Goal: Task Accomplishment & Management: Manage account settings

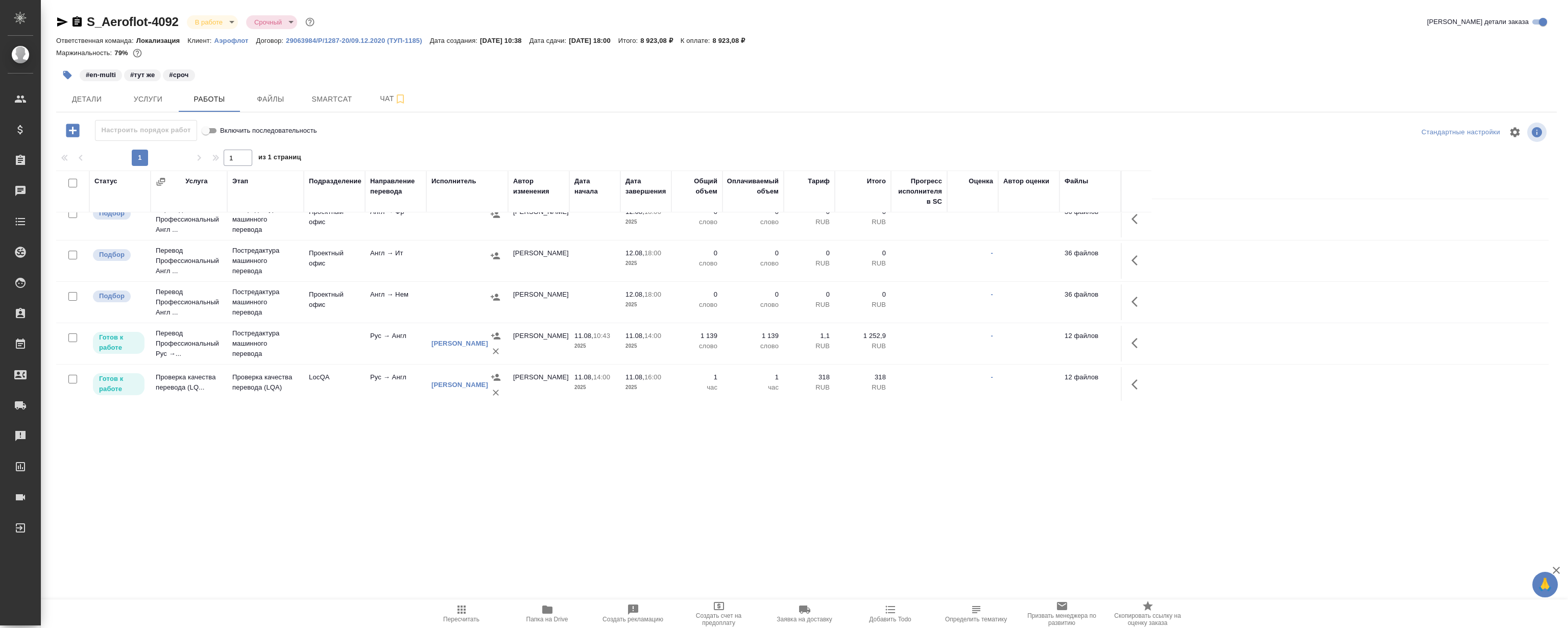
scroll to position [194, 0]
click at [1134, 373] on icon "button" at bounding box center [1137, 379] width 12 height 12
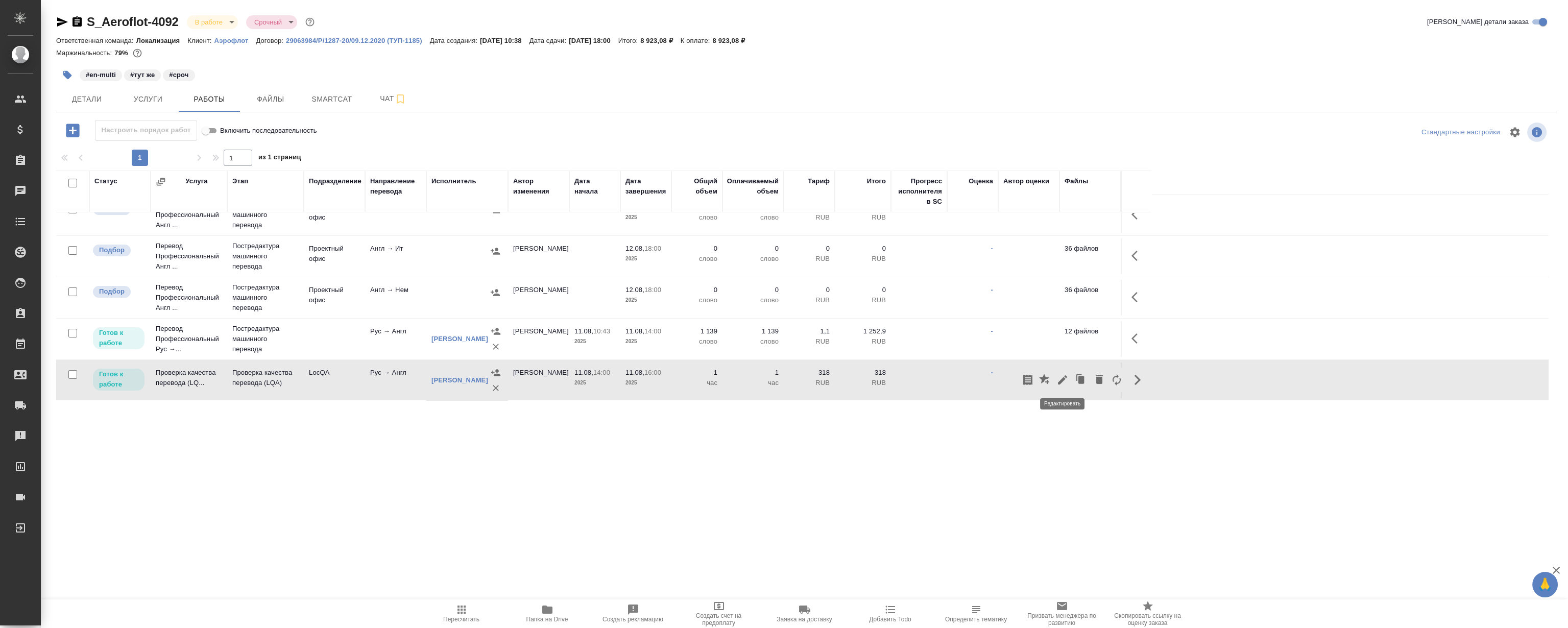
click at [1065, 378] on icon "button" at bounding box center [1062, 379] width 12 height 12
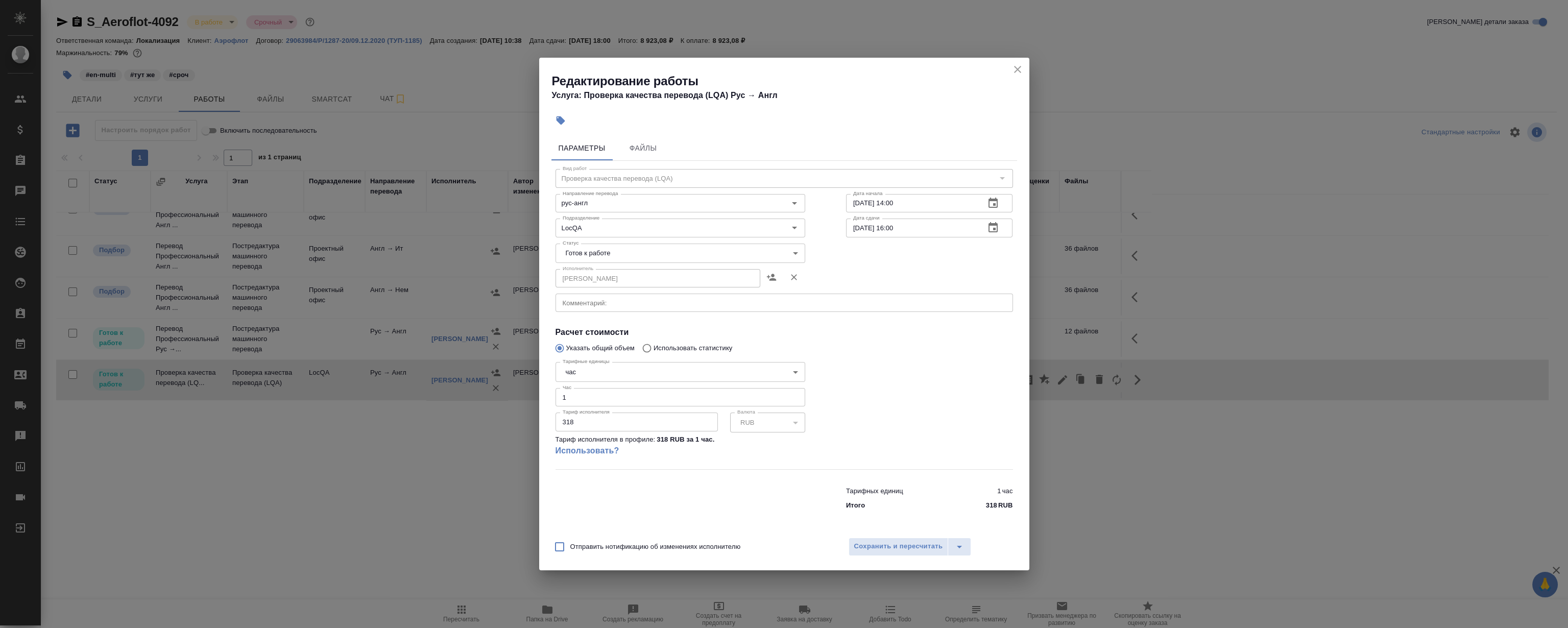
click at [617, 255] on body "🙏 .cls-1 fill:#fff; AWATERA Magerramov Ruslan Клиенты Спецификации Заказы 0 Чат…" at bounding box center [784, 314] width 1568 height 628
click at [620, 305] on li "Сдан" at bounding box center [680, 304] width 250 height 17
type input "closed"
click at [910, 551] on span "Сохранить и пересчитать" at bounding box center [898, 546] width 89 height 12
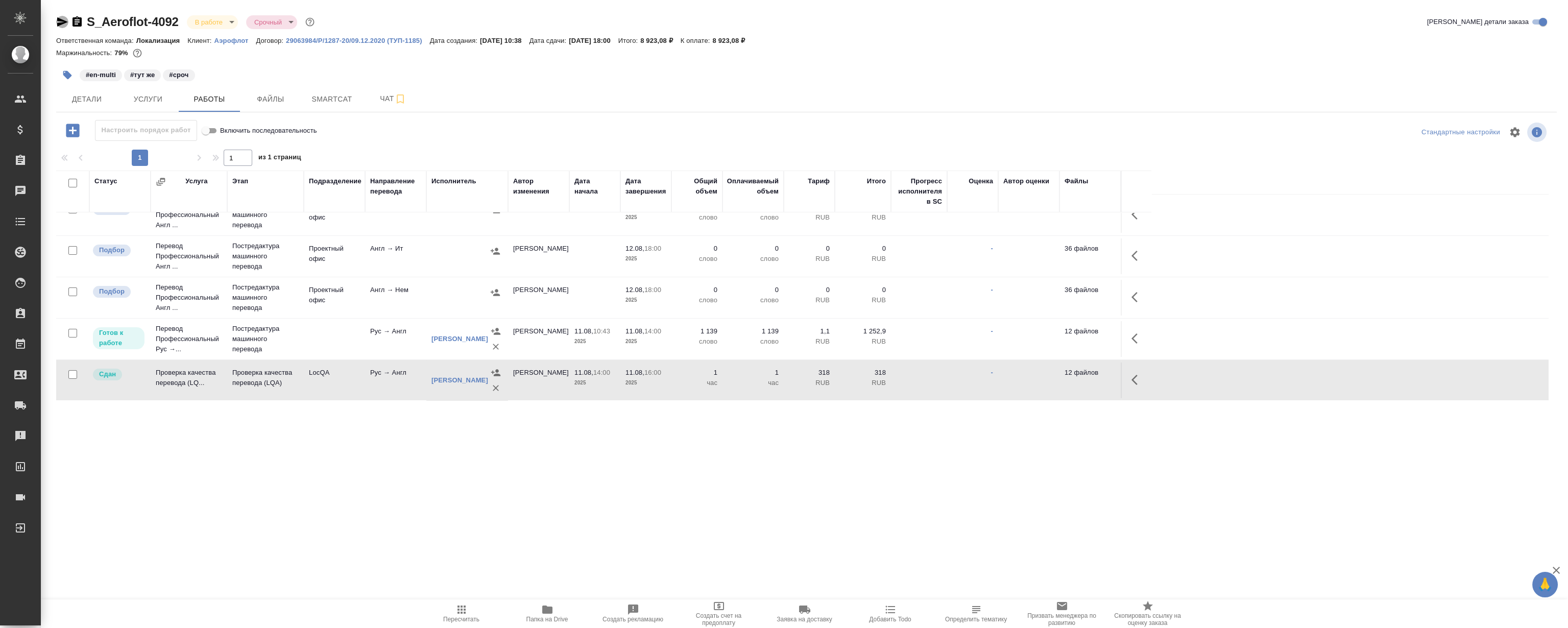
click at [61, 20] on icon "button" at bounding box center [62, 22] width 11 height 9
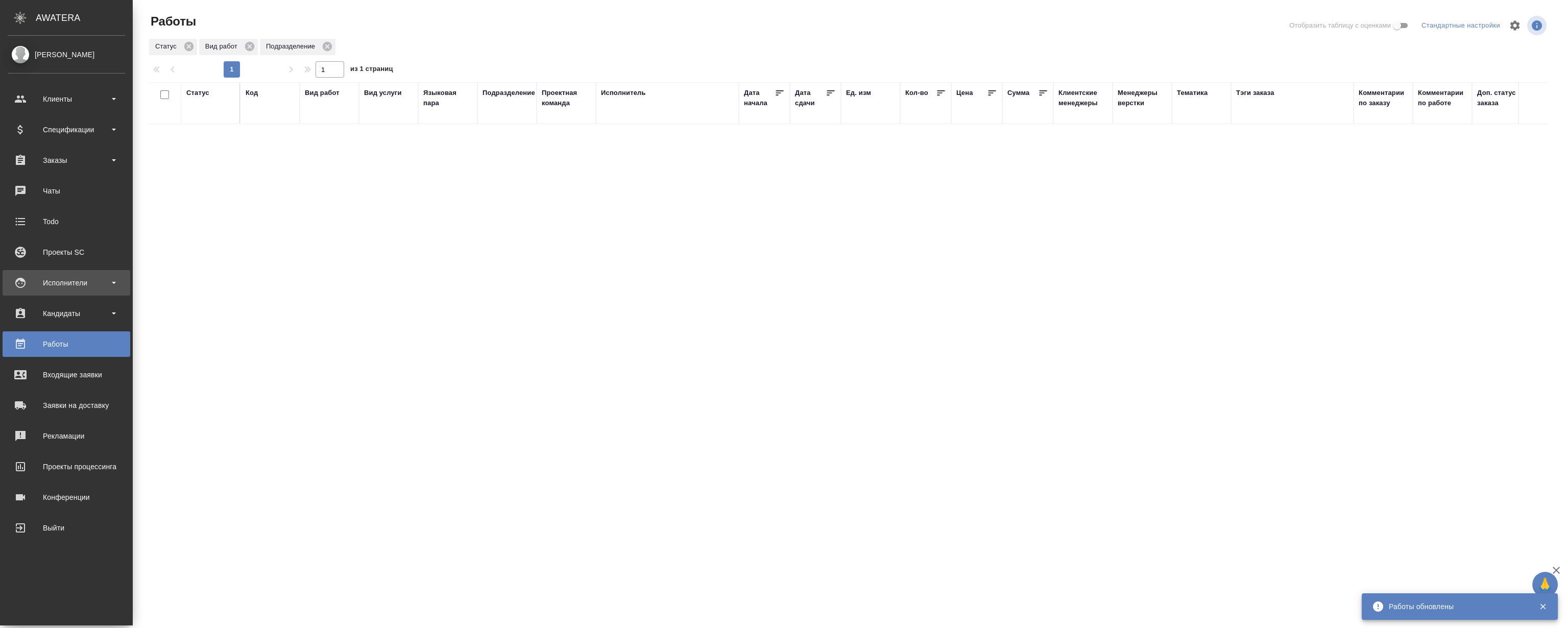
click at [41, 280] on div "Исполнители" at bounding box center [66, 283] width 117 height 15
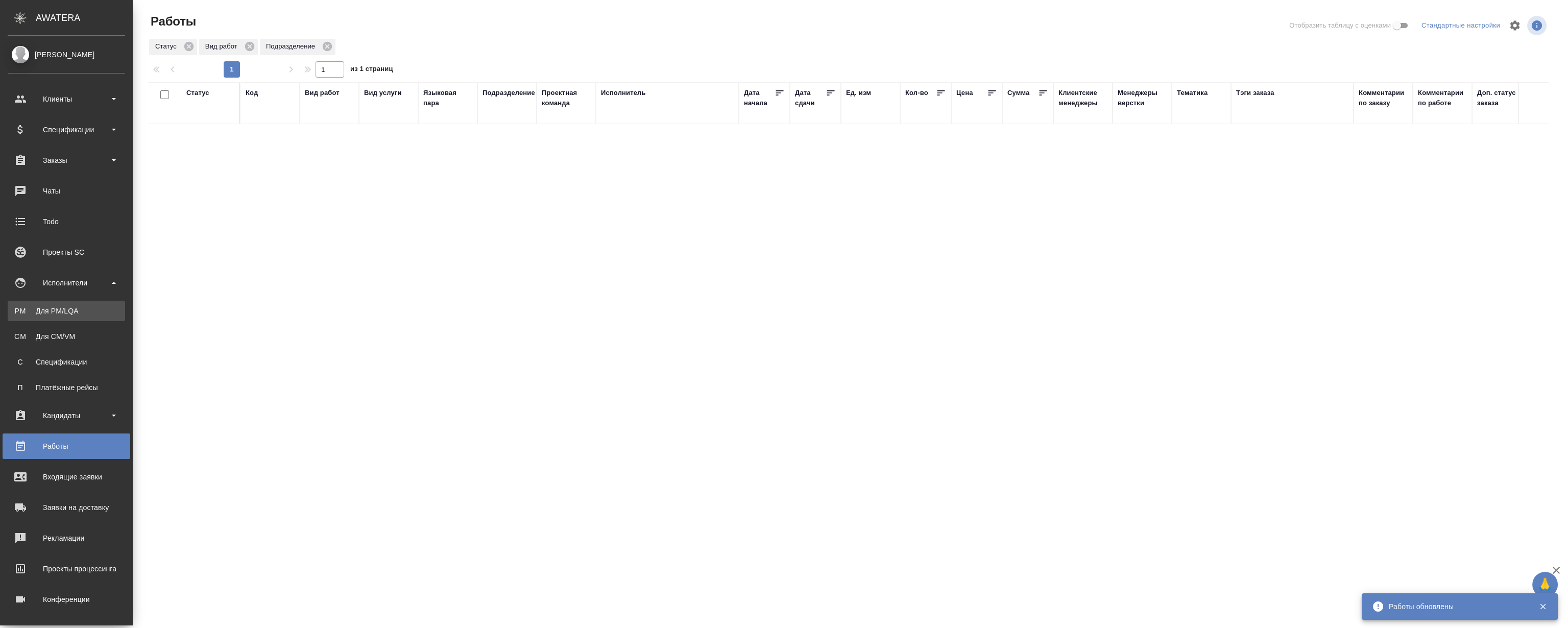
click at [67, 316] on link "PM Для PM/LQA" at bounding box center [66, 310] width 117 height 21
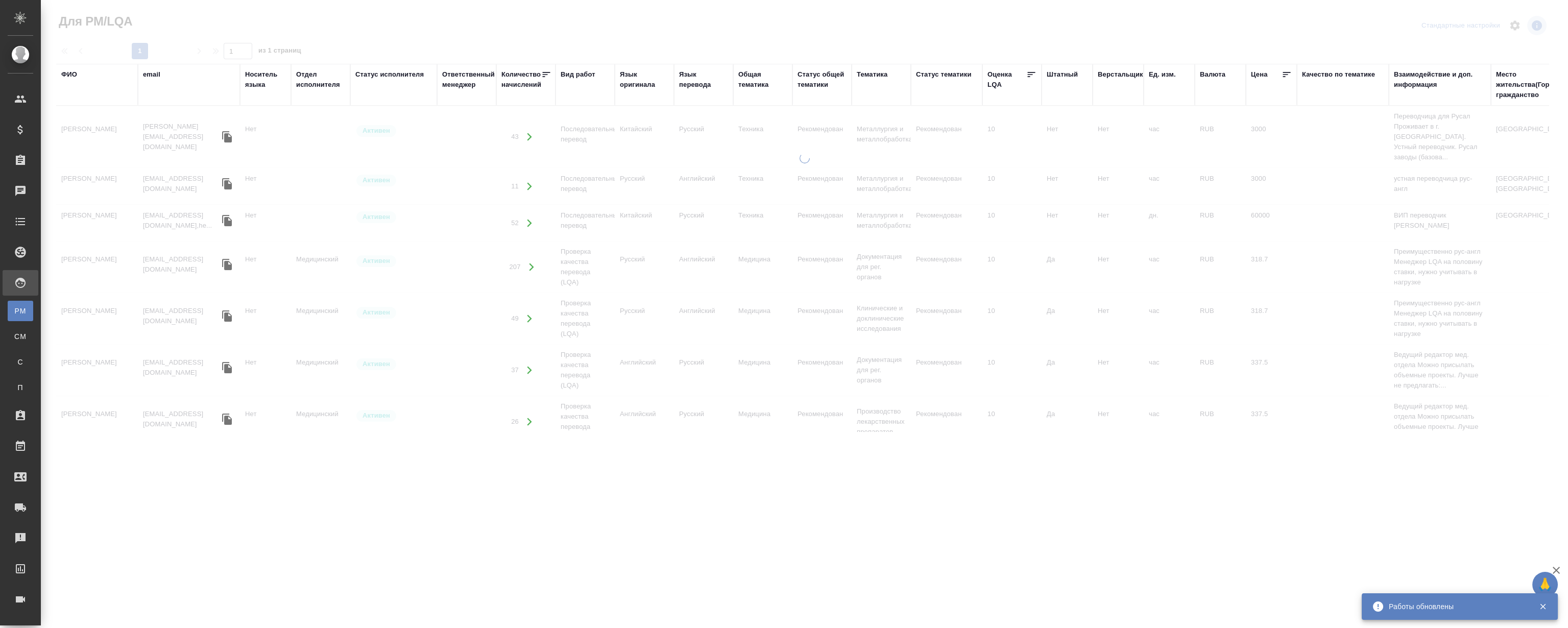
click at [73, 72] on div "ФИО" at bounding box center [69, 74] width 16 height 10
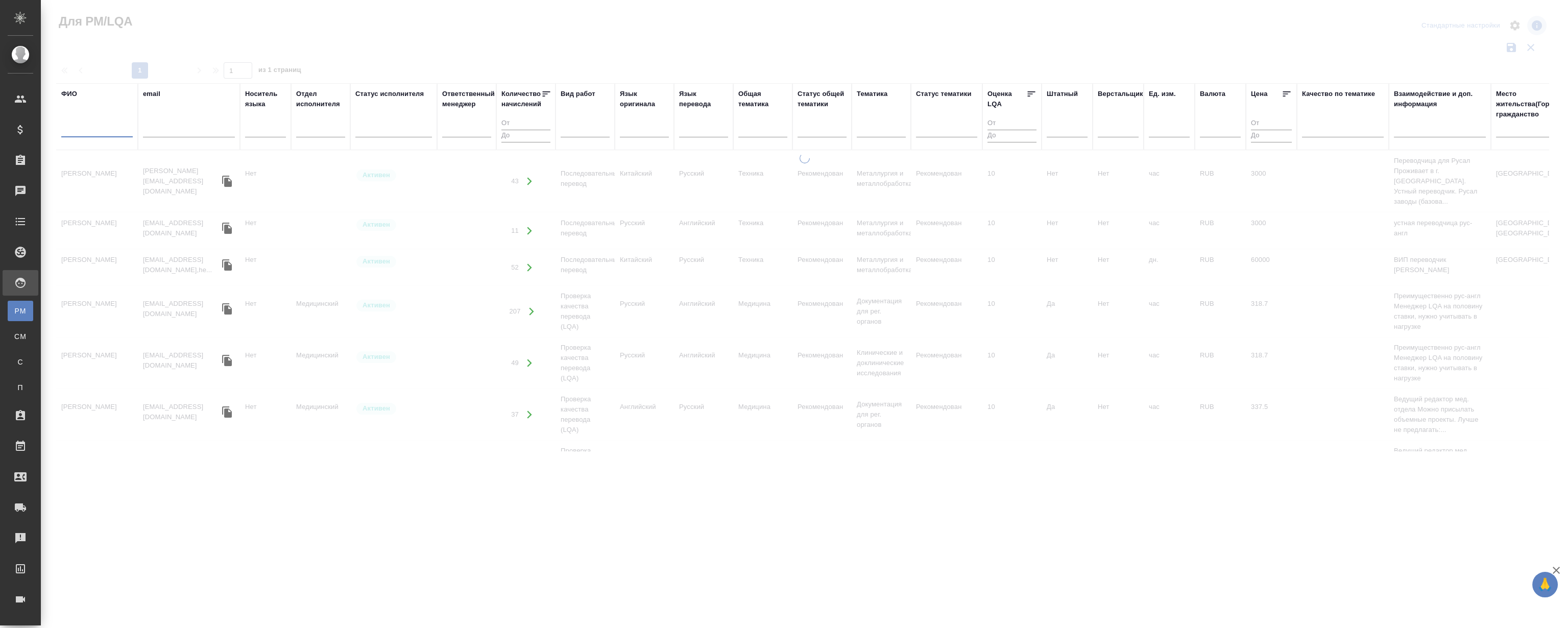
click at [98, 136] on input "text" at bounding box center [97, 131] width 72 height 12
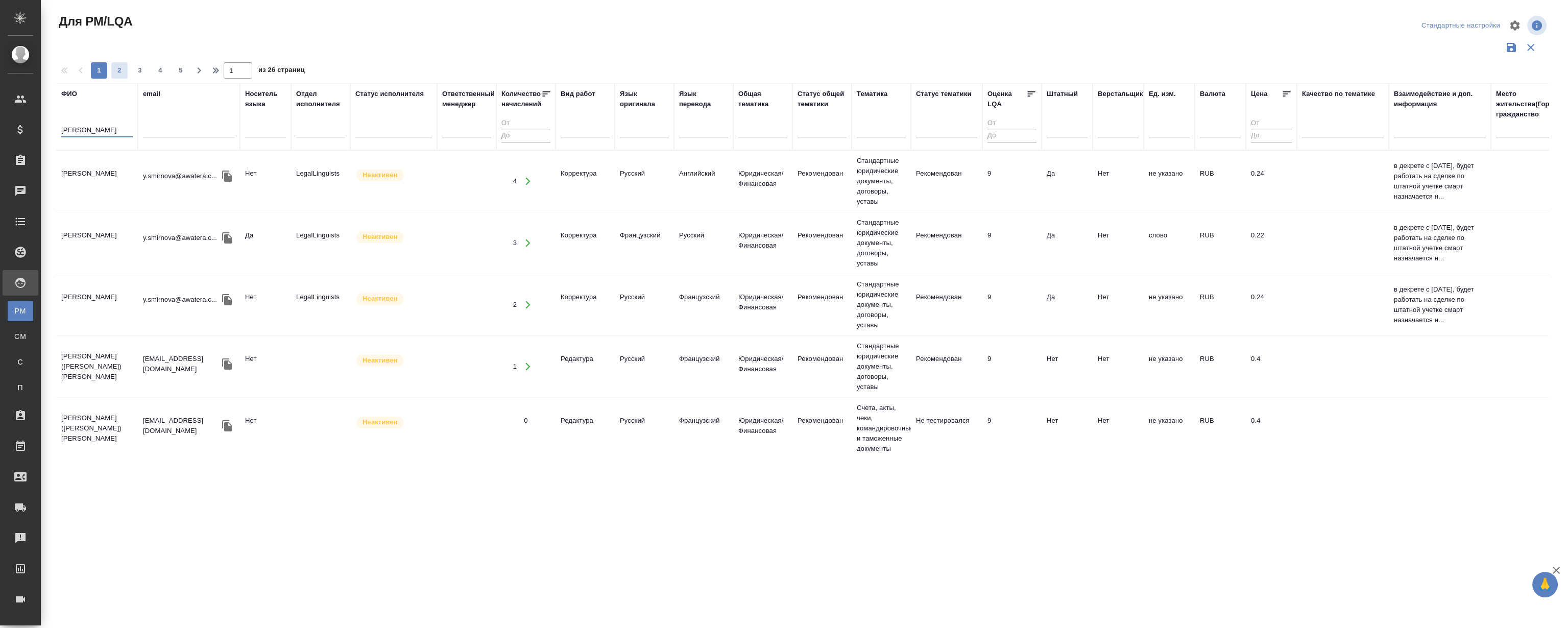
type input "смирнов"
click at [121, 78] on button "2" at bounding box center [120, 71] width 17 height 17
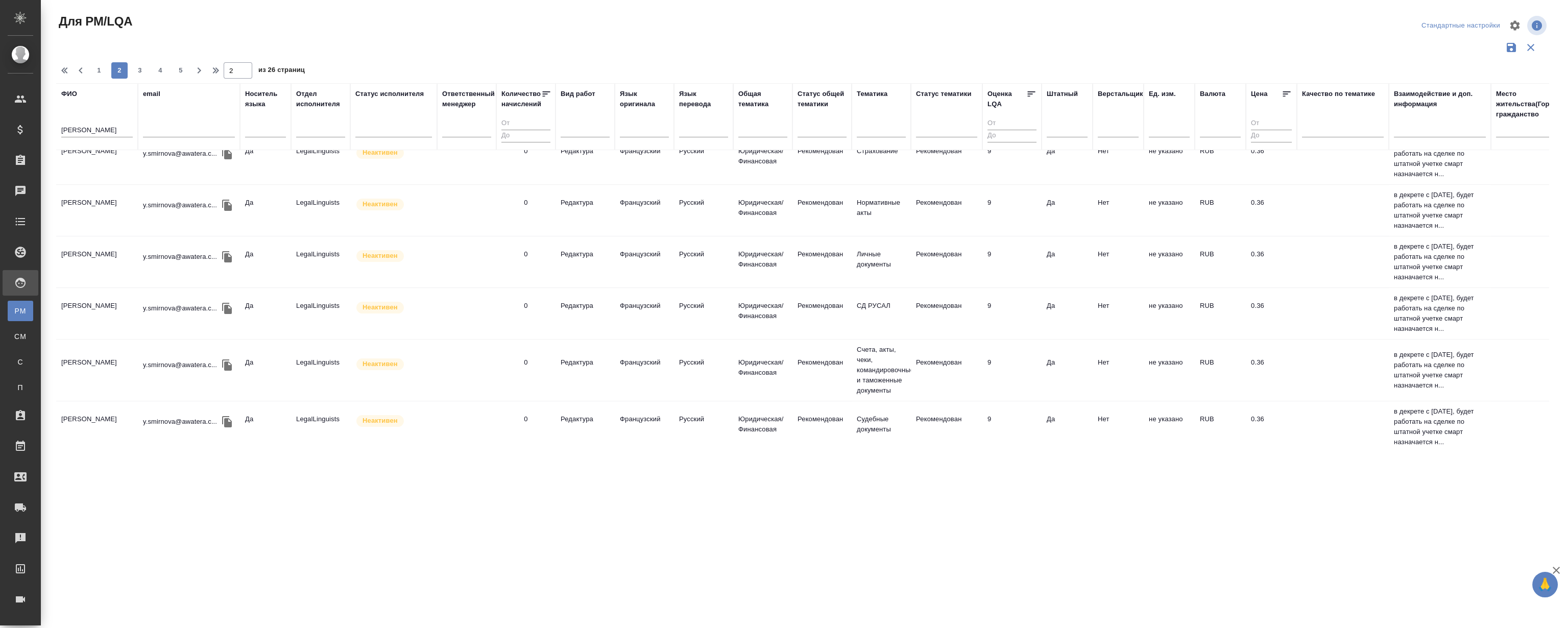
scroll to position [1025, 0]
drag, startPoint x: 136, startPoint y: 77, endPoint x: 134, endPoint y: 66, distance: 11.2
click at [138, 78] on button "3" at bounding box center [140, 71] width 17 height 17
type input "3"
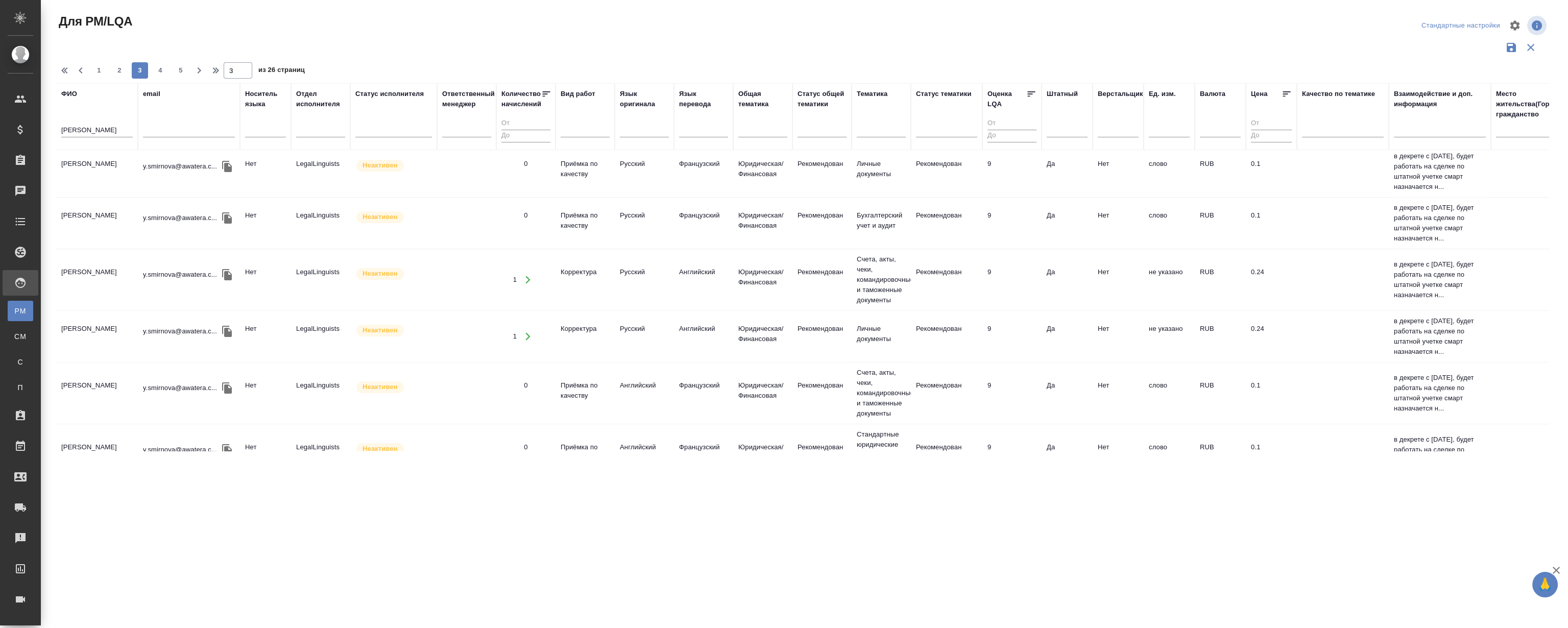
click at [107, 132] on input "смирнов" at bounding box center [97, 131] width 72 height 12
type input "смирнов алекс"
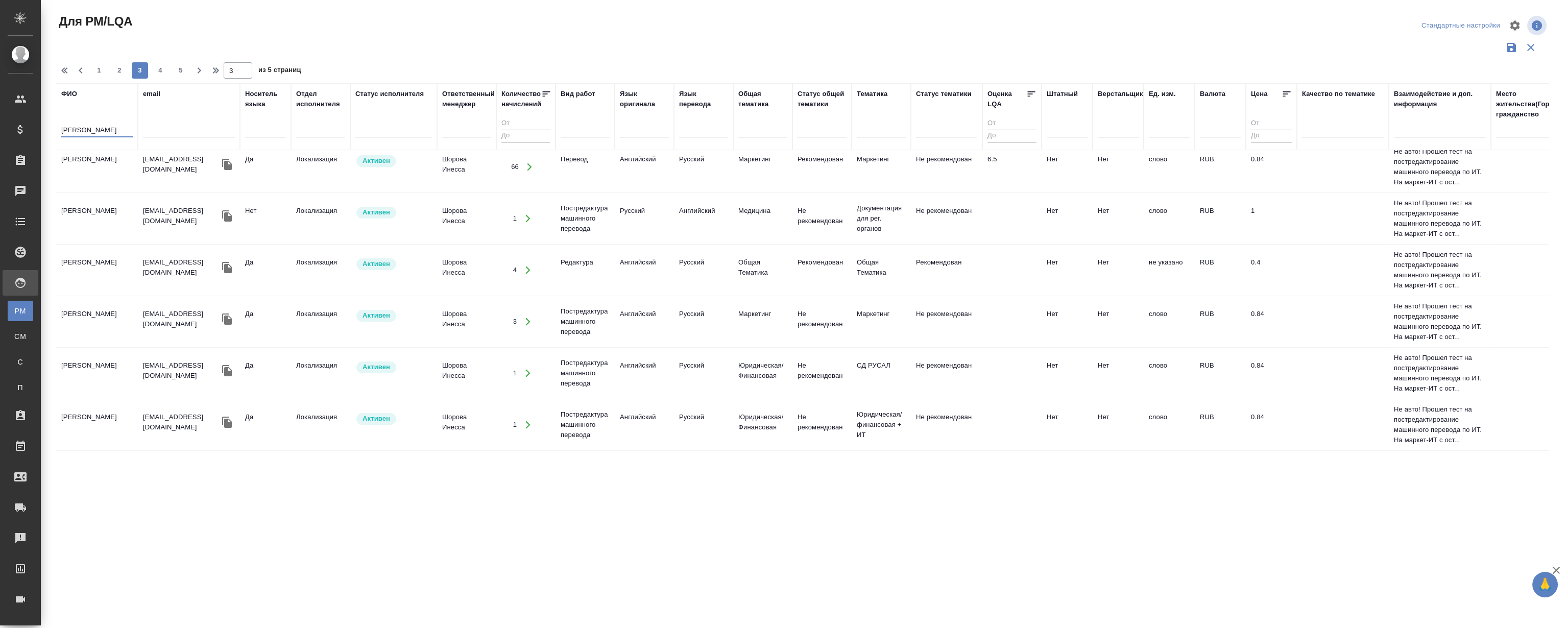
scroll to position [1015, 0]
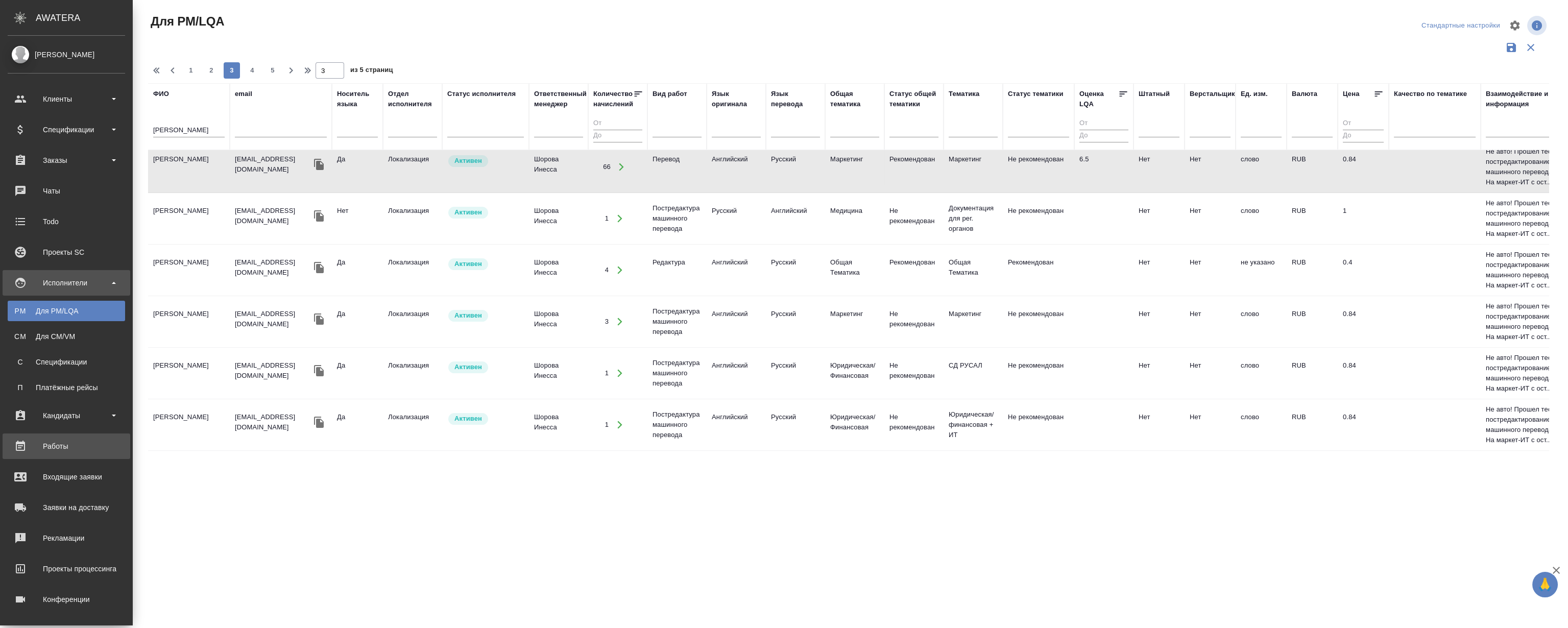
click at [53, 448] on div "Работы" at bounding box center [66, 446] width 117 height 15
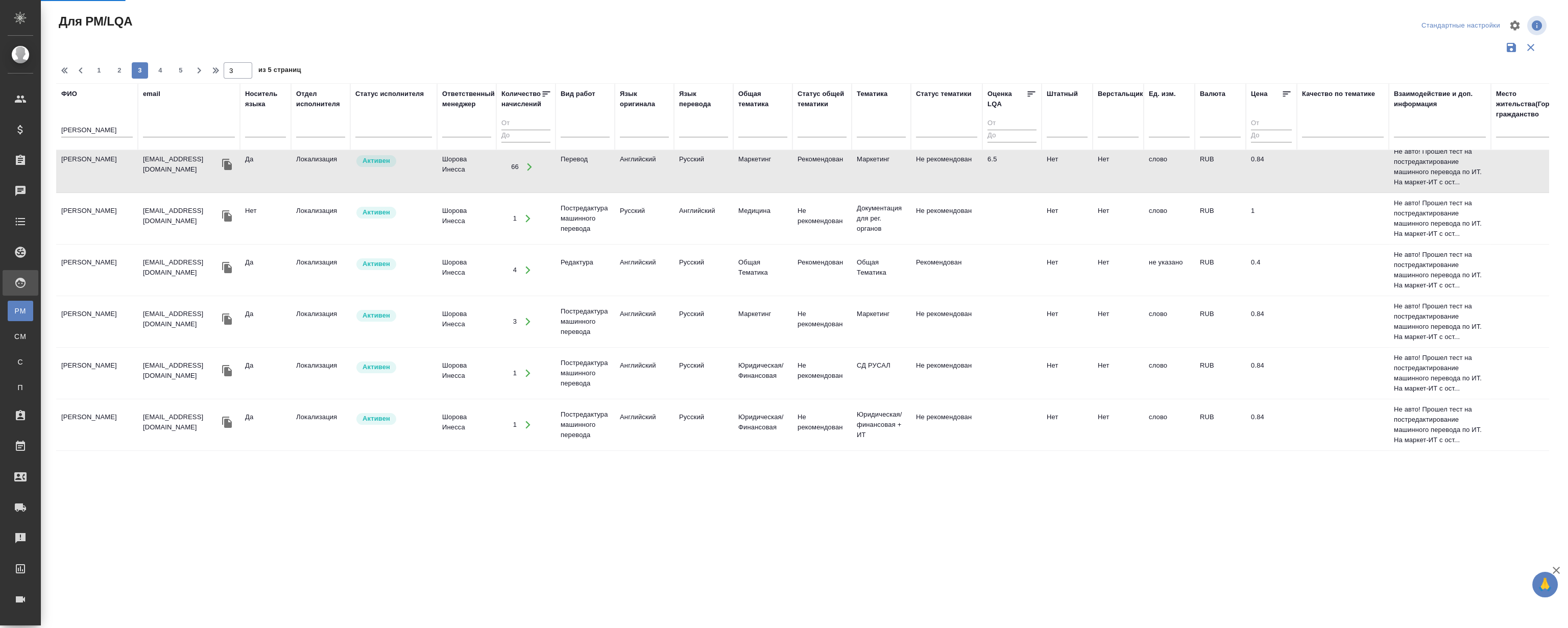
drag, startPoint x: 57, startPoint y: 406, endPoint x: 107, endPoint y: 2, distance: 407.1
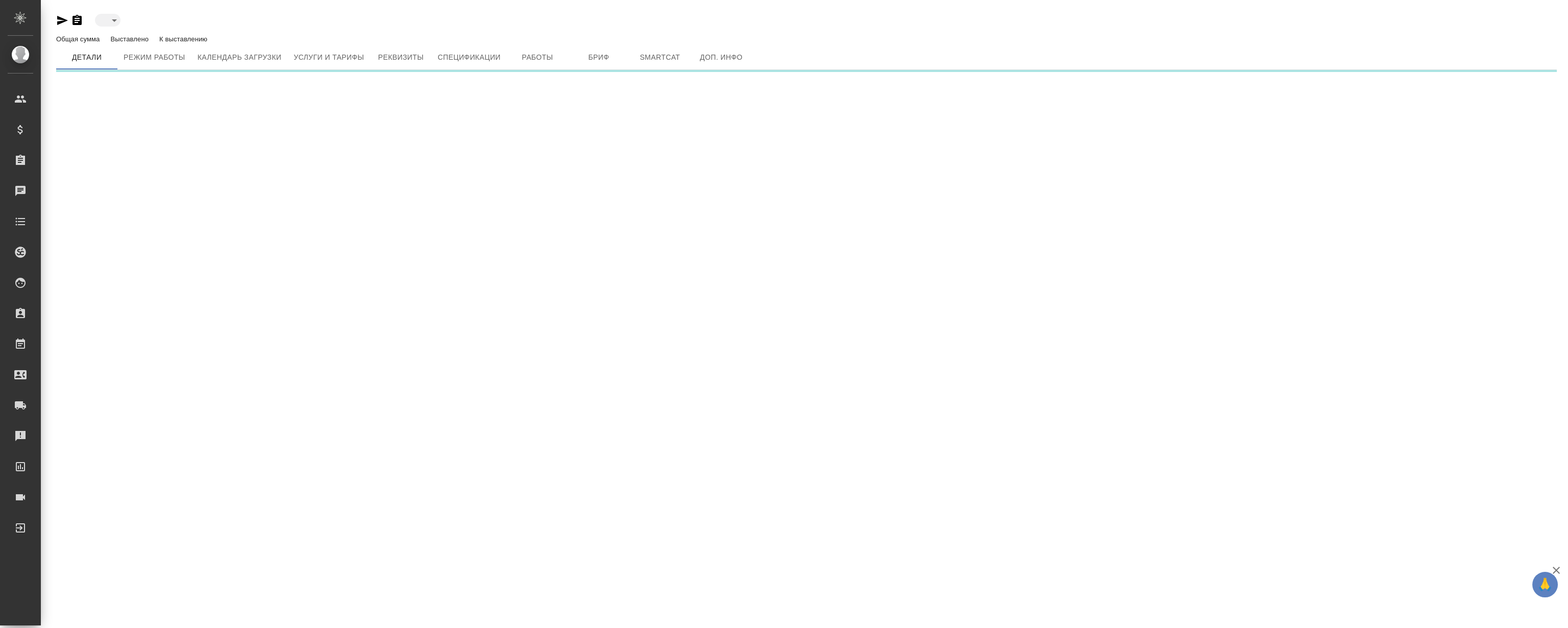
type input "active"
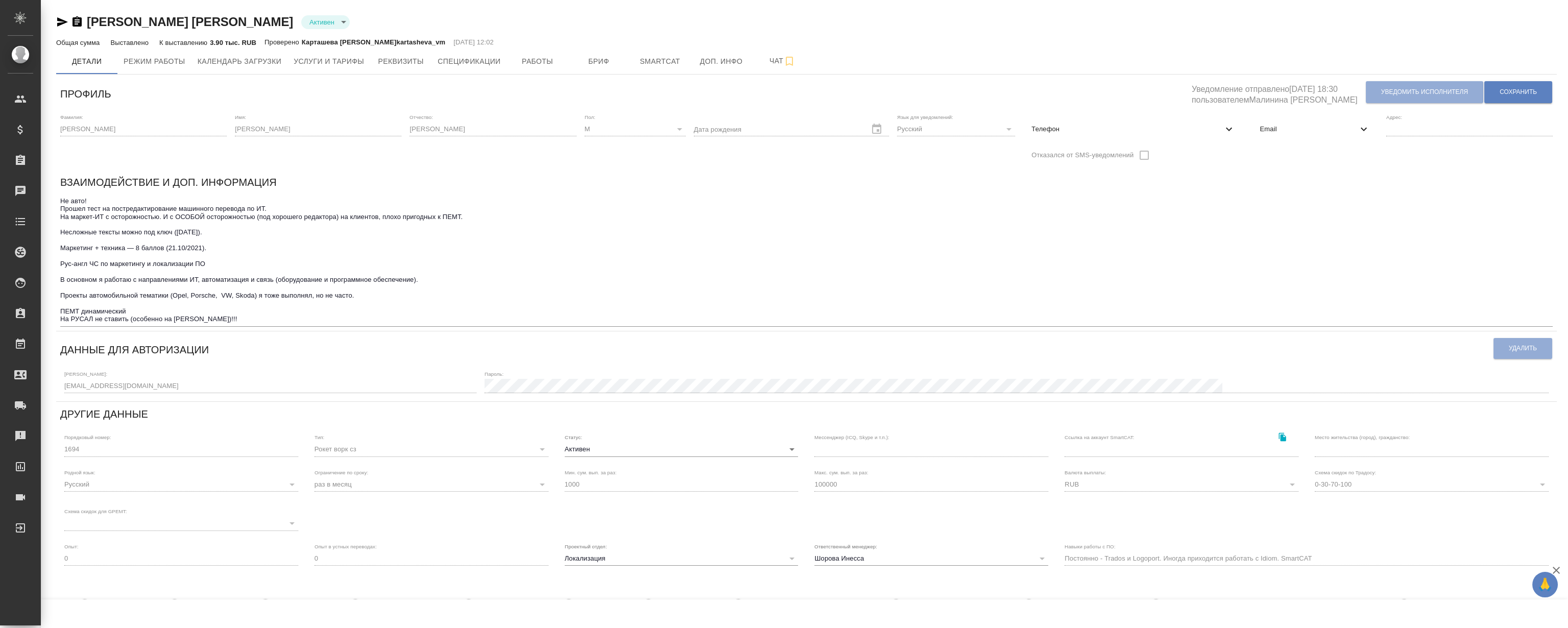
click at [567, 26] on div "Смирнов Алексей Валерьевич Активен active" at bounding box center [806, 22] width 1501 height 17
click at [559, 21] on div "Смирнов Алексей Валерьевич Активен active" at bounding box center [806, 22] width 1501 height 17
click at [632, 233] on textarea "Не авто! Прошел тест на постредактирование машинного перевода по ИТ. На маркет-…" at bounding box center [806, 260] width 1492 height 126
click at [633, 229] on textarea "Не авто! Прошел тест на постредактирование машинного перевода по ИТ. На маркет-…" at bounding box center [806, 260] width 1492 height 126
click at [597, 203] on textarea "Не авто! Прошел тест на постредактирование машинного перевода по ИТ. На маркет-…" at bounding box center [806, 260] width 1492 height 126
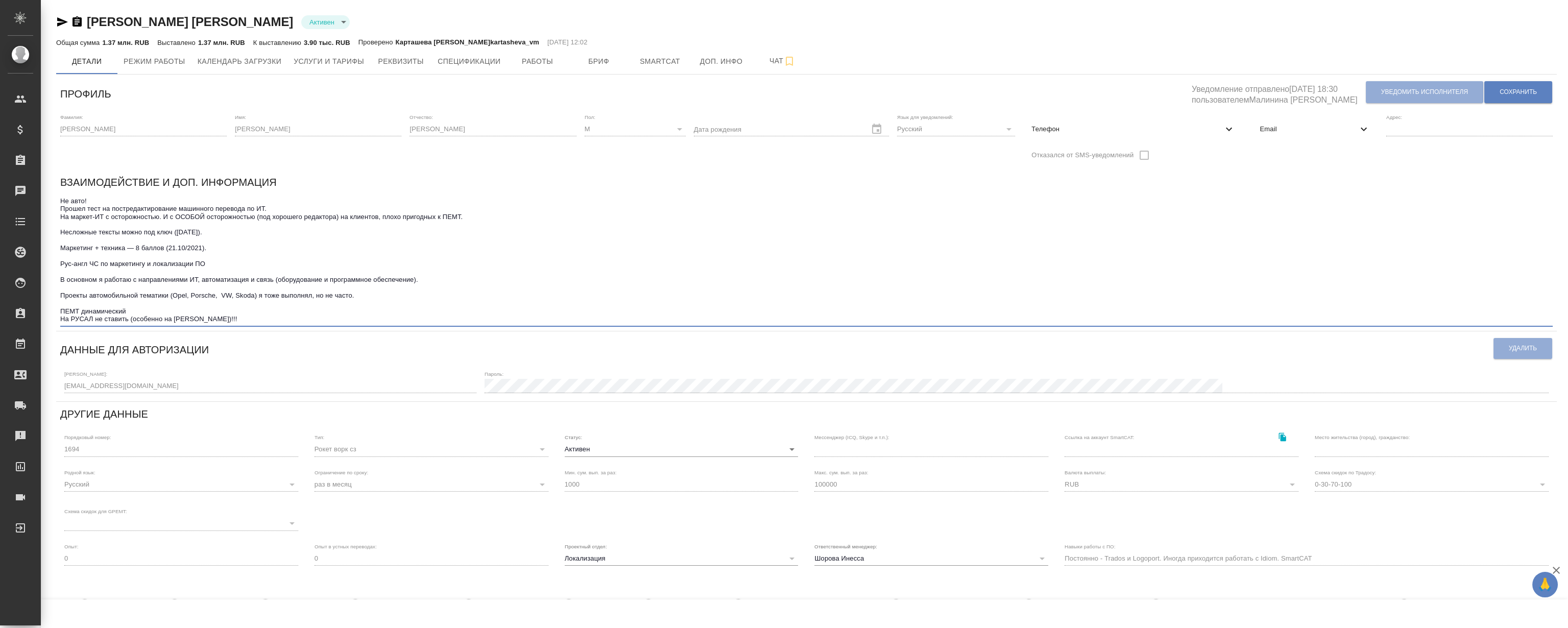
click at [597, 203] on textarea "Не авто! Прошел тест на постредактирование машинного перевода по ИТ. На маркет-…" at bounding box center [806, 260] width 1492 height 126
click at [325, 59] on span "Услуги и тарифы" at bounding box center [329, 61] width 71 height 12
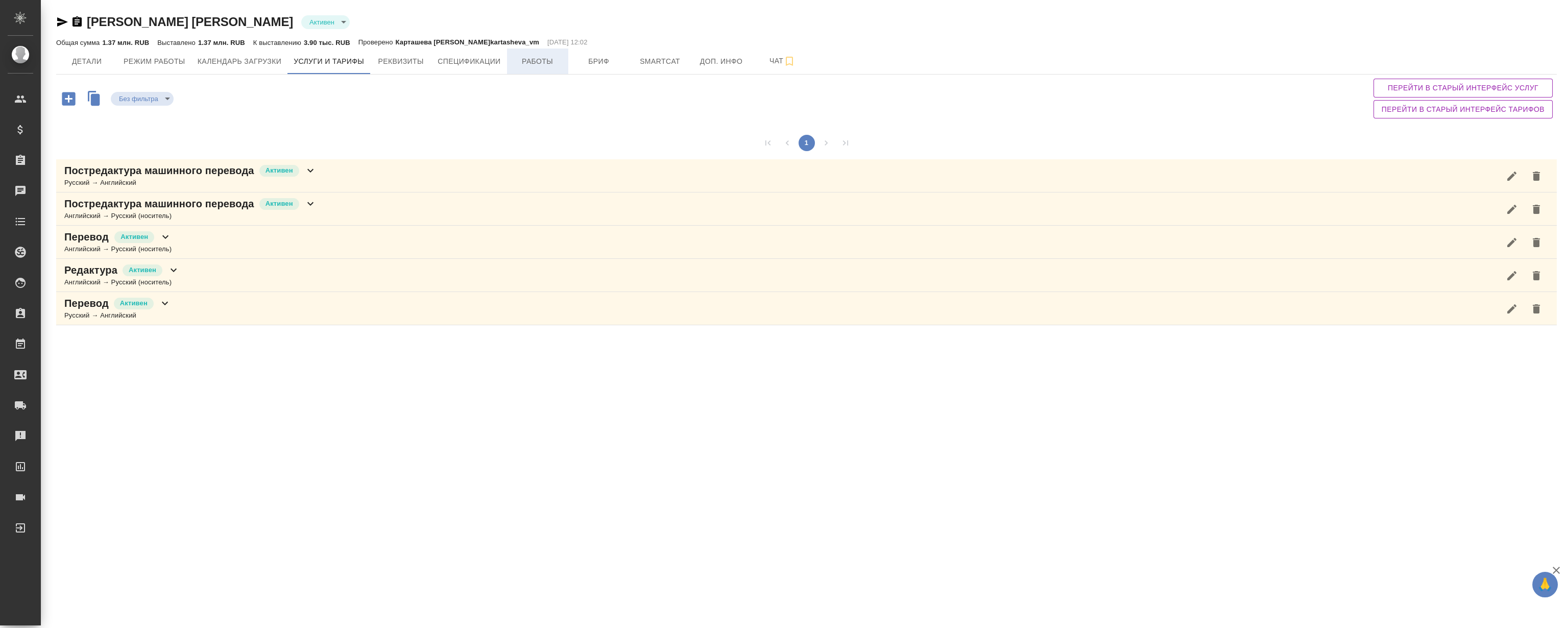
click at [547, 71] on button "Работы" at bounding box center [538, 61] width 62 height 26
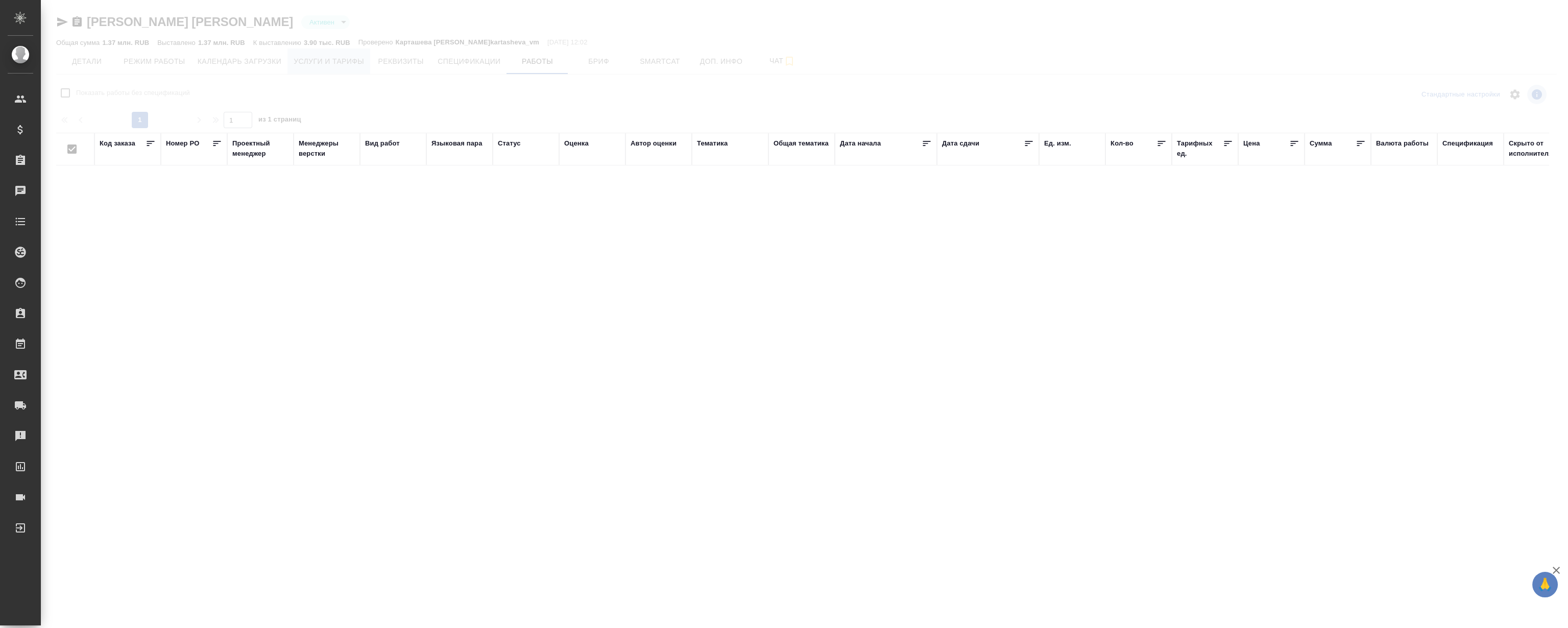
checkbox input "false"
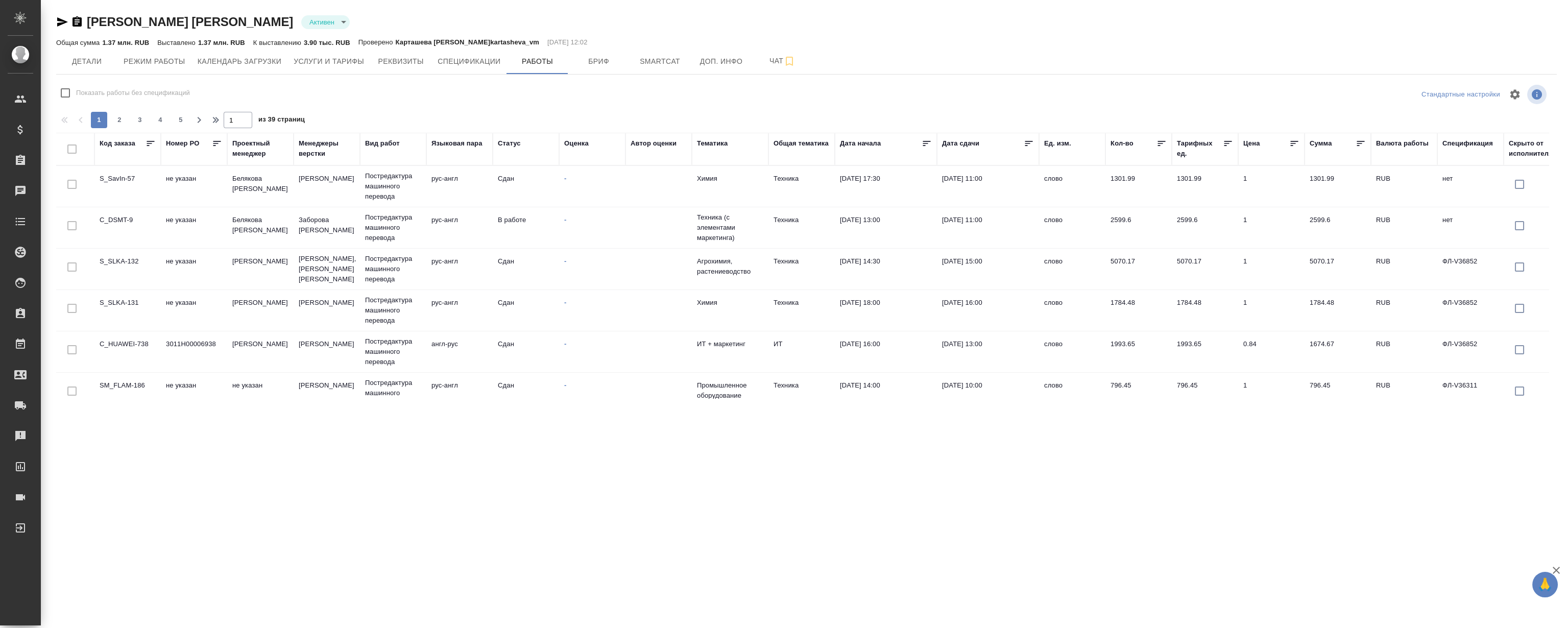
click at [919, 42] on div "Общая сумма 1.37 млн. RUB Выставлено 1.37 млн. RUB К выставлению 3.90 тыс. RUB …" at bounding box center [806, 42] width 1501 height 12
click at [912, 40] on div "Общая сумма 1.37 млн. RUB Выставлено 1.37 млн. RUB К выставлению 3.90 тыс. RUB …" at bounding box center [806, 42] width 1501 height 12
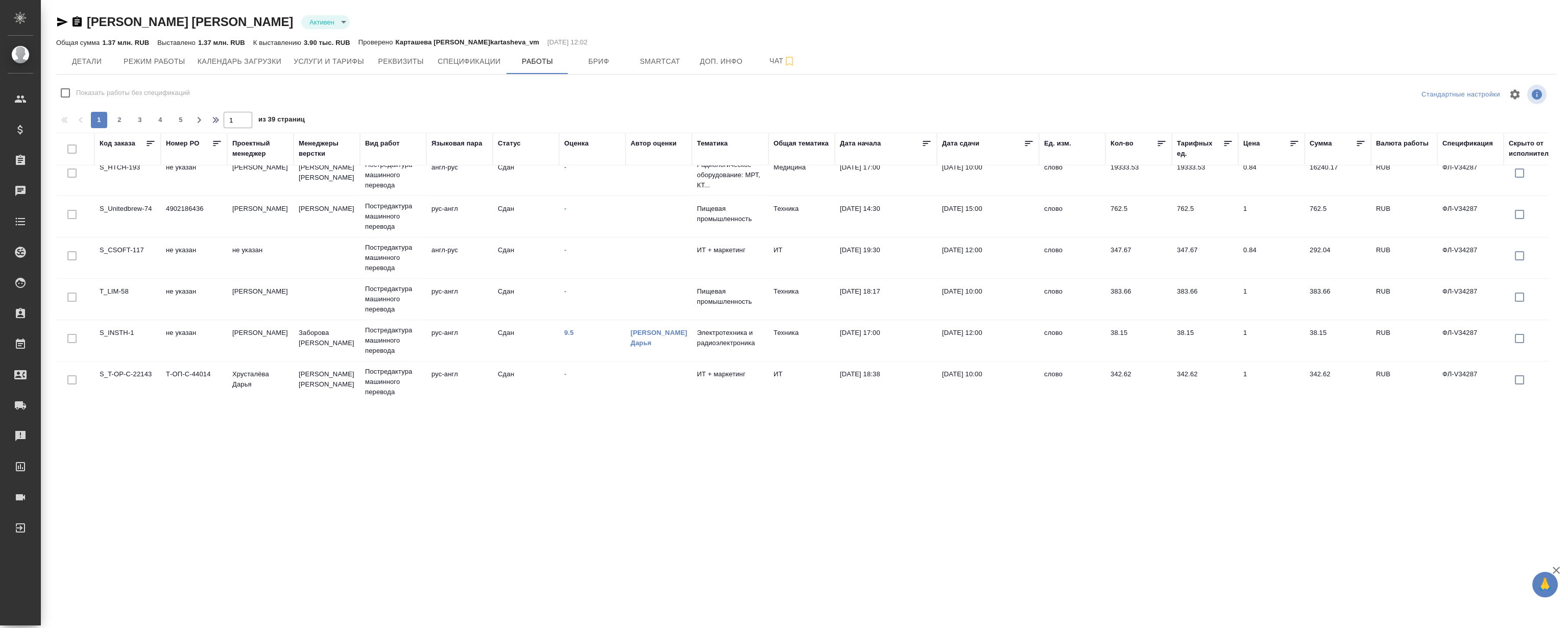
scroll to position [806, 0]
click at [121, 120] on span "2" at bounding box center [120, 120] width 17 height 10
type input "2"
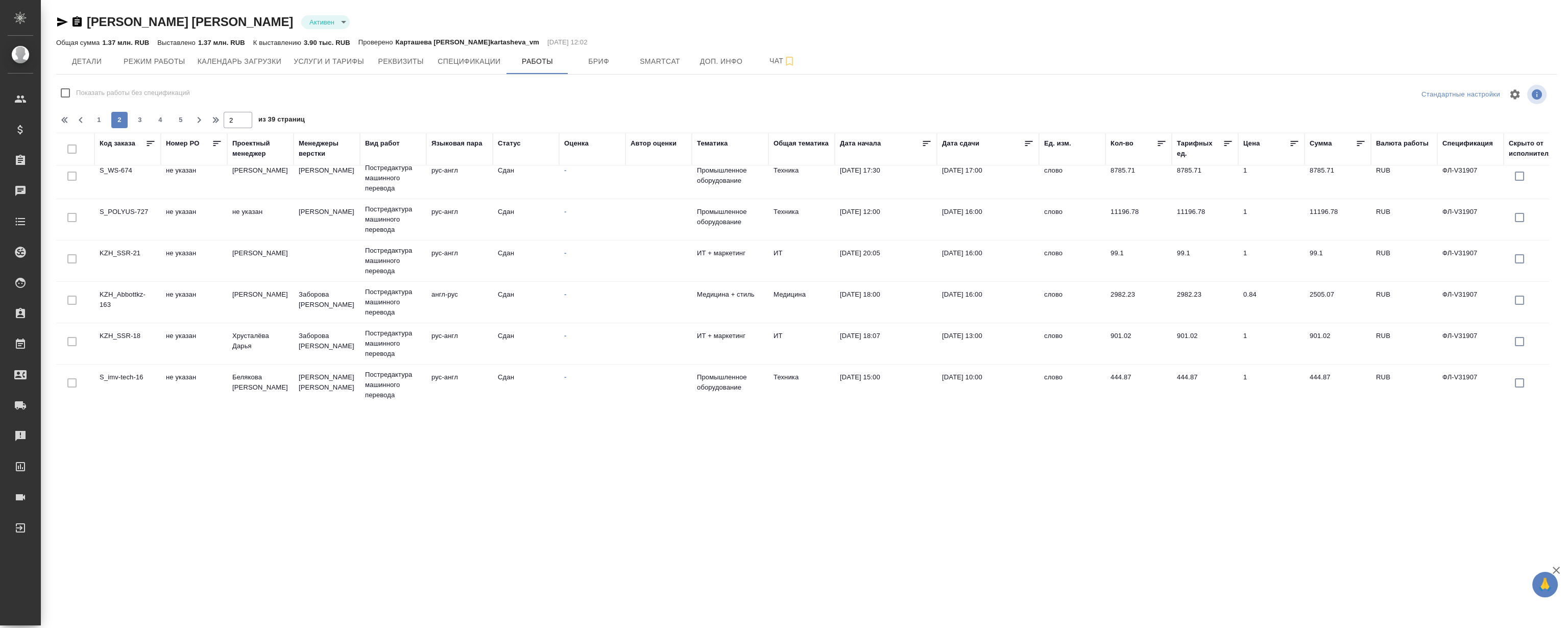
scroll to position [528, 0]
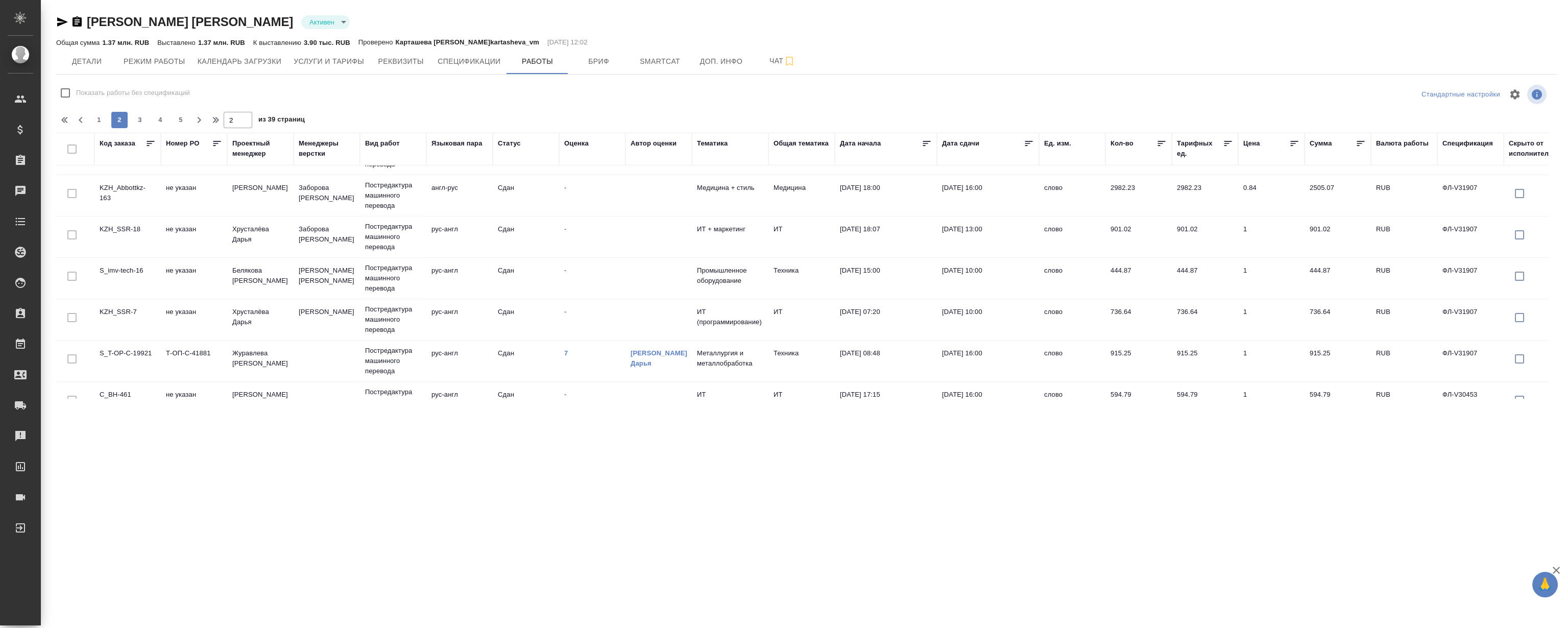
drag, startPoint x: 523, startPoint y: 318, endPoint x: 529, endPoint y: 246, distance: 72.2
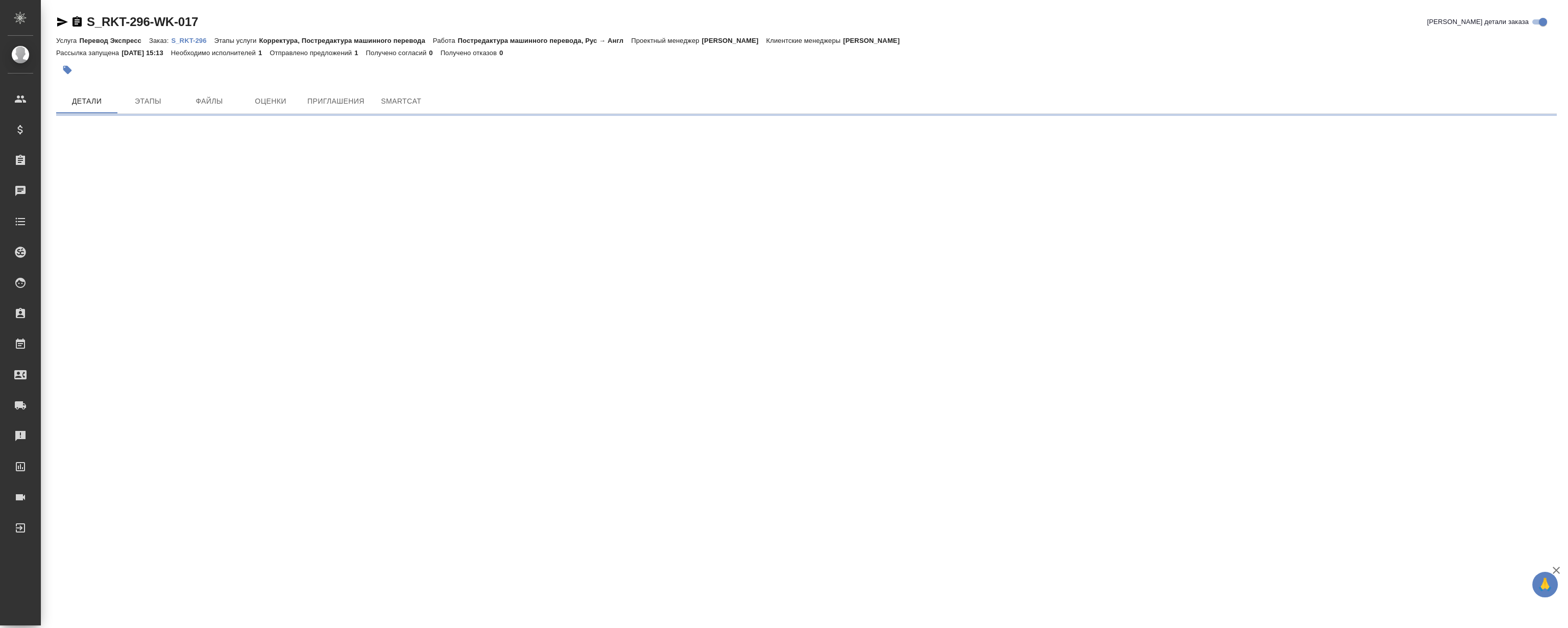
click at [187, 37] on p "S_RKT-296" at bounding box center [193, 40] width 43 height 7
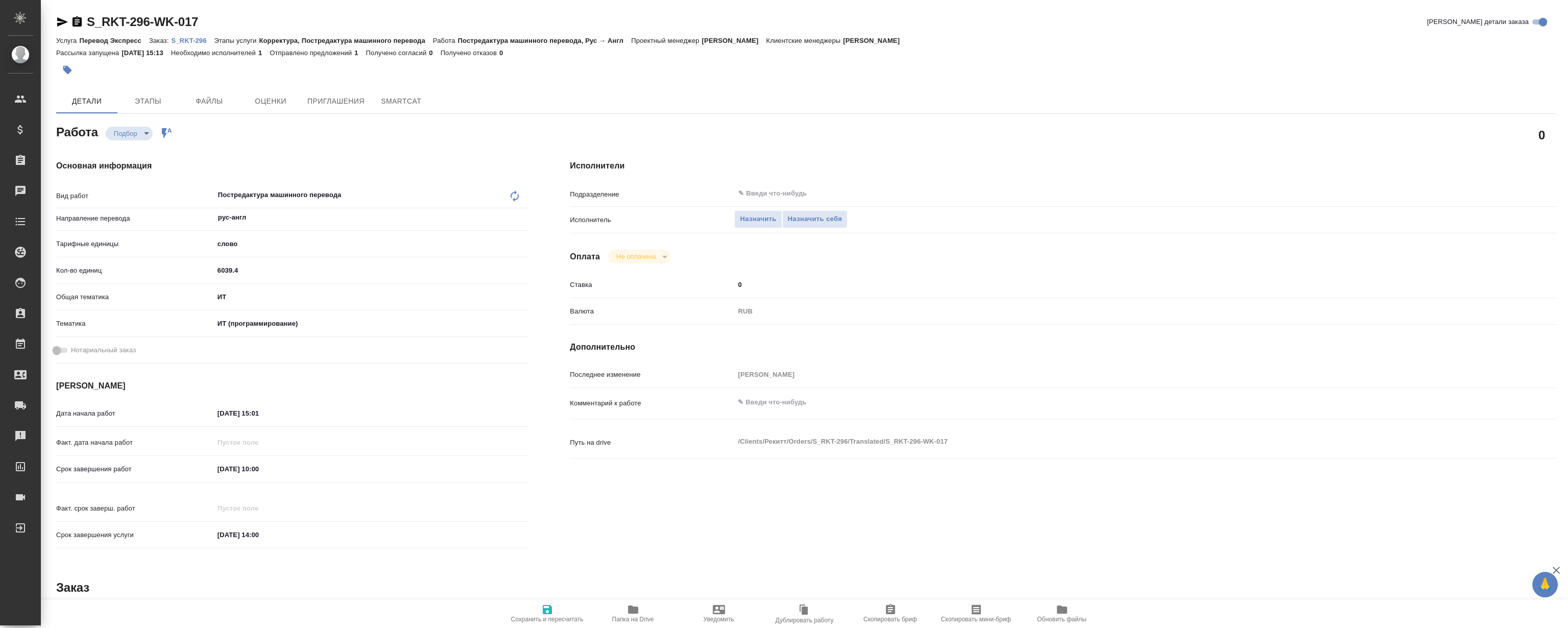
type textarea "x"
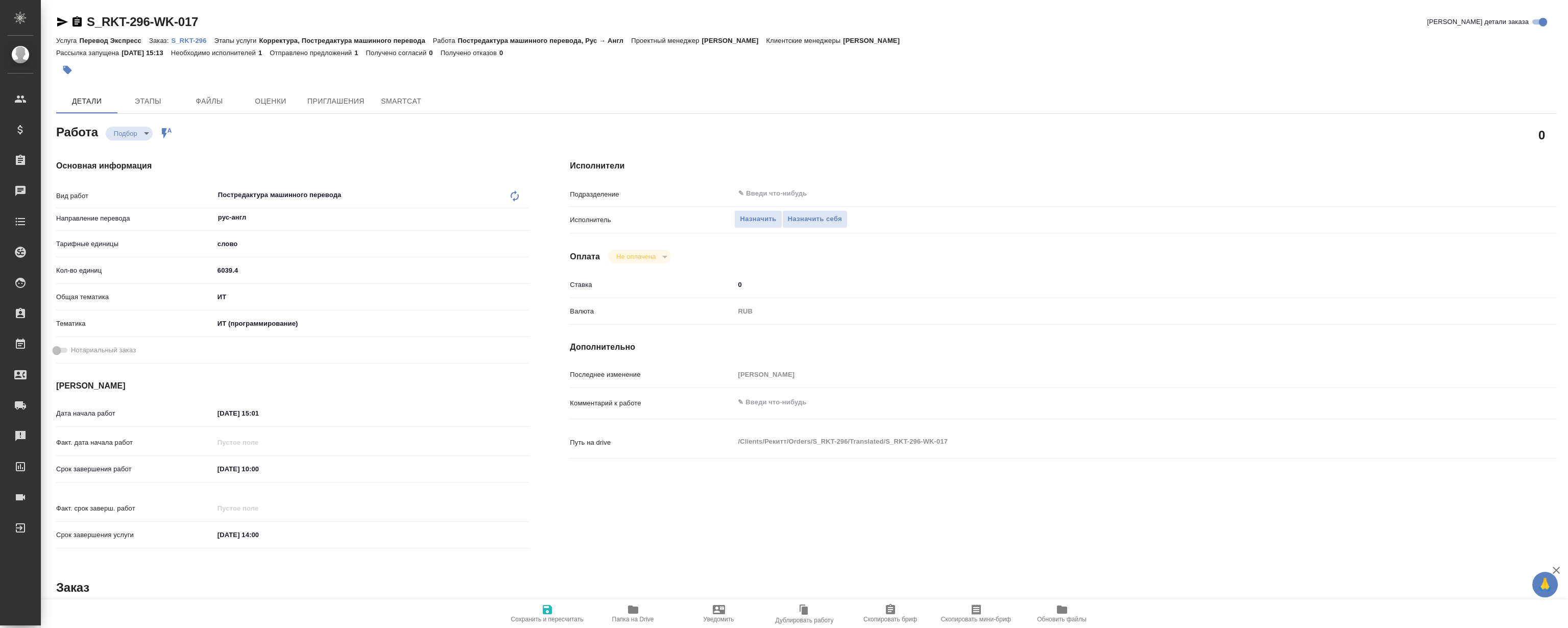
type textarea "x"
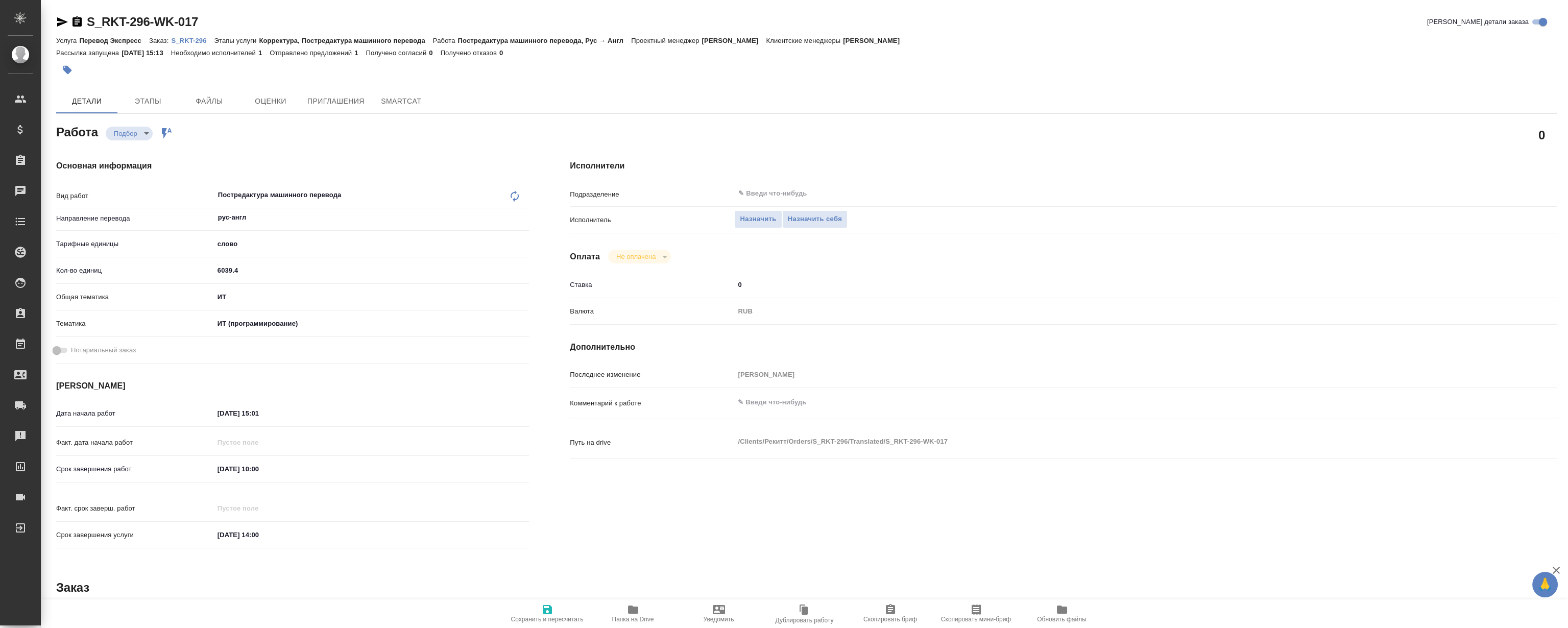
type textarea "x"
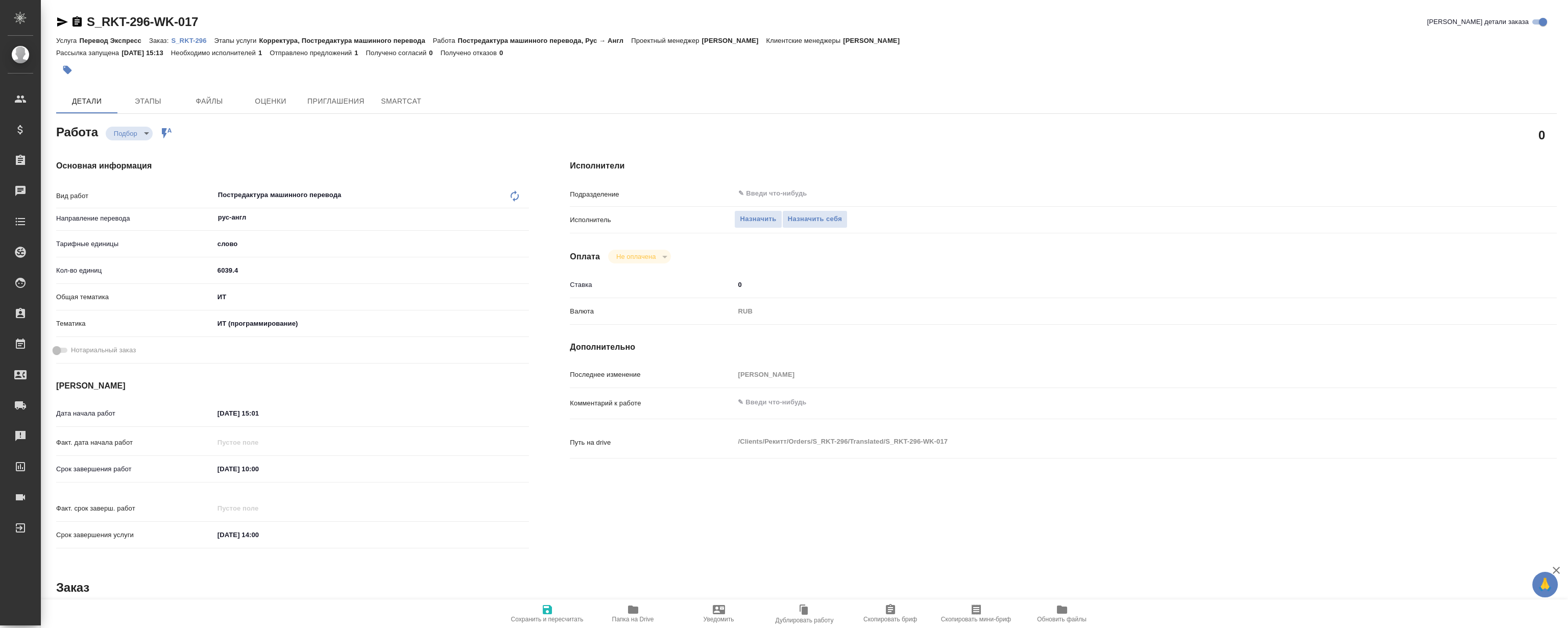
type textarea "x"
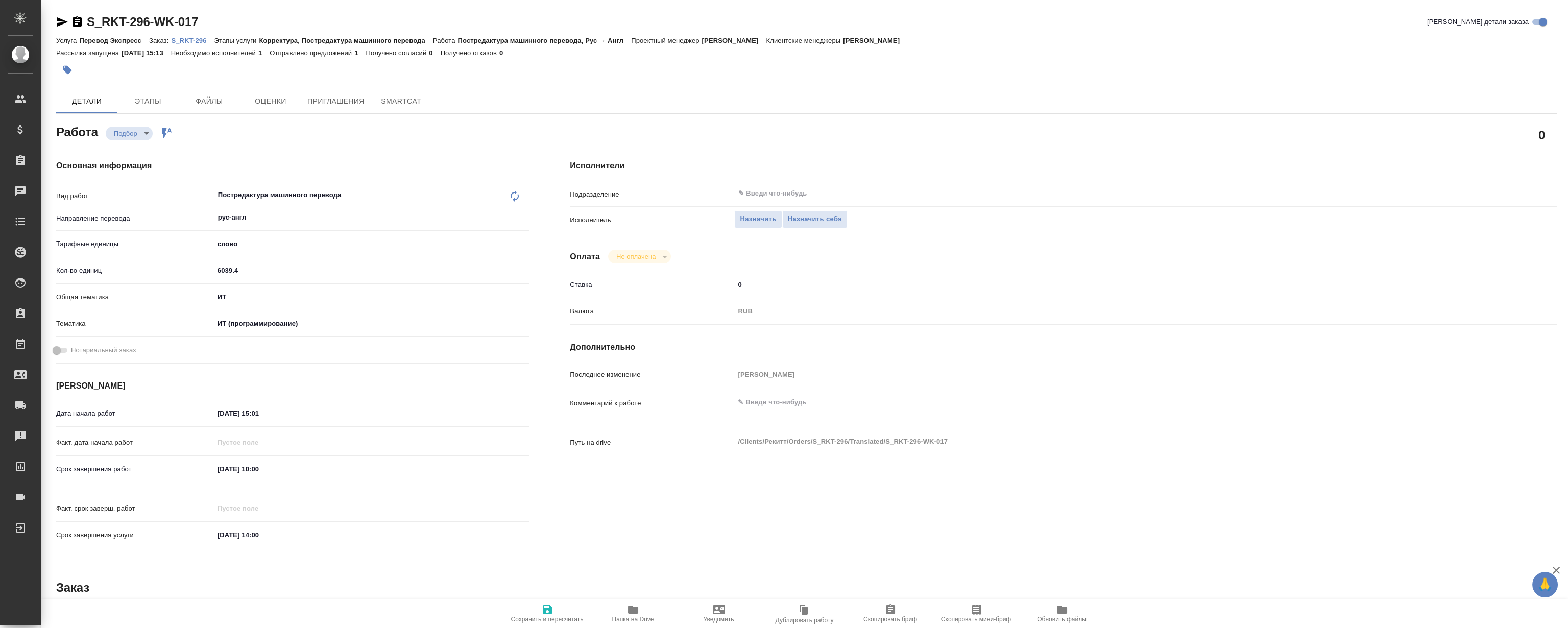
type textarea "x"
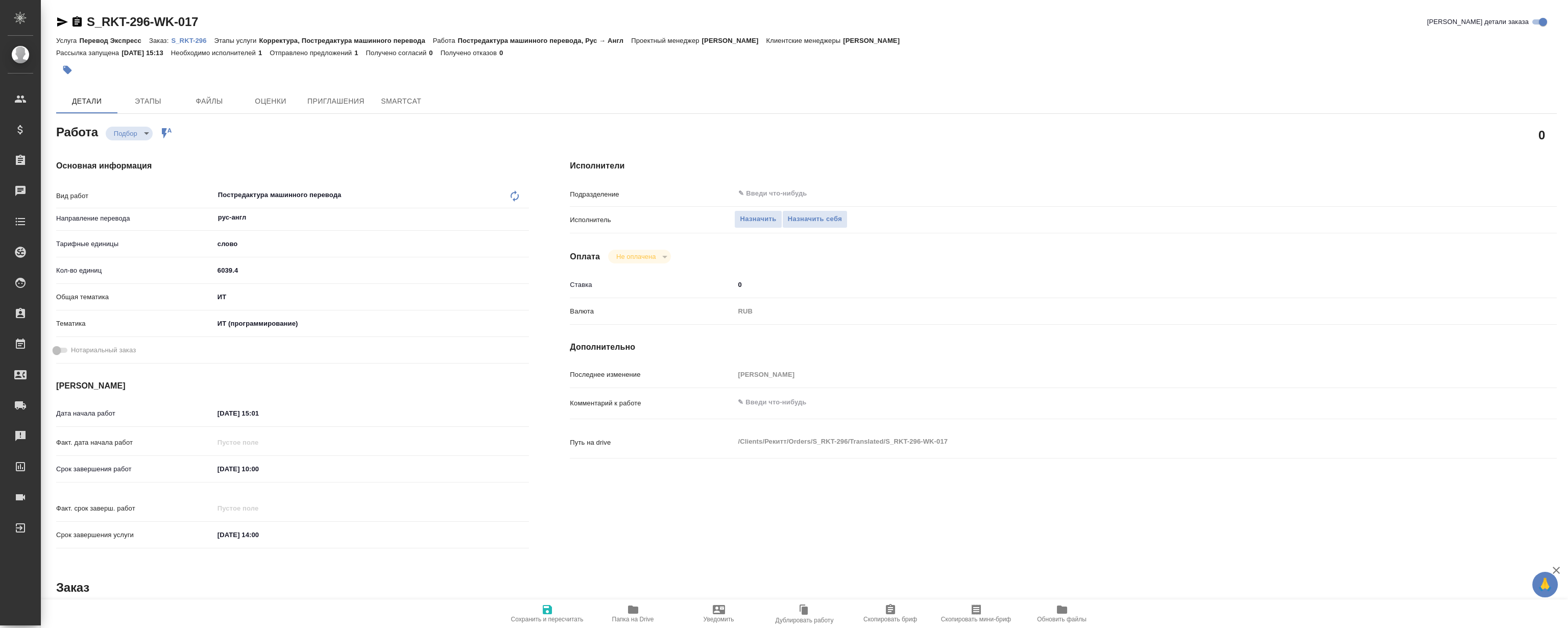
type textarea "x"
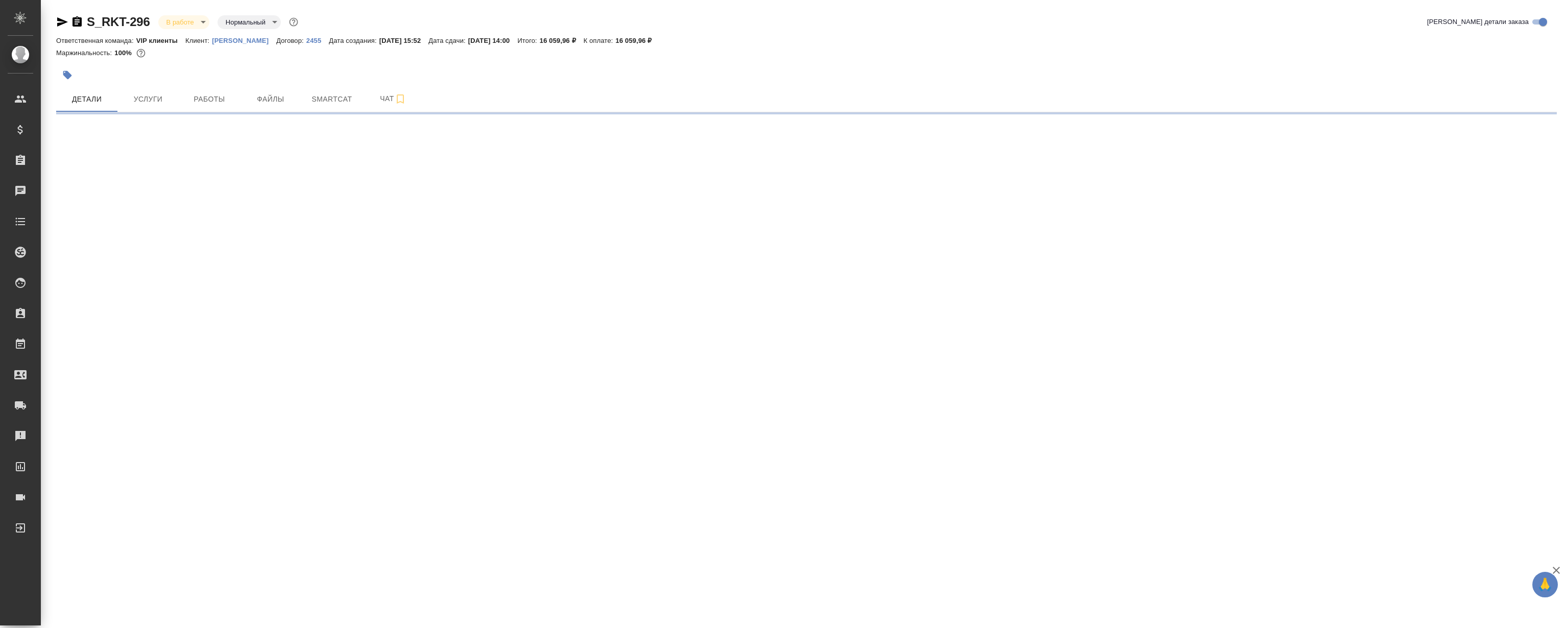
select select "RU"
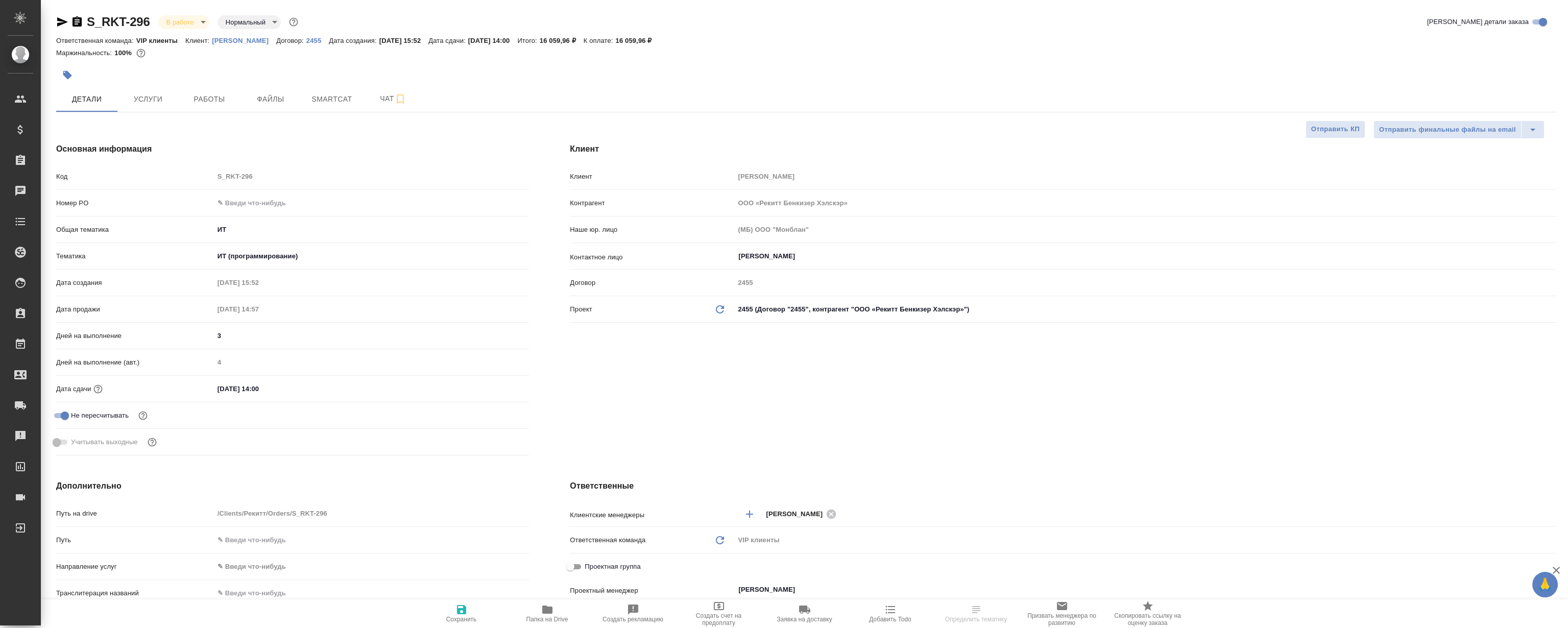
type textarea "x"
click at [262, 91] on button "Файлы" at bounding box center [270, 99] width 62 height 26
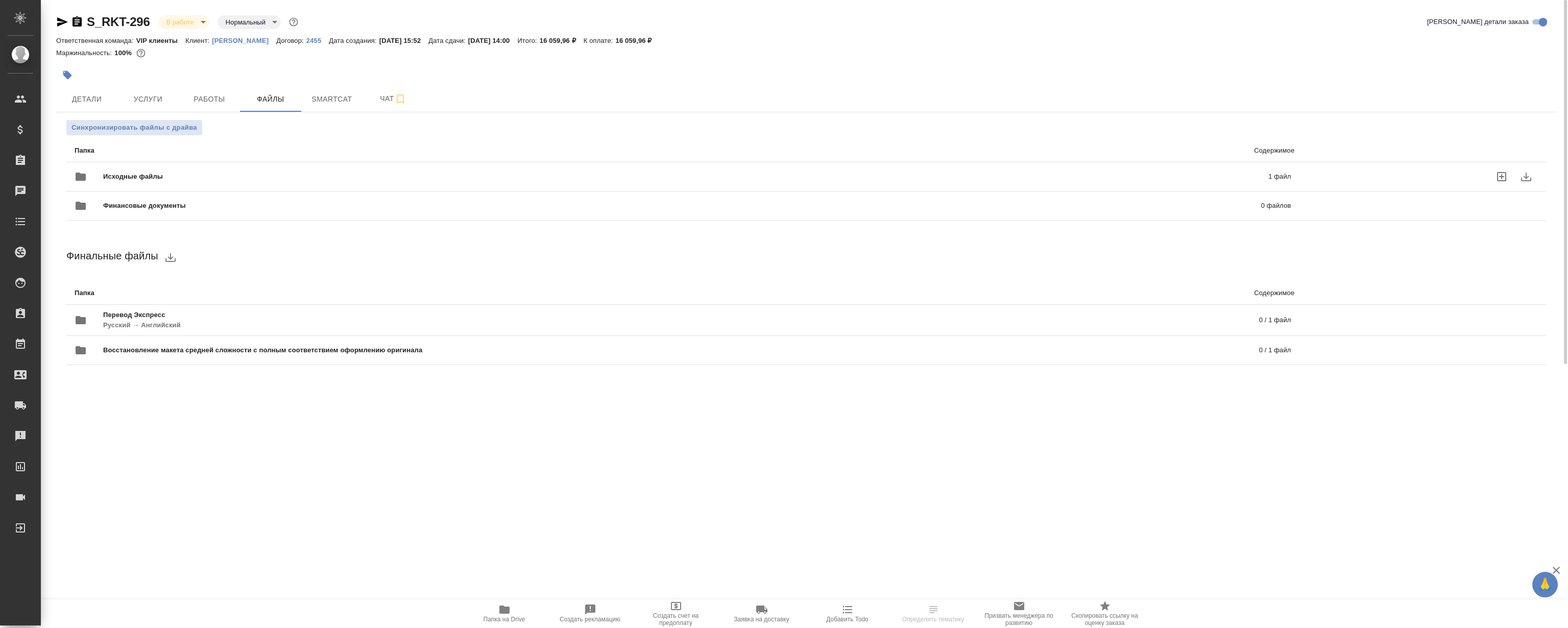
click at [300, 163] on div "Исходные файлы 1 файл" at bounding box center [682, 176] width 1237 height 45
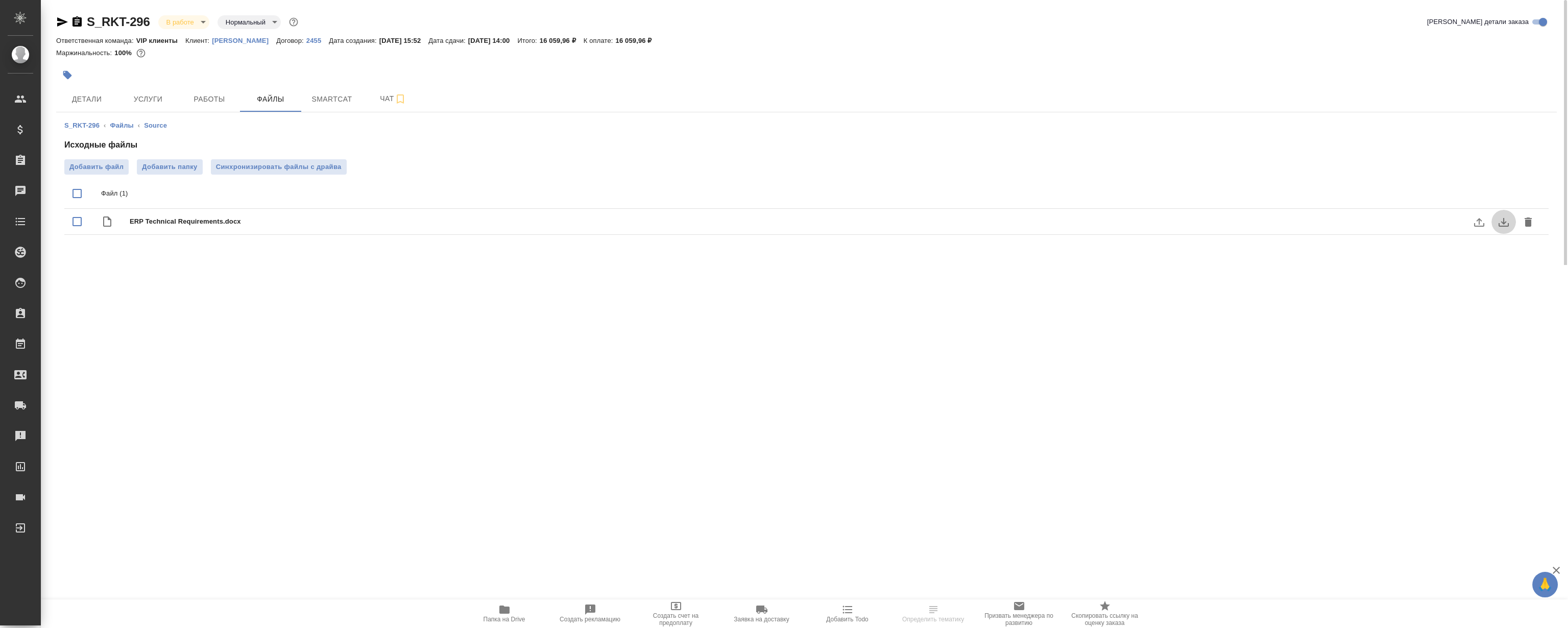
click at [1501, 219] on icon "download" at bounding box center [1503, 222] width 12 height 12
click at [87, 96] on span "Детали" at bounding box center [87, 99] width 49 height 12
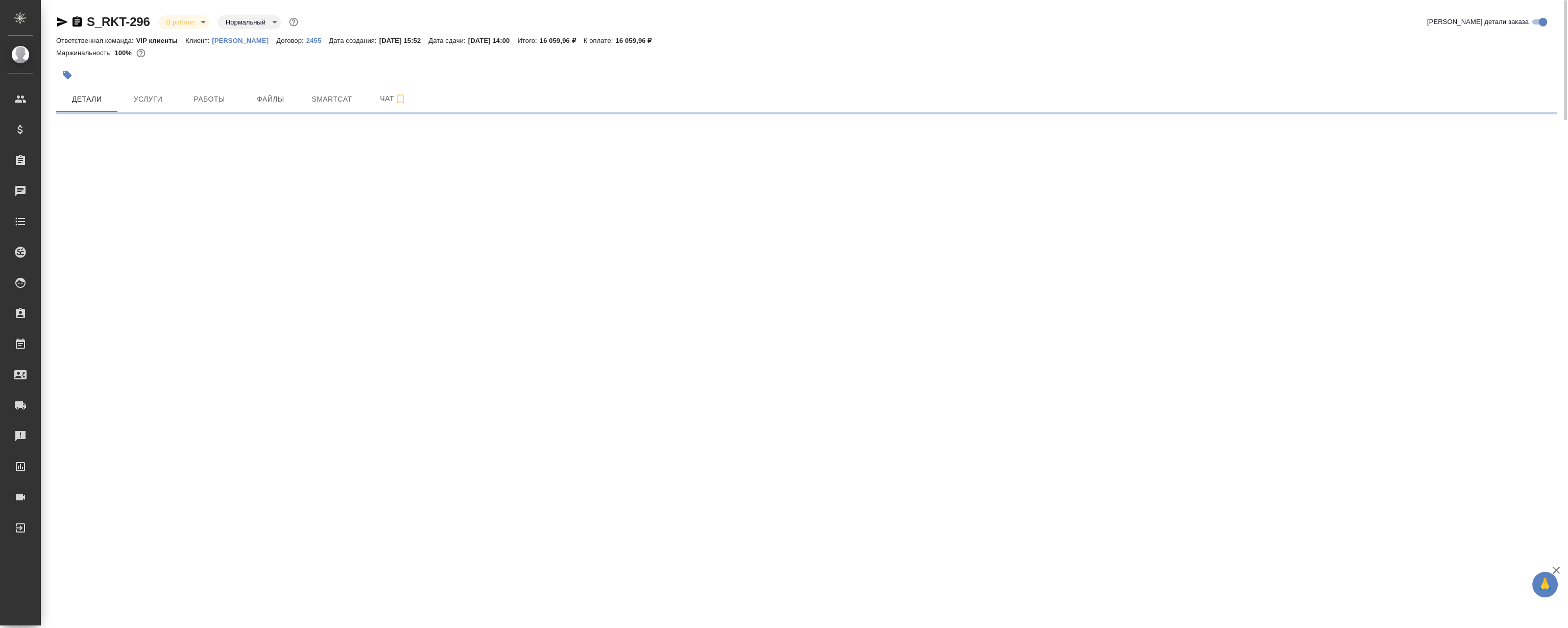
select select "RU"
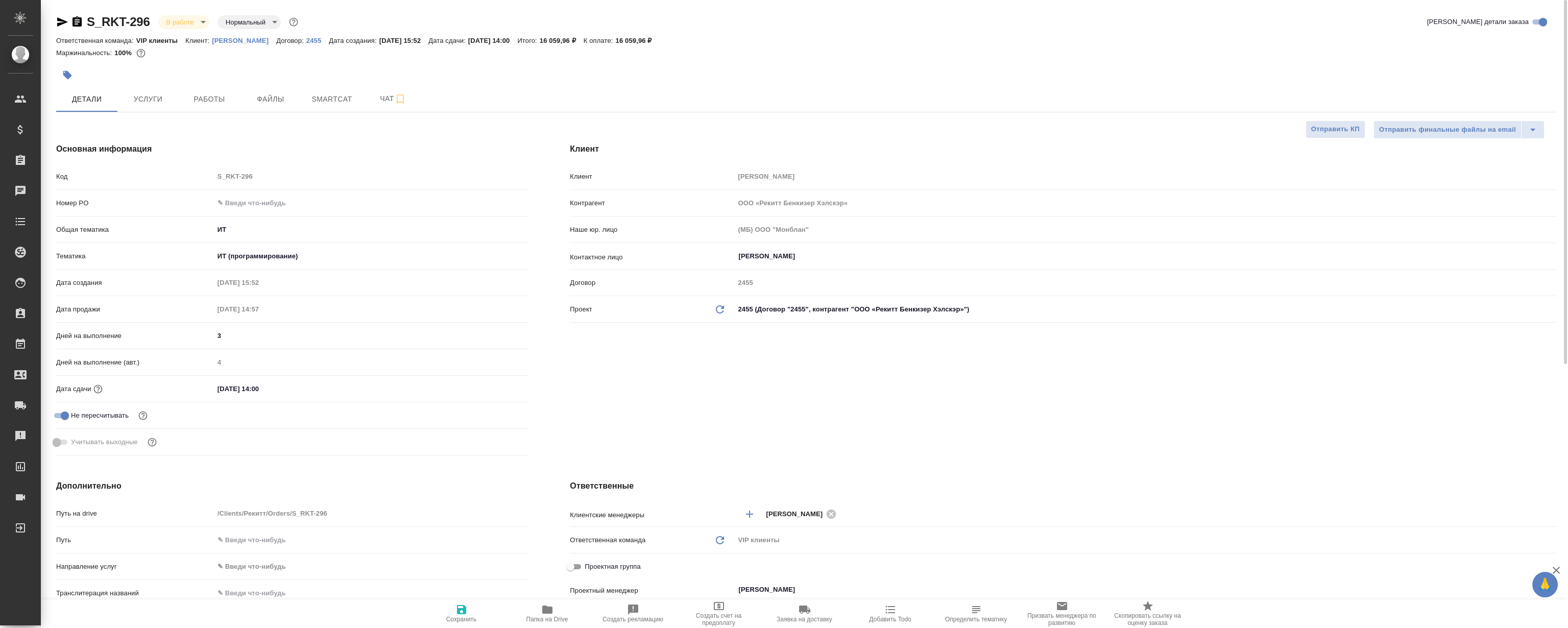
type textarea "x"
click at [232, 81] on div at bounding box center [556, 75] width 1000 height 22
drag, startPoint x: 207, startPoint y: 106, endPoint x: 213, endPoint y: 91, distance: 16.2
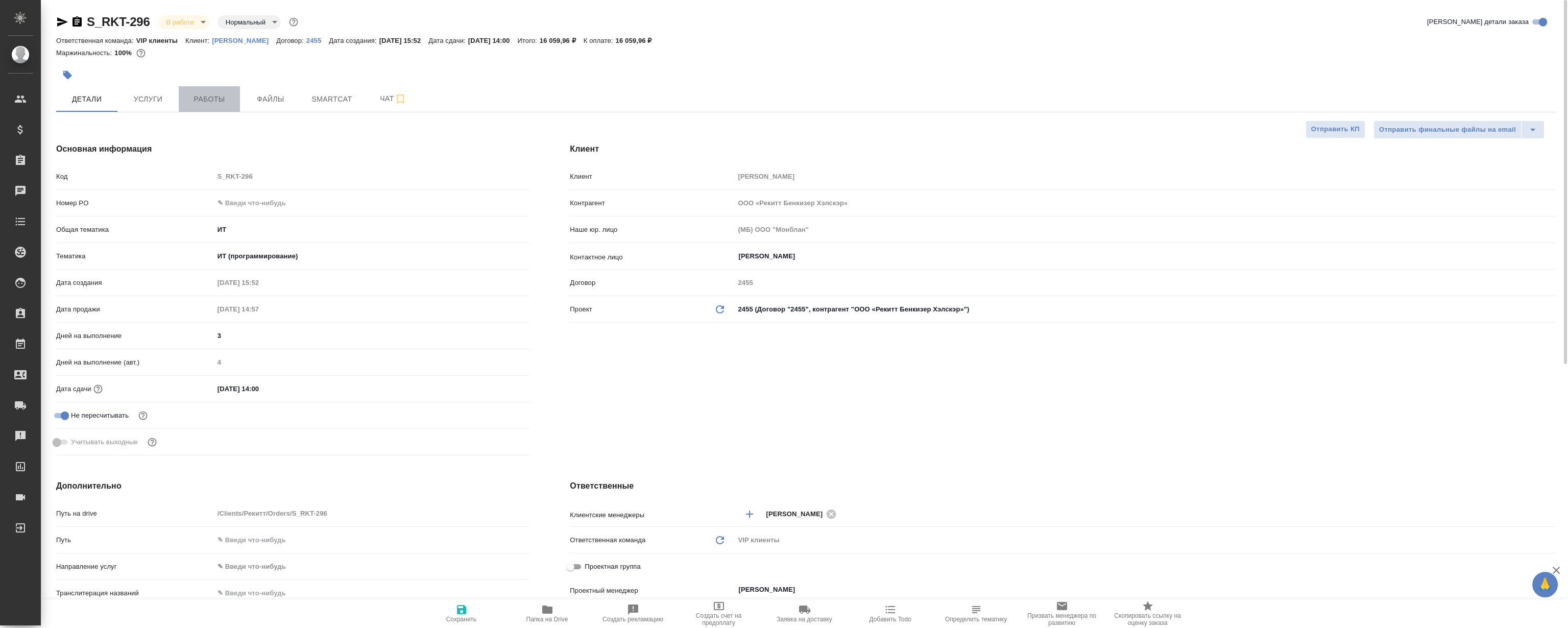
click at [207, 106] on button "Работы" at bounding box center [210, 99] width 62 height 26
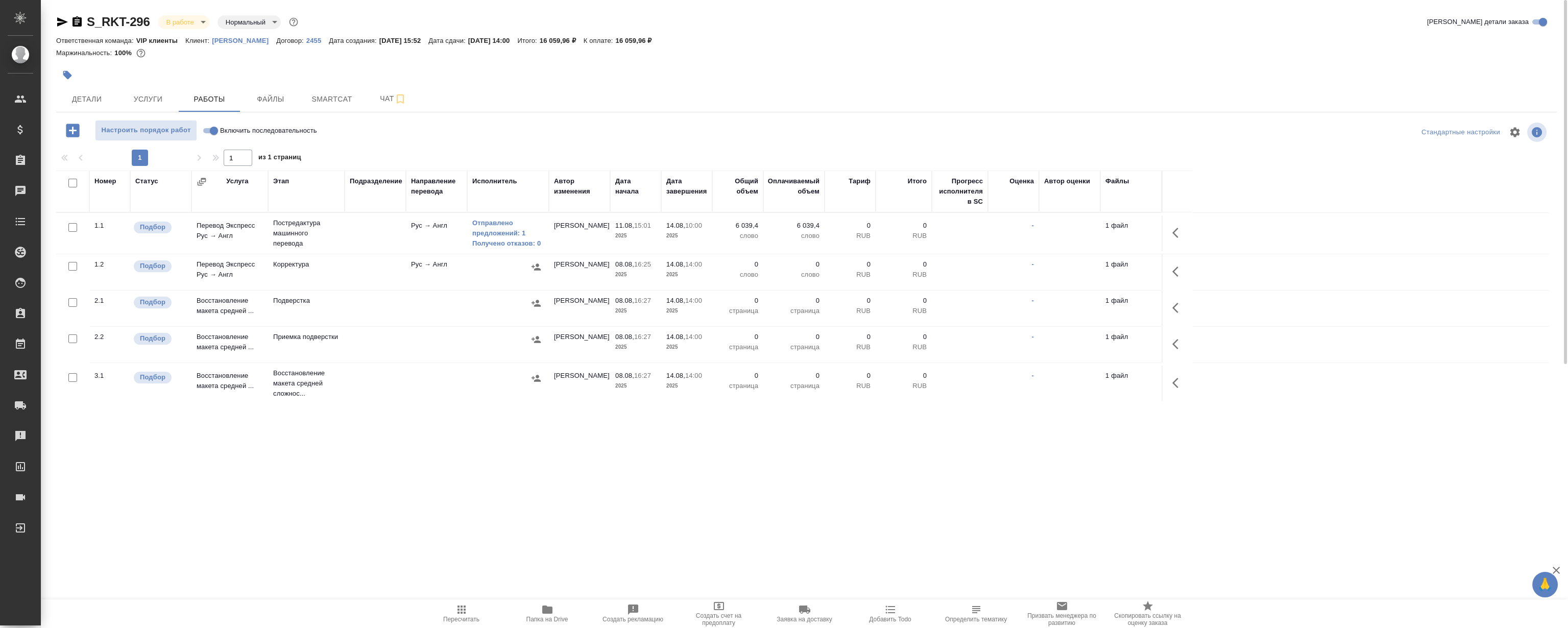
click at [229, 61] on div at bounding box center [806, 61] width 1501 height 2
click at [213, 104] on span "Работы" at bounding box center [209, 99] width 49 height 12
click at [524, 85] on div at bounding box center [556, 75] width 1000 height 22
click at [696, 85] on div at bounding box center [556, 75] width 1000 height 22
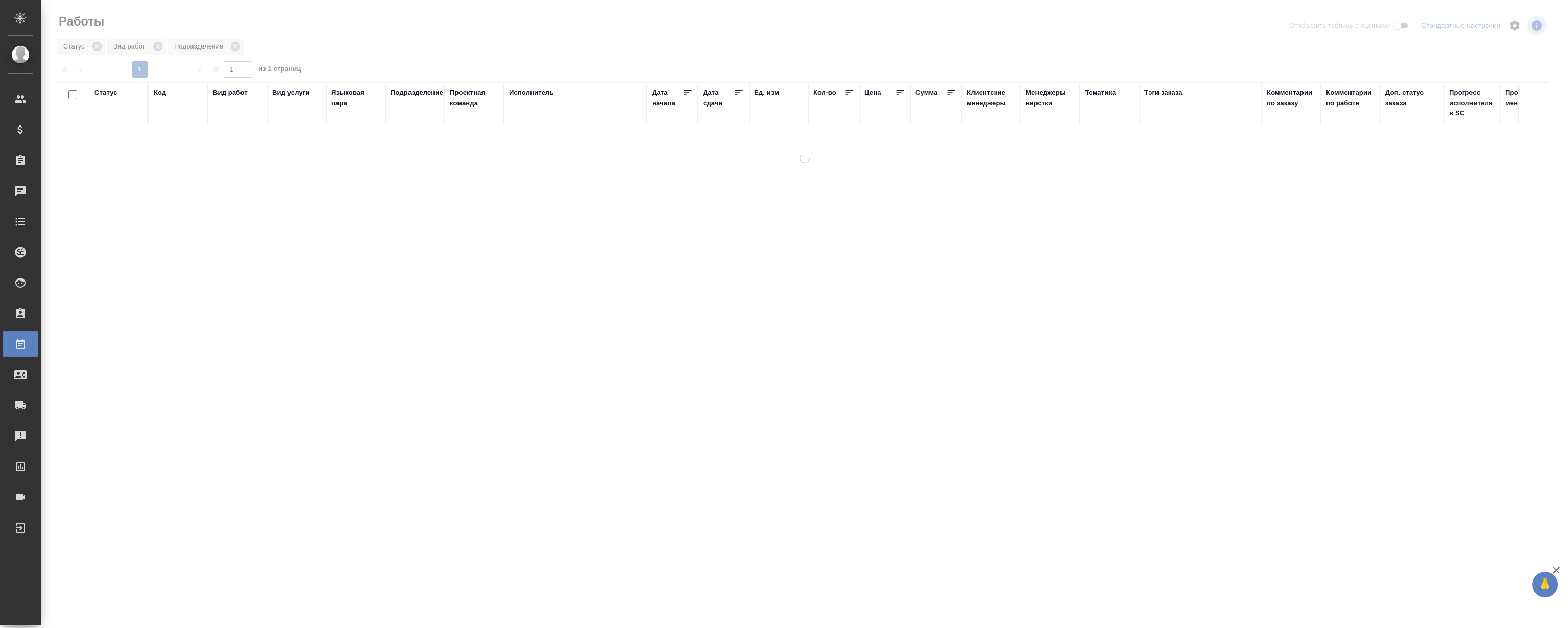
drag, startPoint x: 523, startPoint y: 349, endPoint x: 539, endPoint y: 331, distance: 24.1
click at [524, 348] on div at bounding box center [804, 304] width 1527 height 302
drag, startPoint x: 527, startPoint y: 327, endPoint x: 283, endPoint y: 125, distance: 316.8
click at [527, 326] on div "Статус Код Вид работ Вид услуги Языковая пара Подразделение Проектная команда И…" at bounding box center [801, 266] width 1492 height 368
click at [238, 254] on div "Статус Код Вид работ Вид услуги Языковая пара Подразделение Проектная команда И…" at bounding box center [801, 266] width 1492 height 368
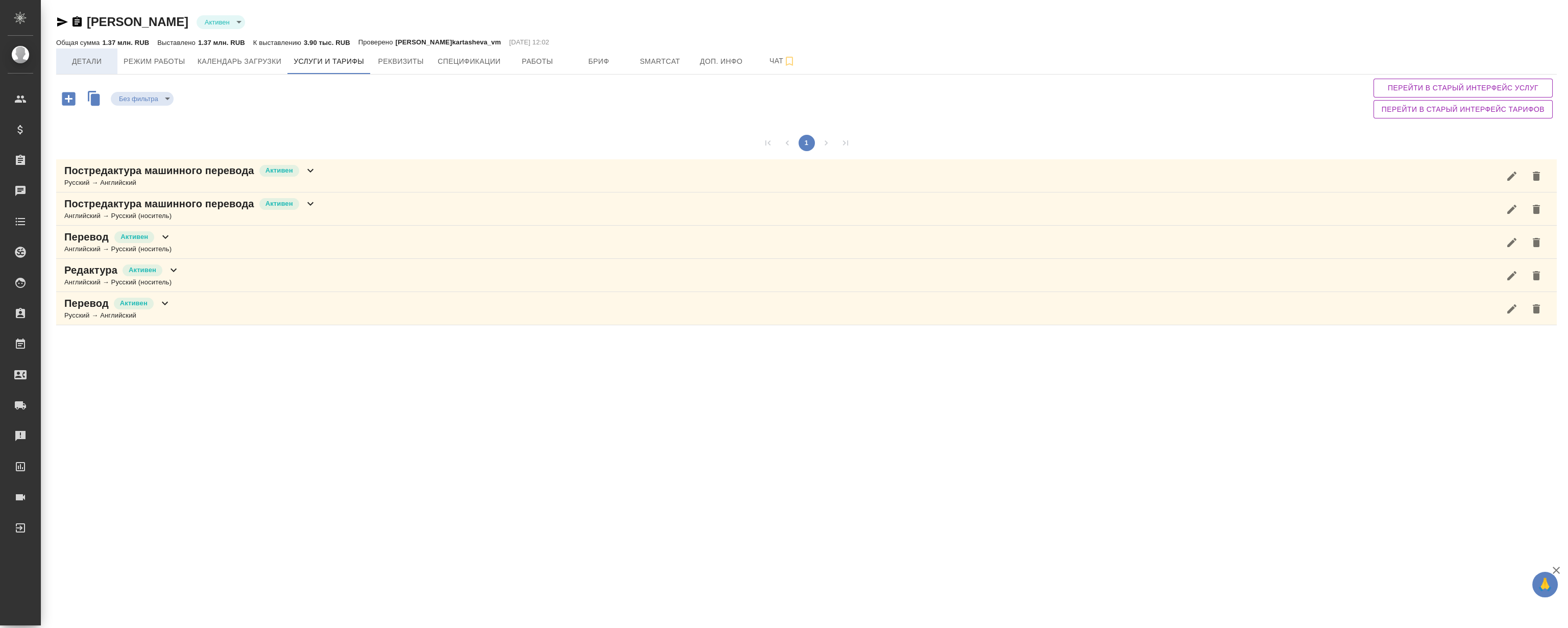
click at [87, 57] on span "Детали" at bounding box center [87, 61] width 49 height 12
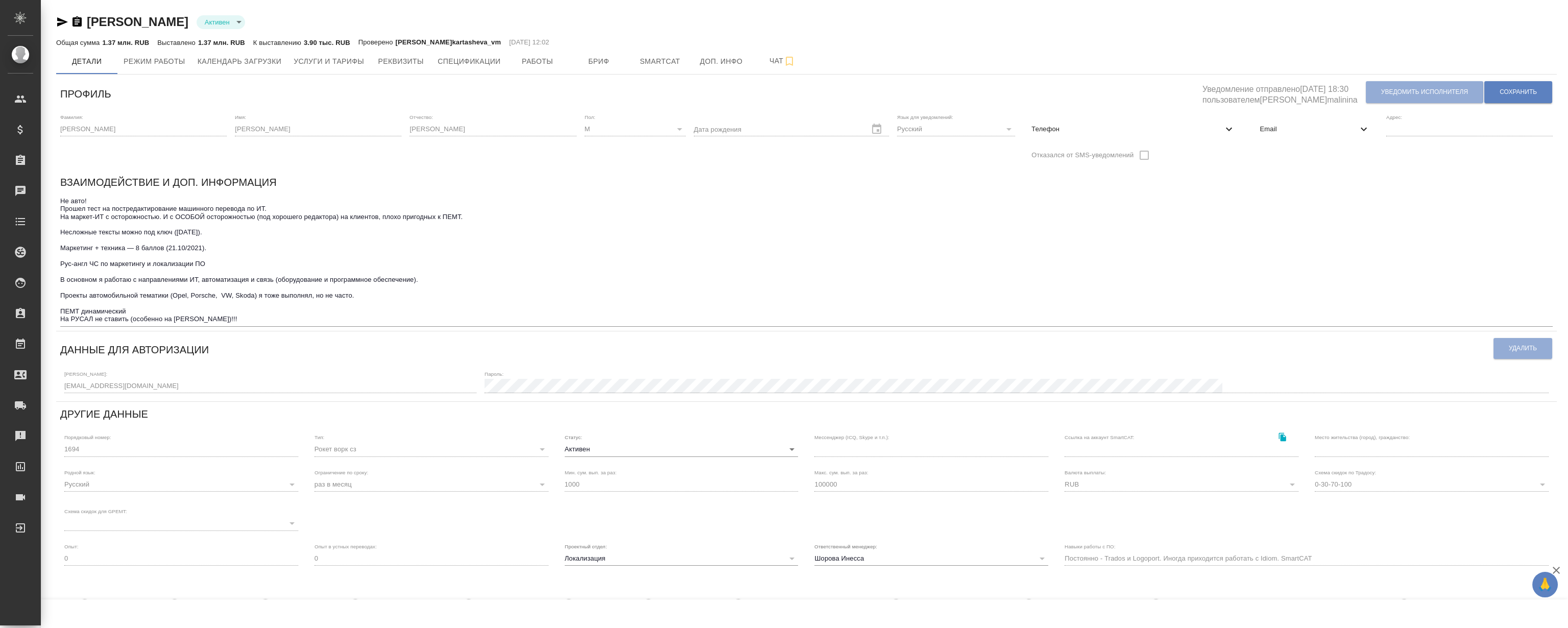
click at [701, 175] on div "Взаимодействие и доп. информация" at bounding box center [806, 184] width 1492 height 20
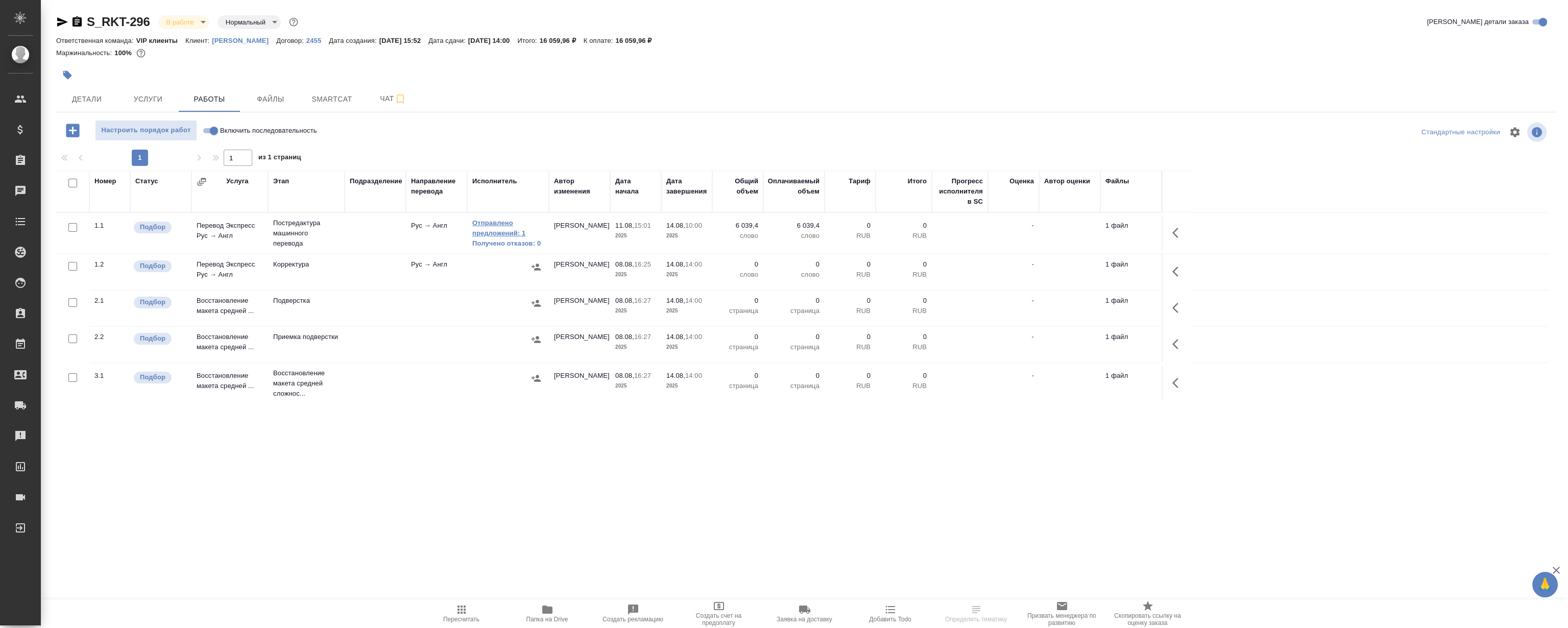
click at [486, 222] on link "Отправлено предложений: 1" at bounding box center [508, 228] width 72 height 21
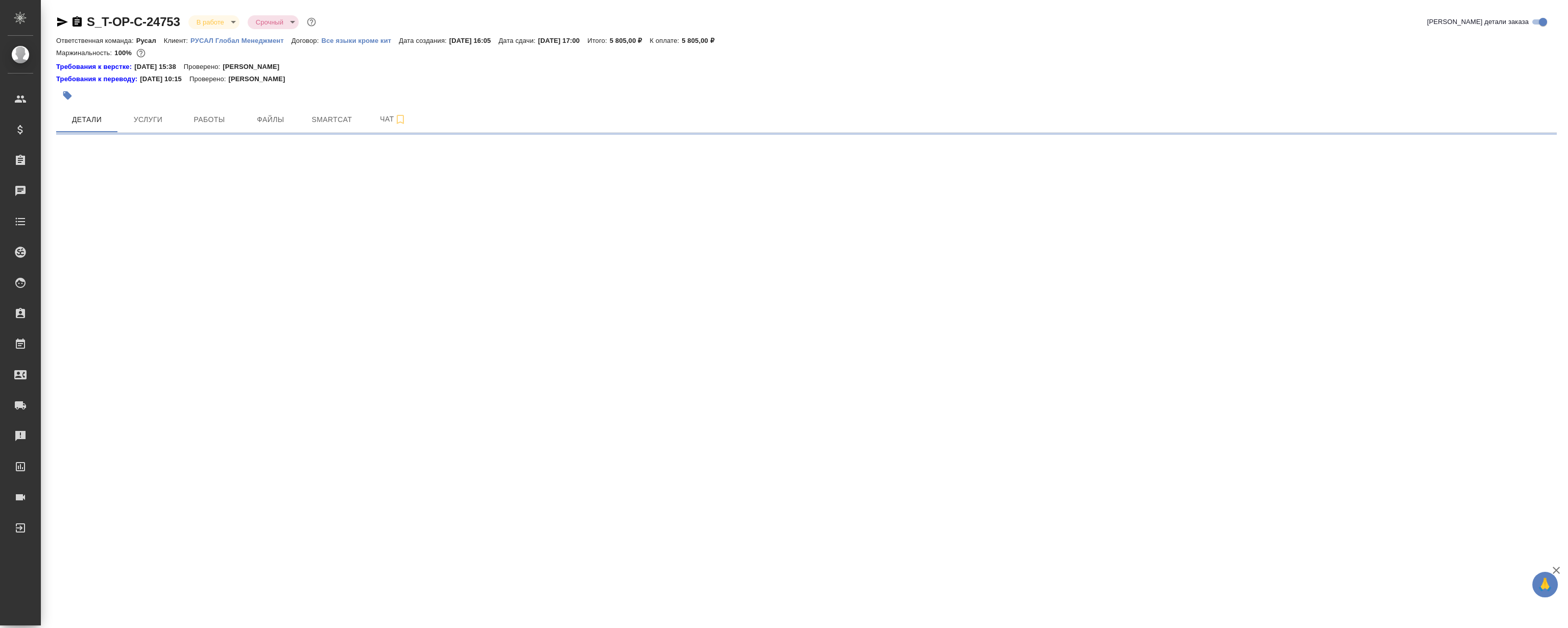
select select "RU"
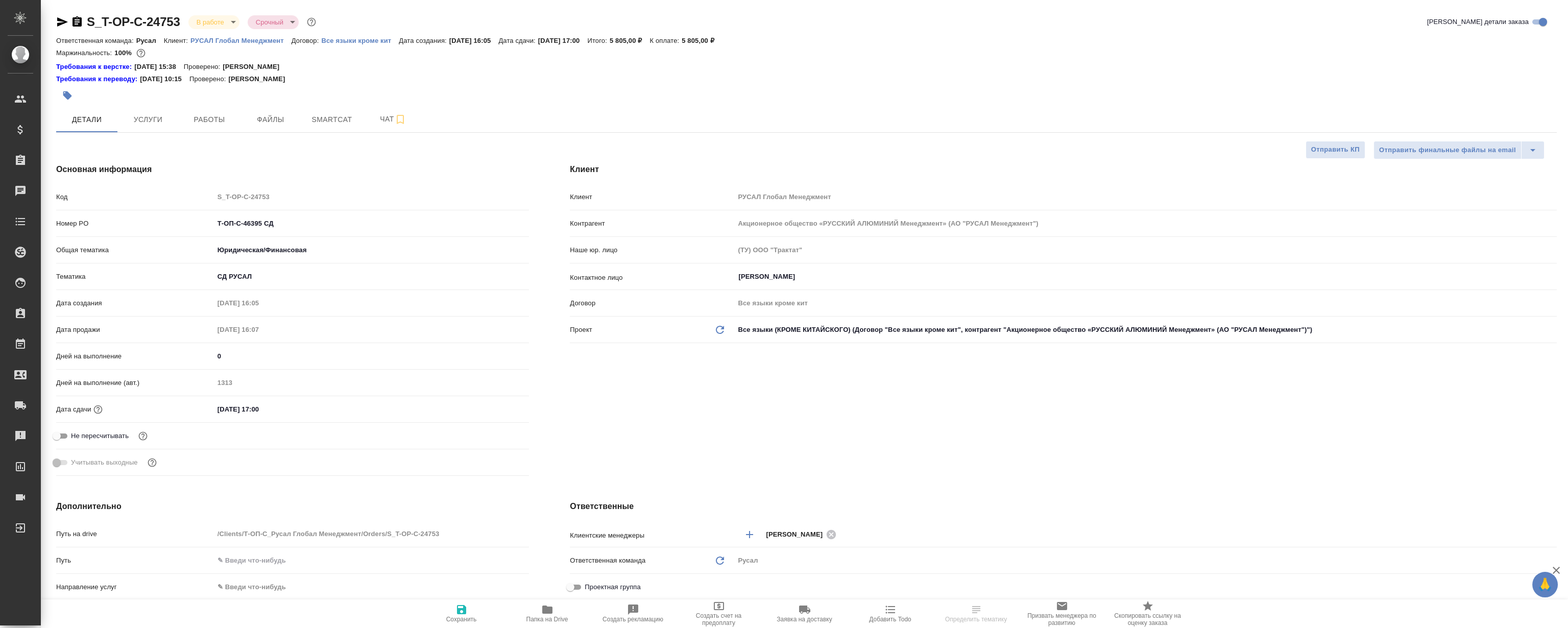
type textarea "x"
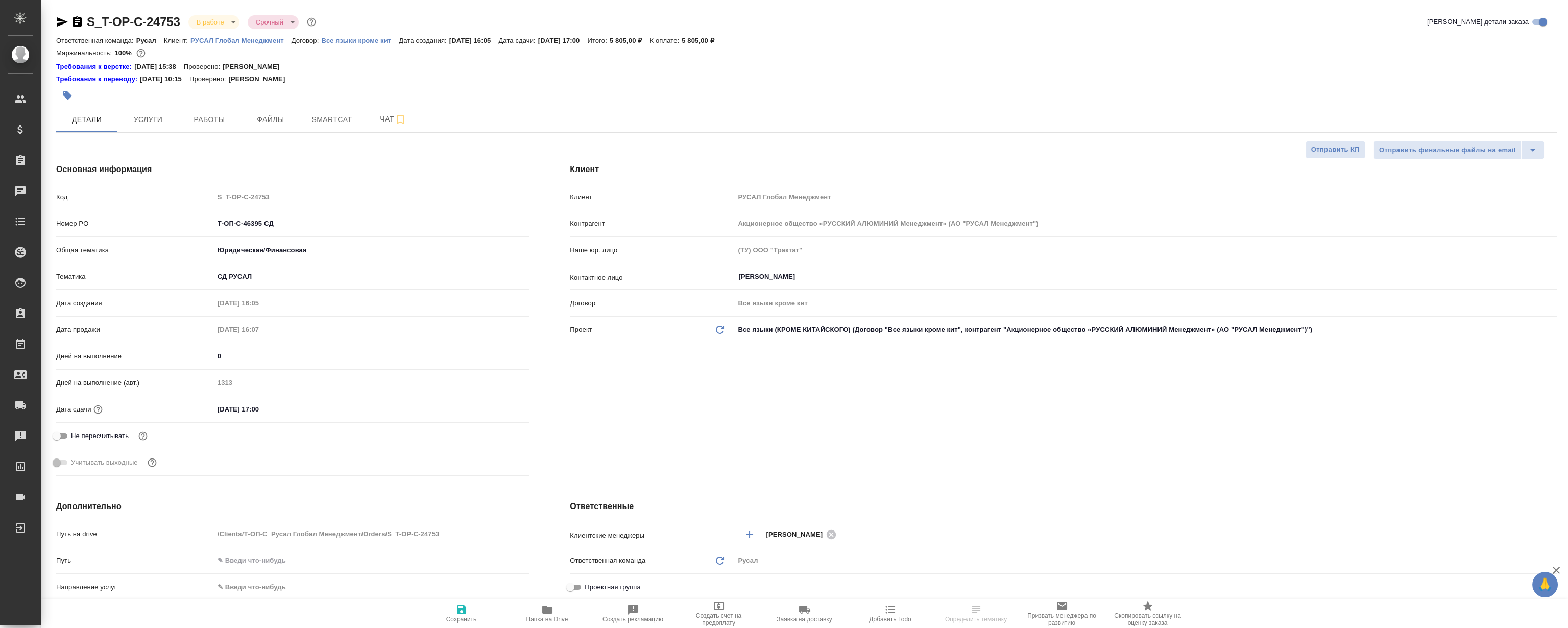
type textarea "x"
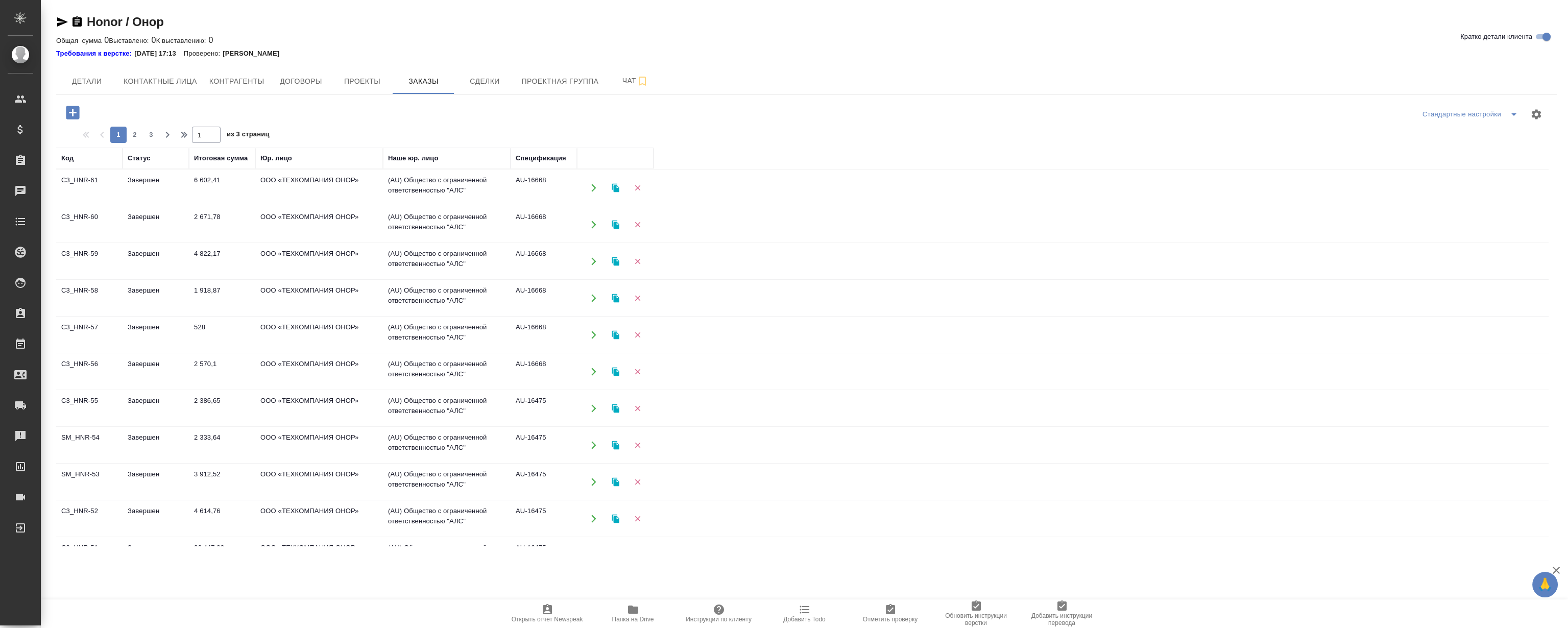
click at [73, 180] on td "C3_HNR-61" at bounding box center [89, 187] width 67 height 36
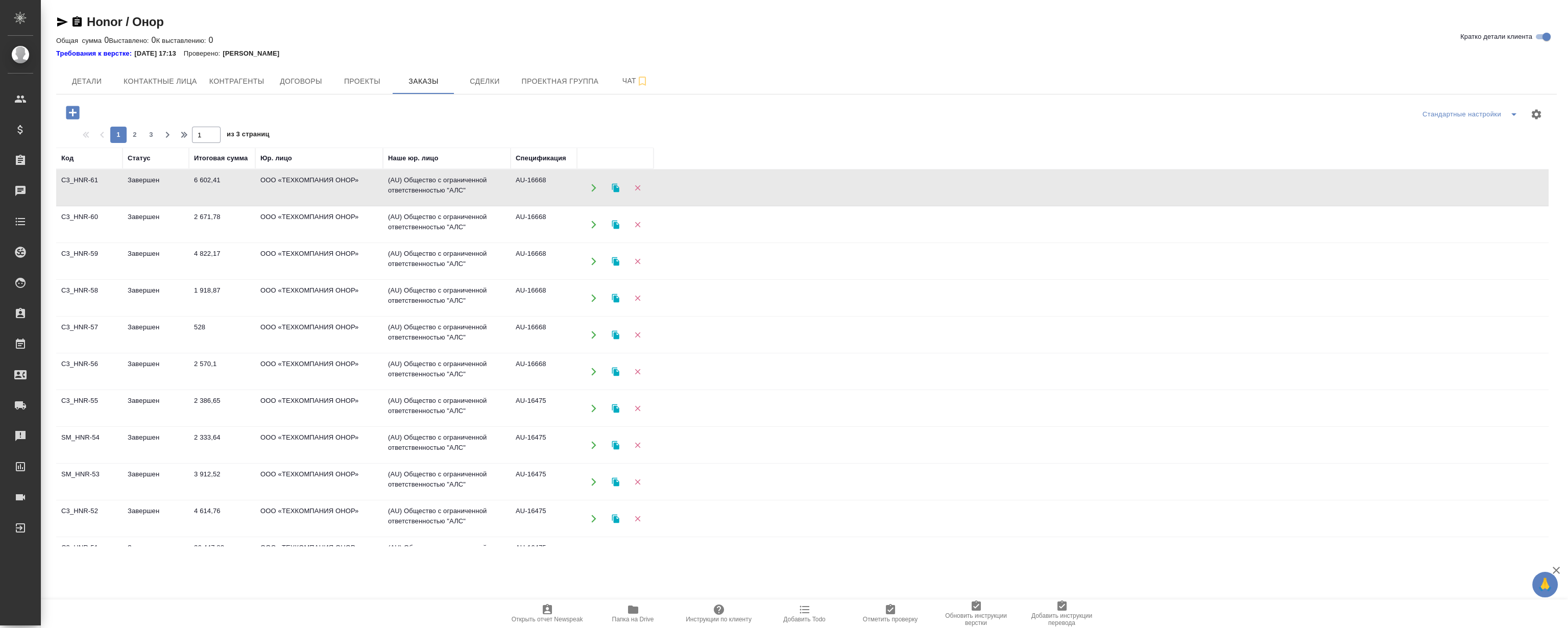
click at [73, 180] on td "C3_HNR-61" at bounding box center [89, 187] width 67 height 36
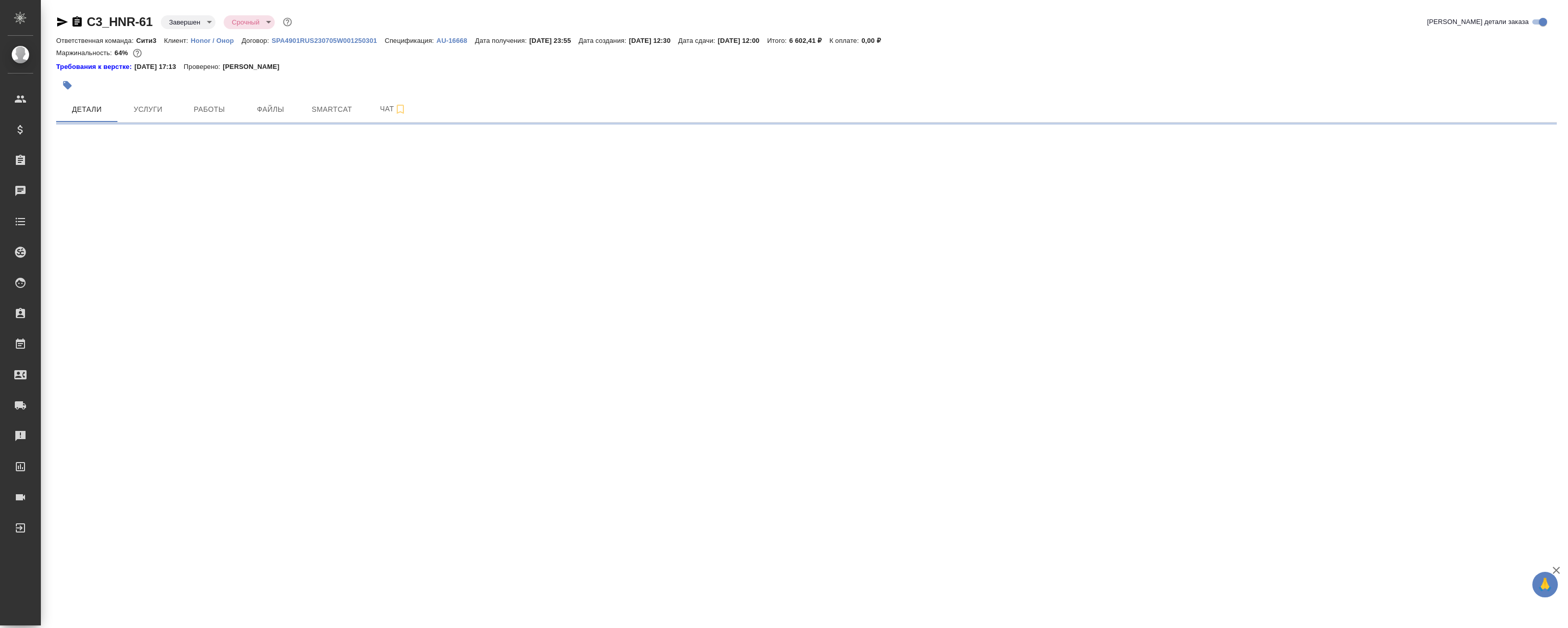
select select "RU"
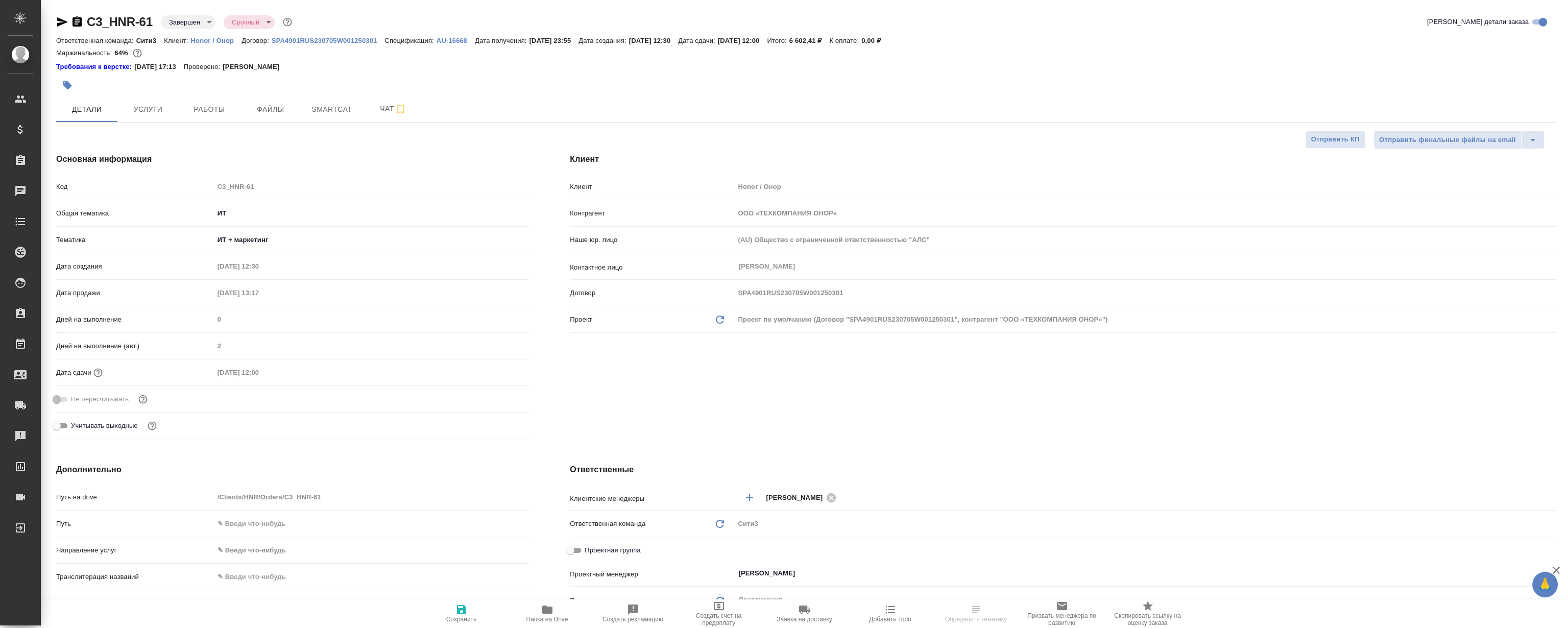
type textarea "x"
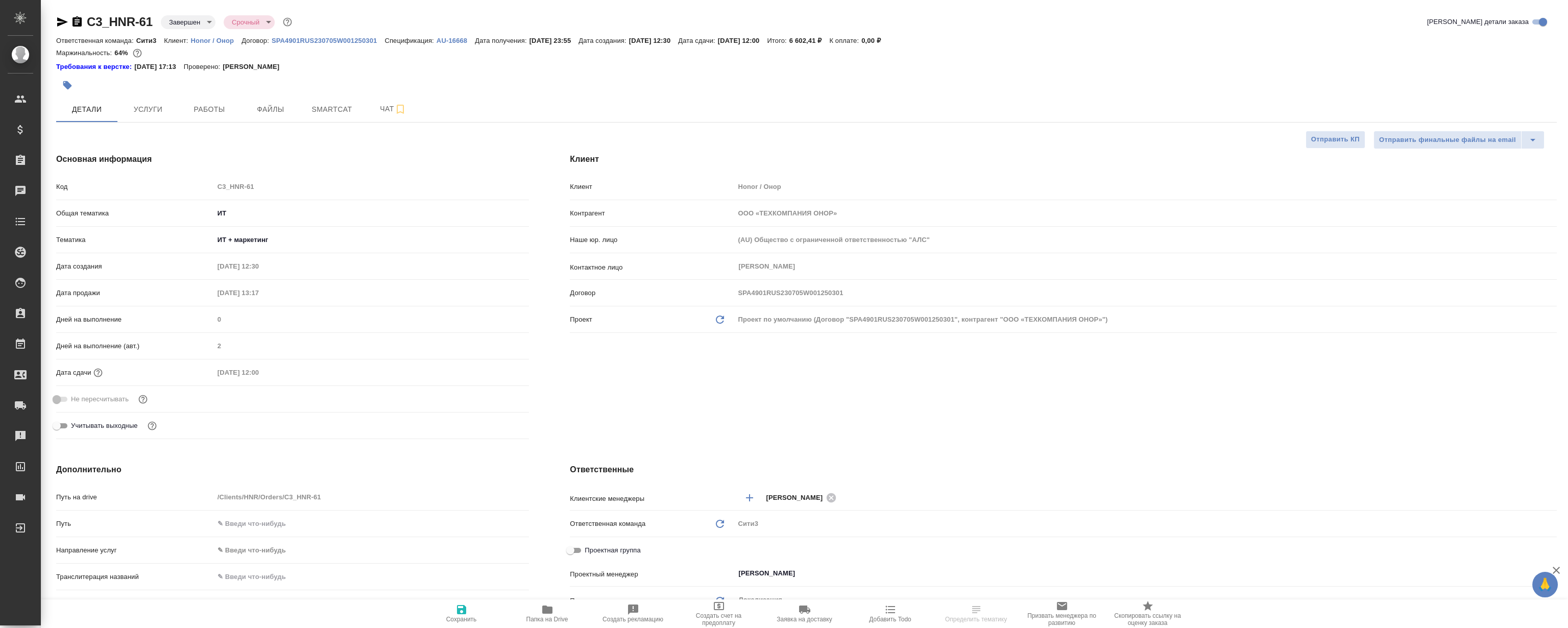
type textarea "x"
click at [332, 106] on span "Smartcat" at bounding box center [331, 109] width 49 height 12
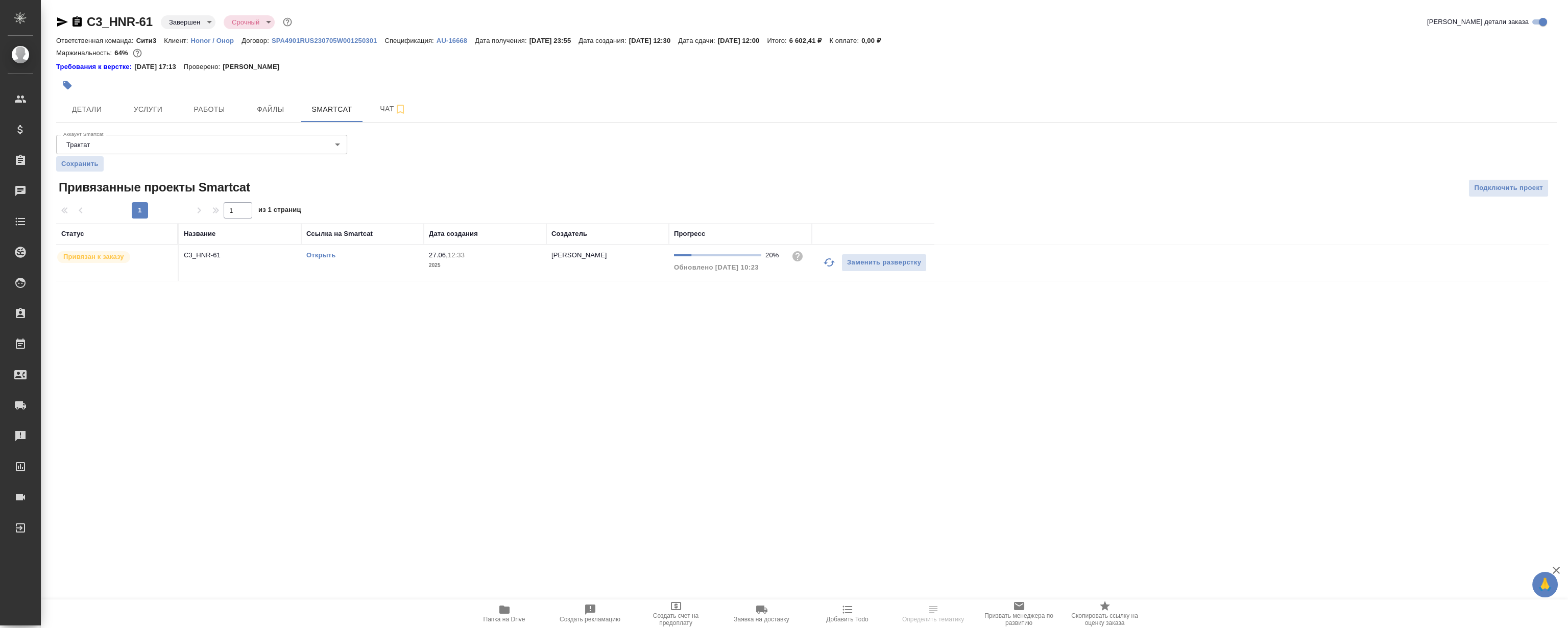
click at [316, 255] on link "Открыть" at bounding box center [320, 255] width 29 height 7
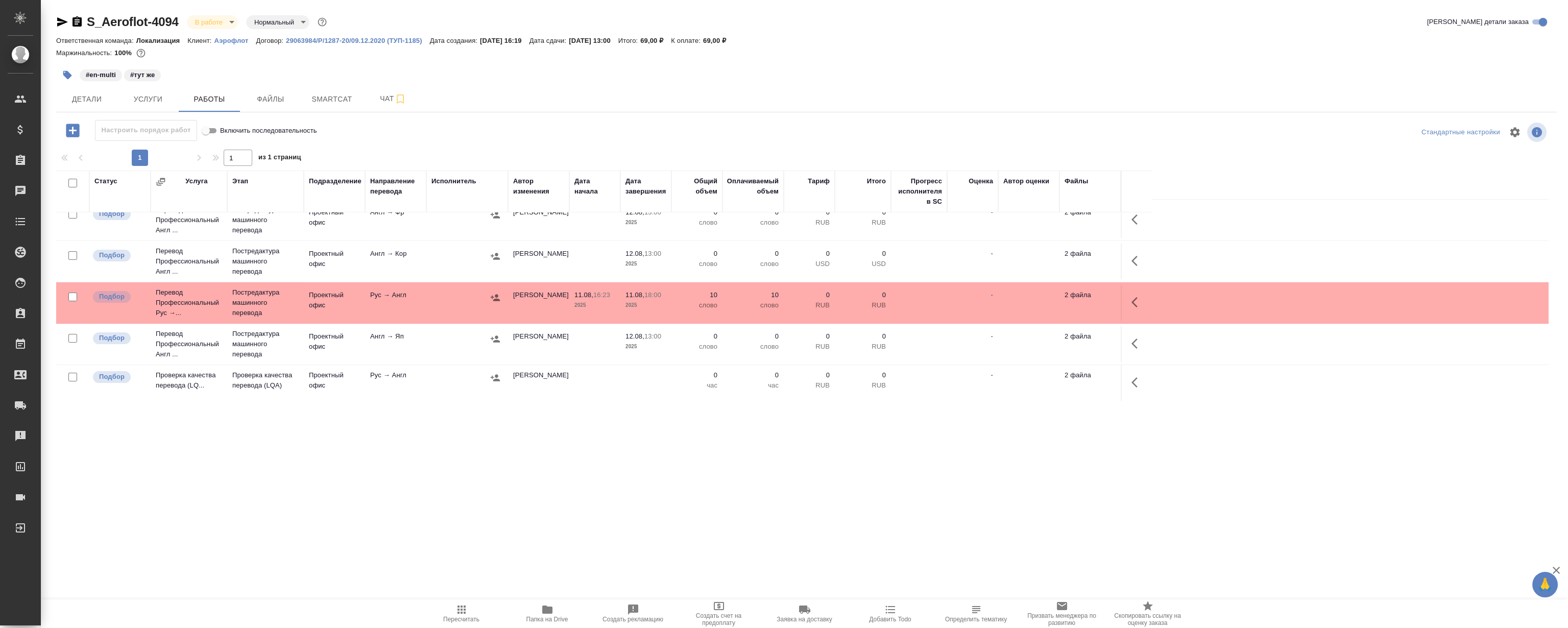
scroll to position [189, 0]
click at [340, 111] on button "Smartcat" at bounding box center [332, 99] width 62 height 26
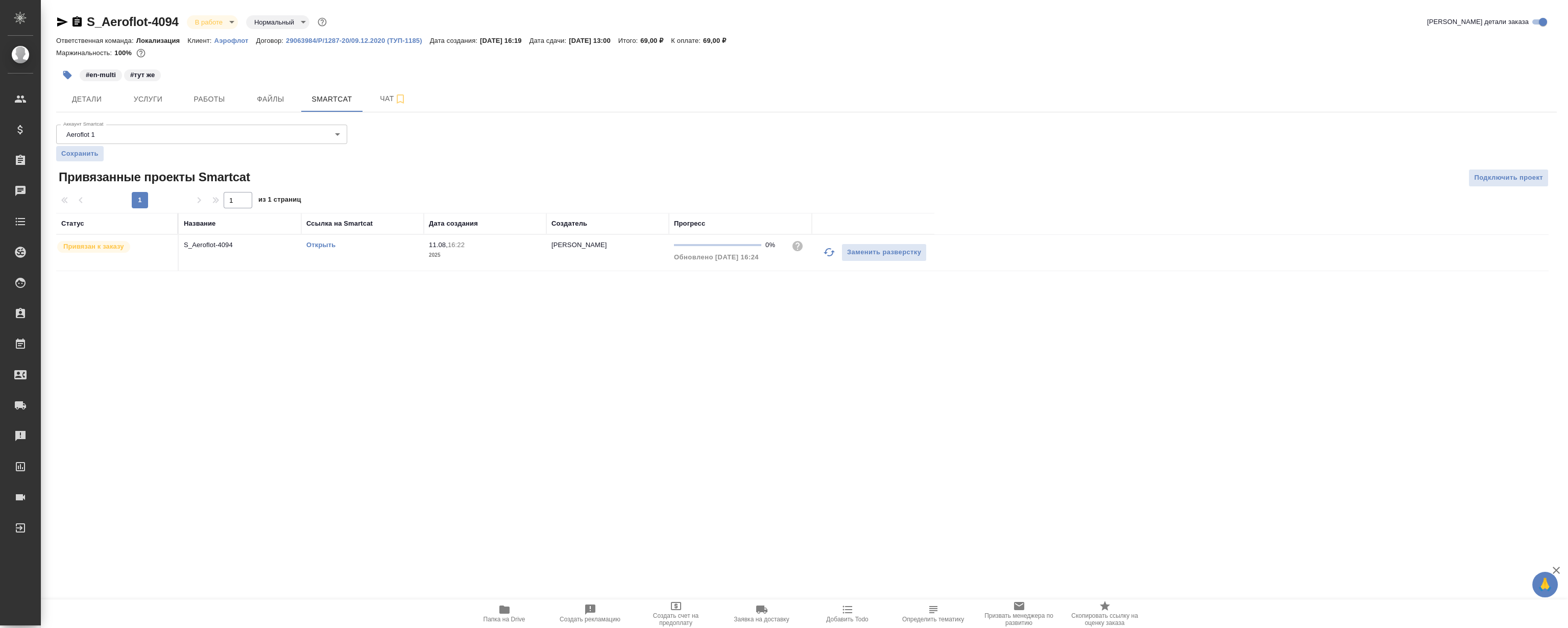
click at [305, 249] on td "Открыть" at bounding box center [362, 252] width 122 height 36
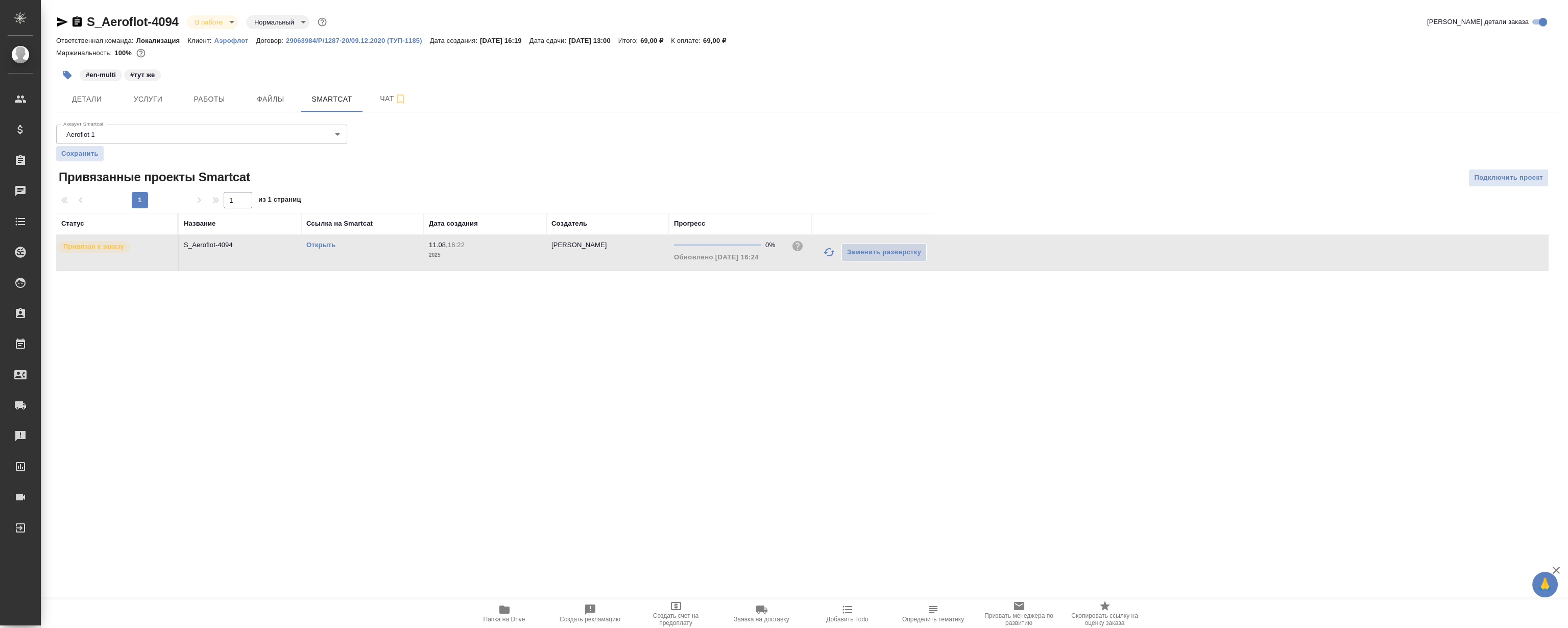
click at [323, 244] on link "Открыть" at bounding box center [320, 245] width 29 height 7
click at [100, 99] on span "Детали" at bounding box center [87, 99] width 49 height 12
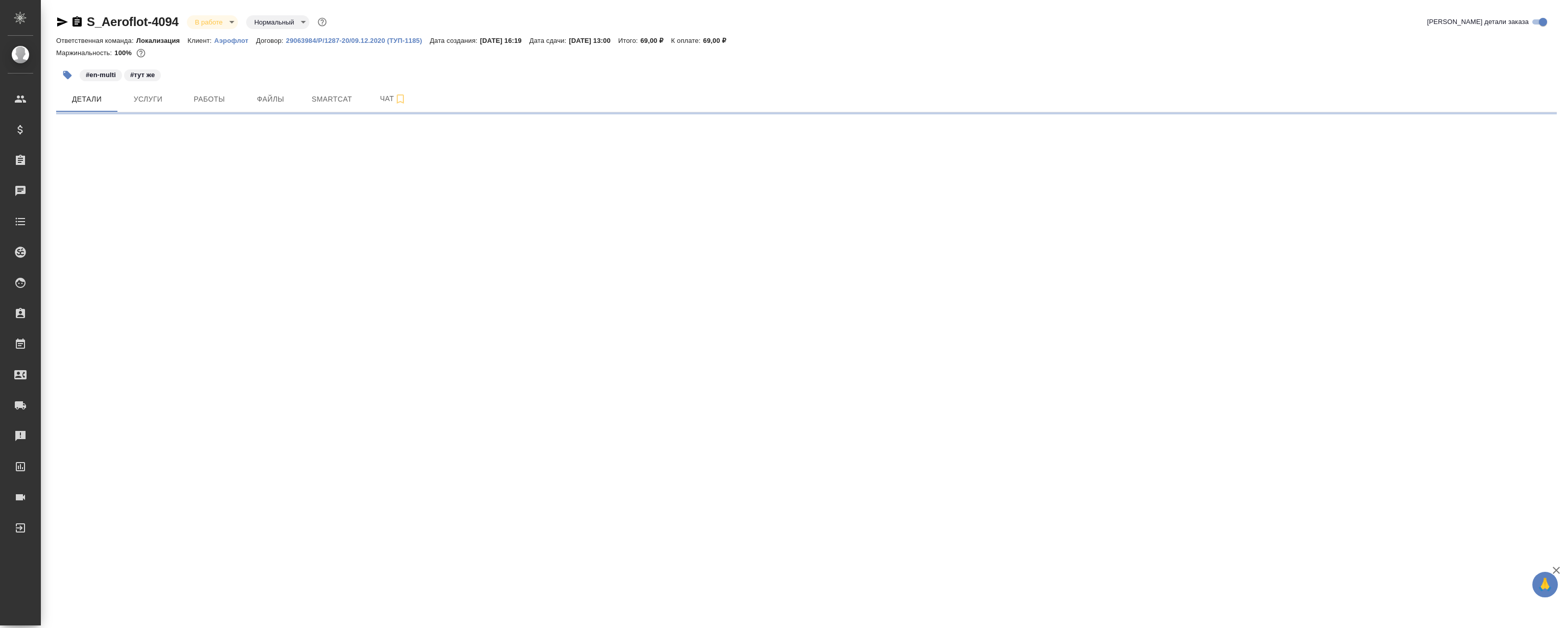
select select "RU"
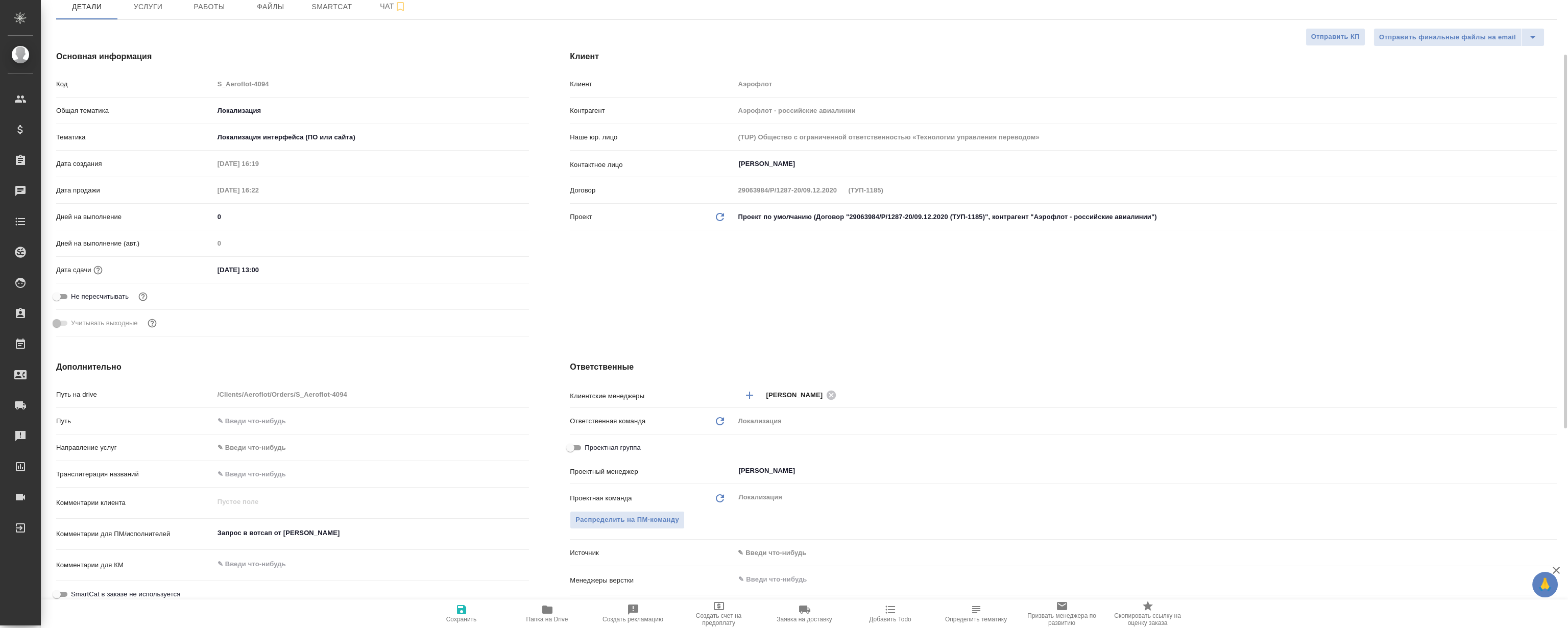
type textarea "x"
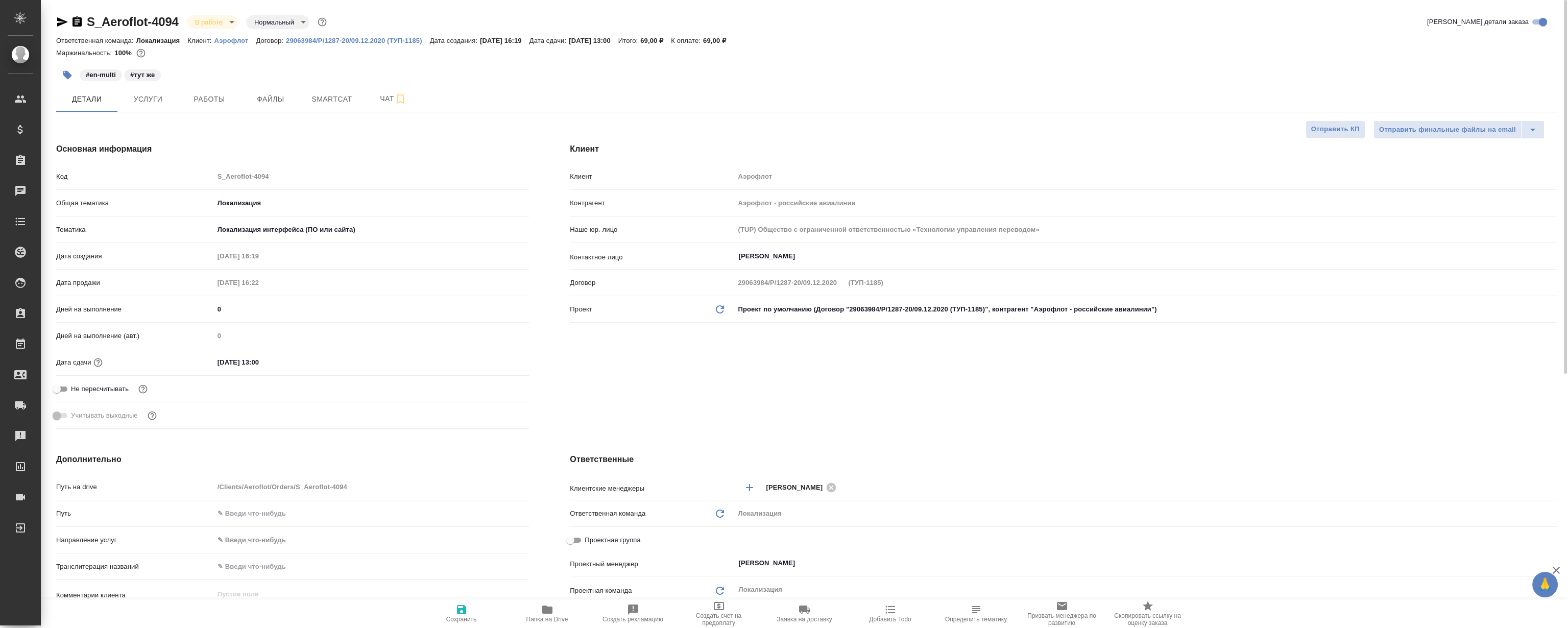
type textarea "x"
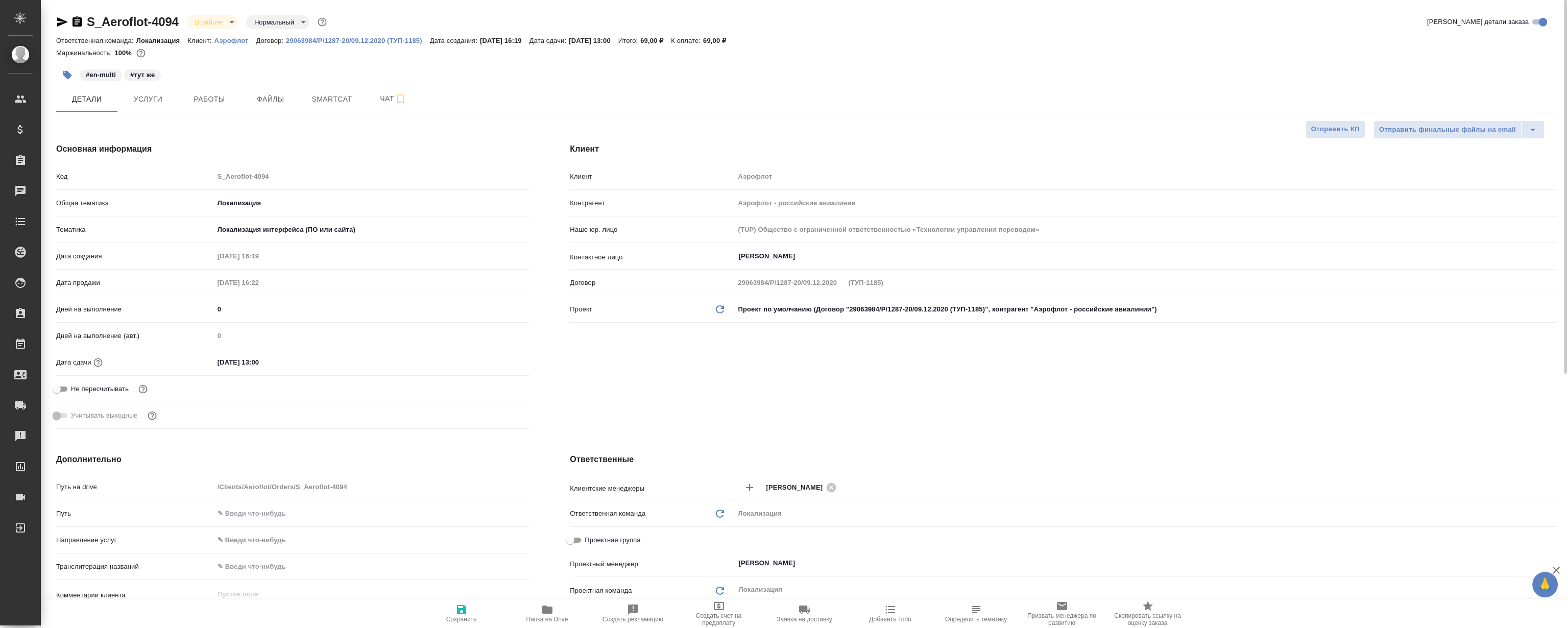
type textarea "x"
click at [203, 103] on span "Работы" at bounding box center [209, 99] width 49 height 12
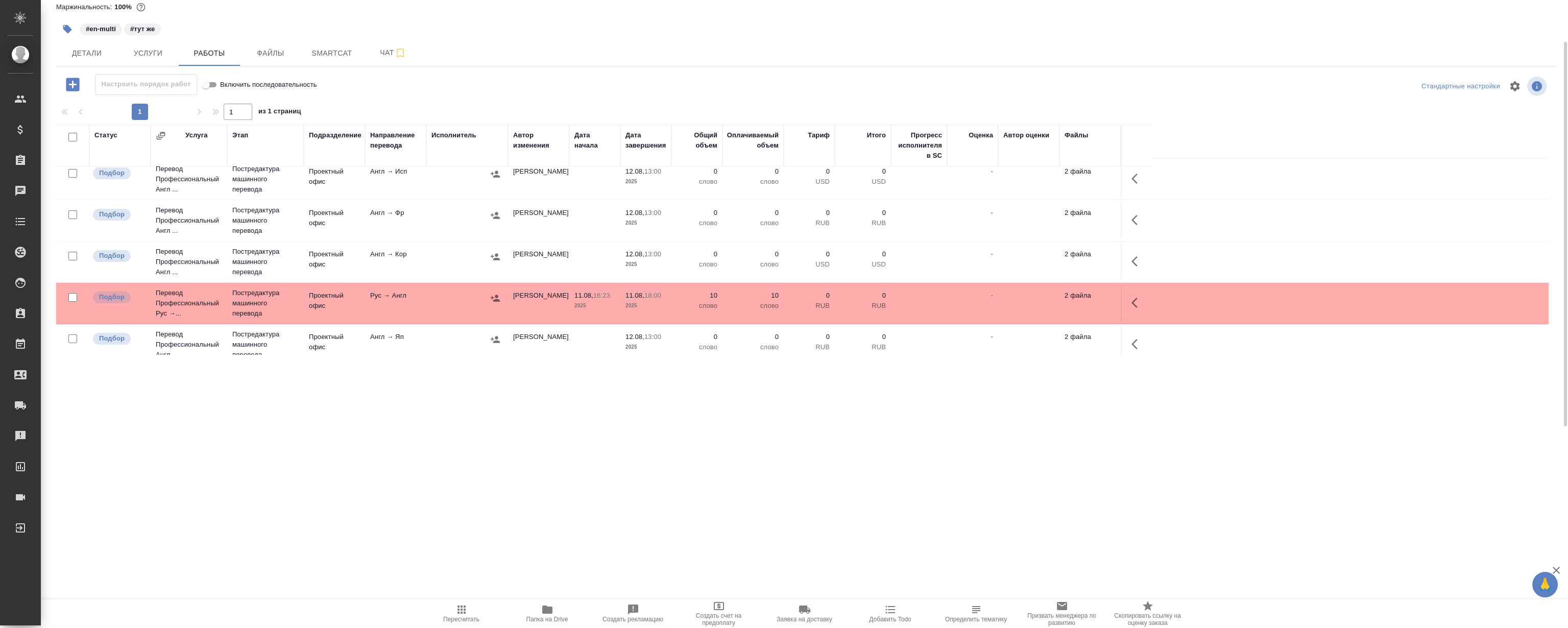
scroll to position [189, 0]
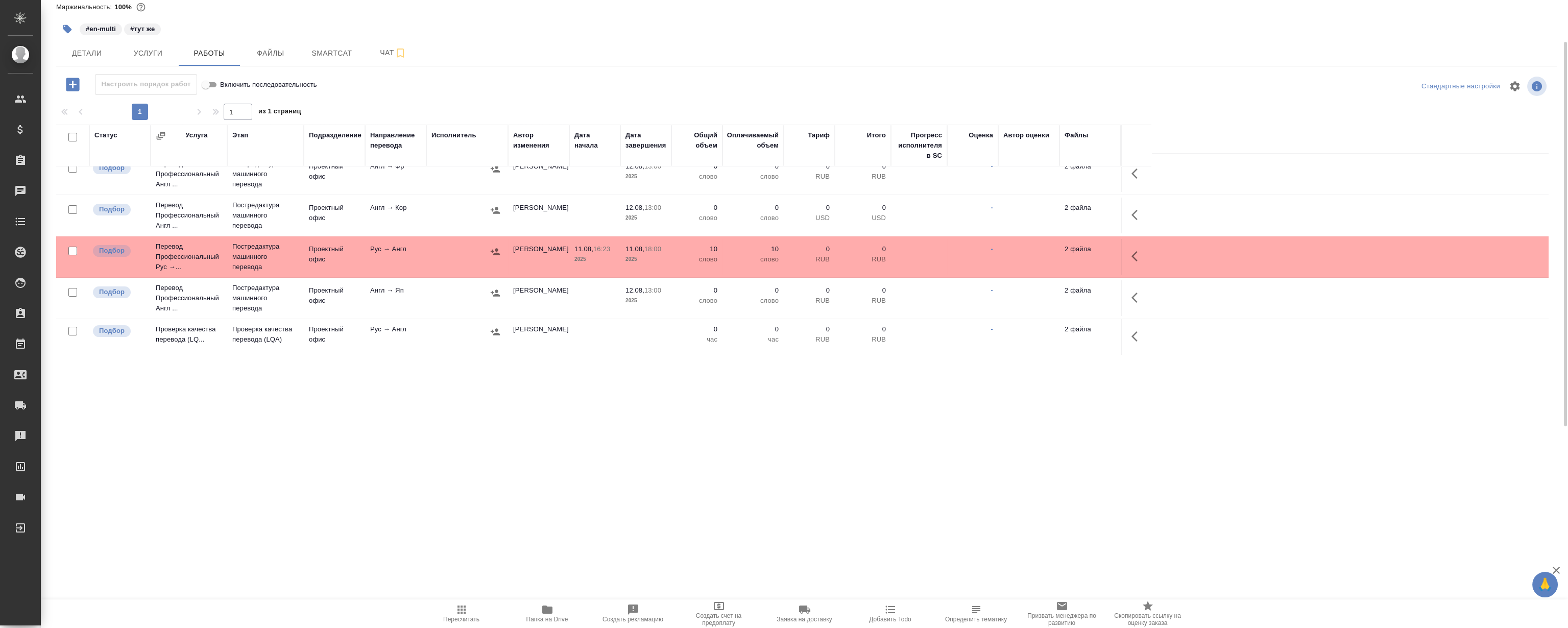
click at [1134, 253] on icon "button" at bounding box center [1134, 256] width 6 height 10
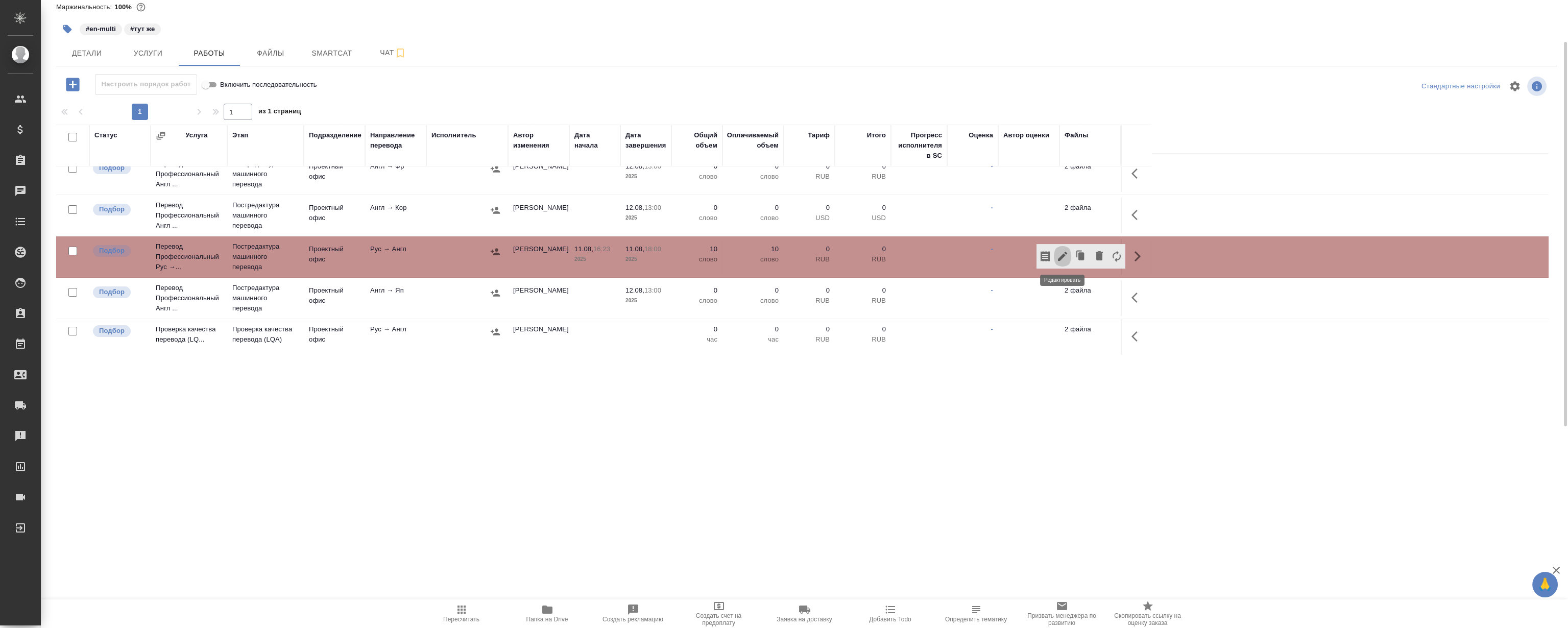
click at [1060, 253] on icon "button" at bounding box center [1062, 256] width 12 height 12
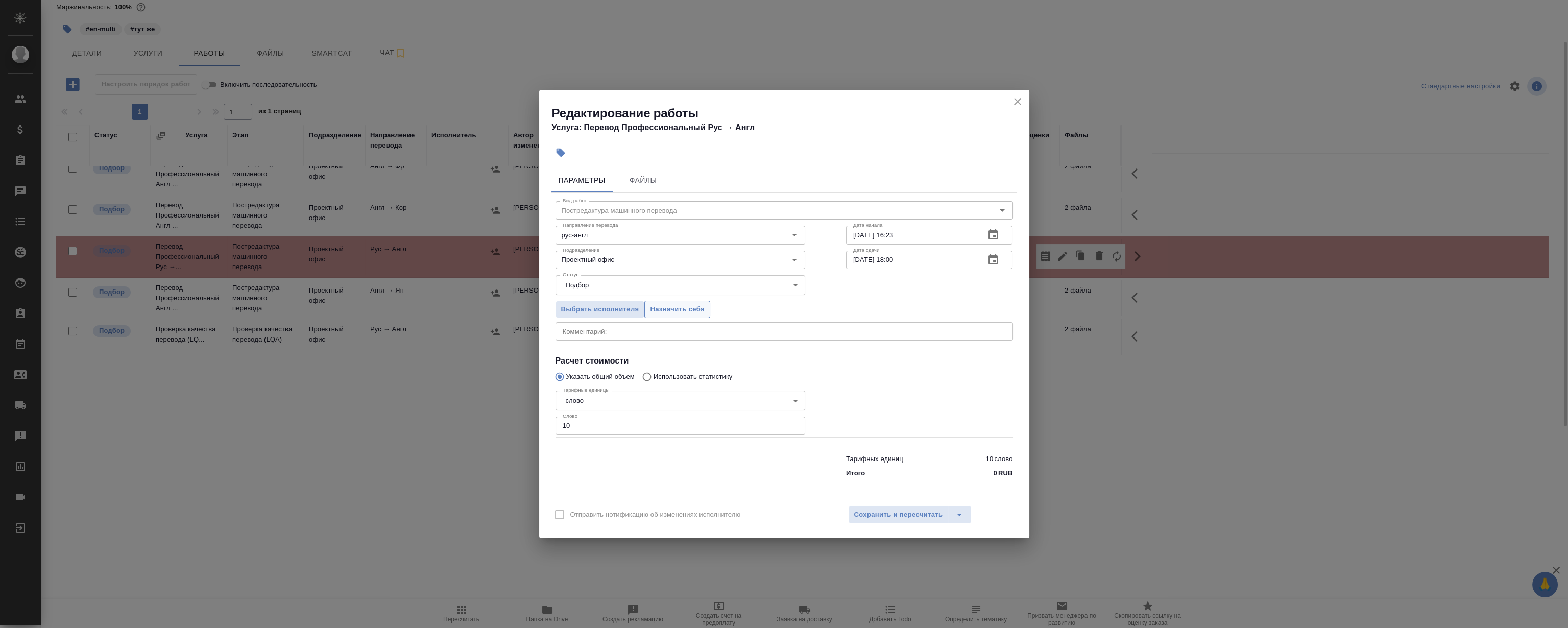
click at [667, 316] on button "Назначить себя" at bounding box center [677, 309] width 66 height 17
click at [1015, 102] on body "🙏 .cls-1 fill:#fff; AWATERA Magerramov Ruslan Клиенты Спецификации Заказы 0 Чат…" at bounding box center [784, 314] width 1568 height 628
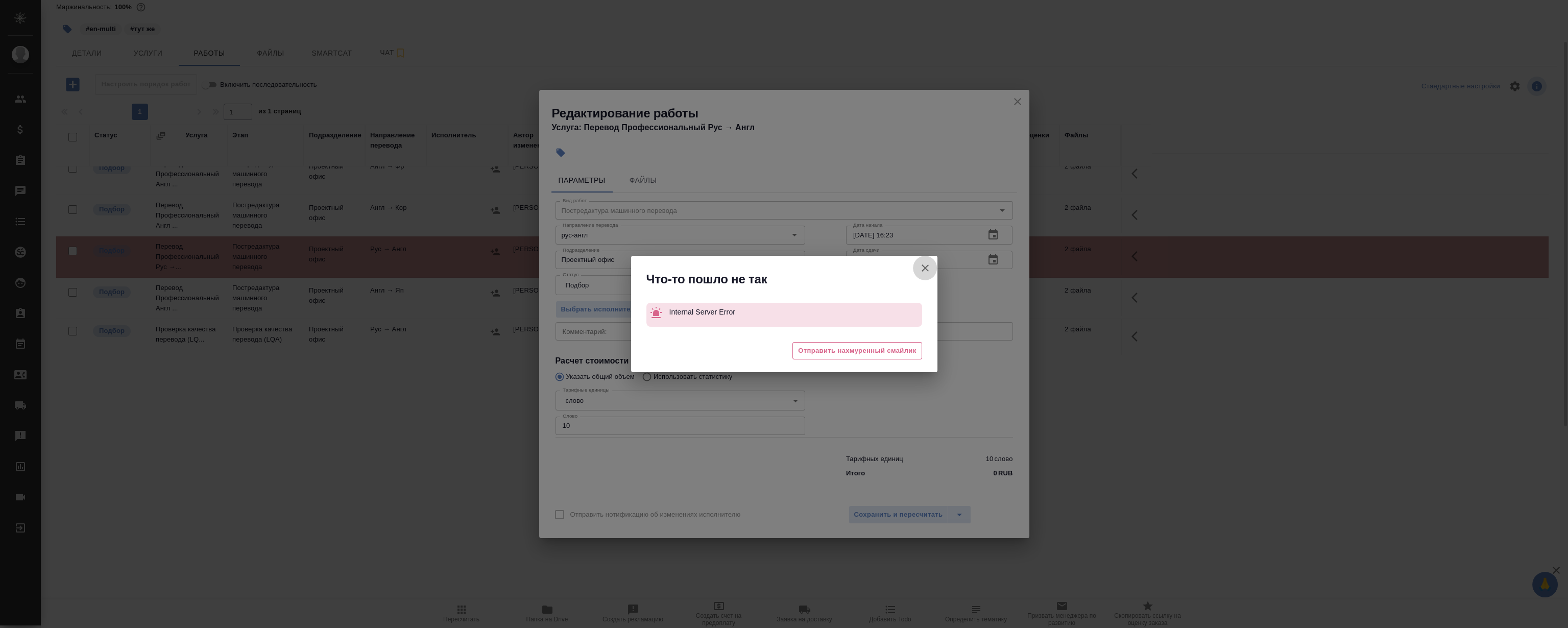
click at [919, 269] on icon "button" at bounding box center [925, 268] width 12 height 12
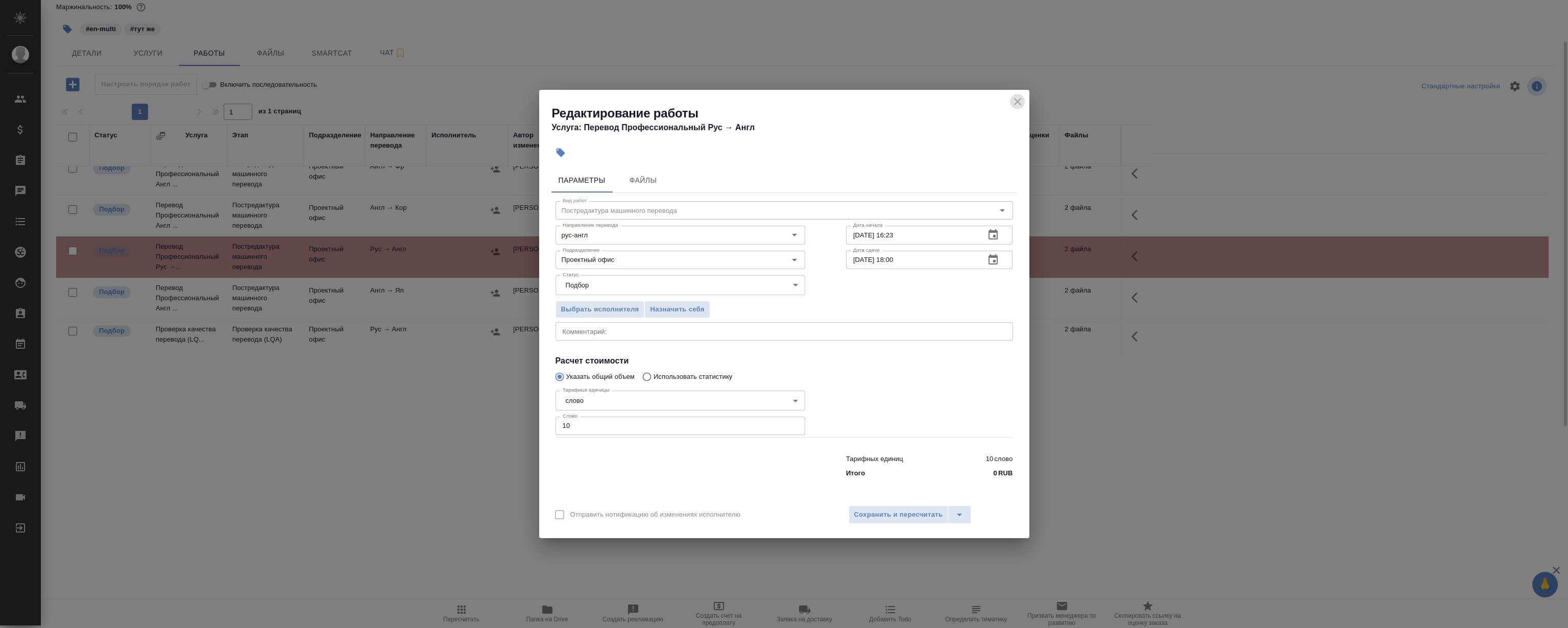
click at [1017, 101] on icon "close" at bounding box center [1017, 101] width 7 height 7
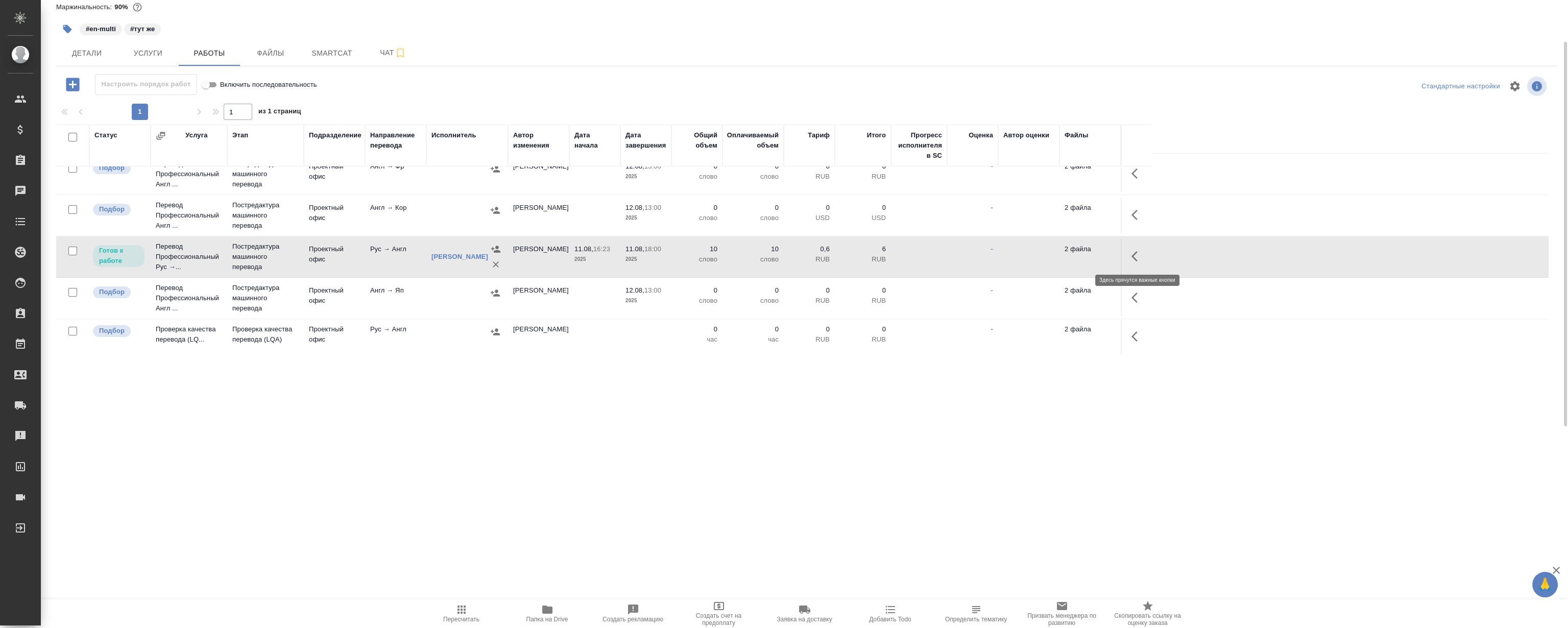
click at [1139, 254] on icon "button" at bounding box center [1137, 256] width 12 height 12
click at [1064, 255] on icon "button" at bounding box center [1062, 256] width 12 height 12
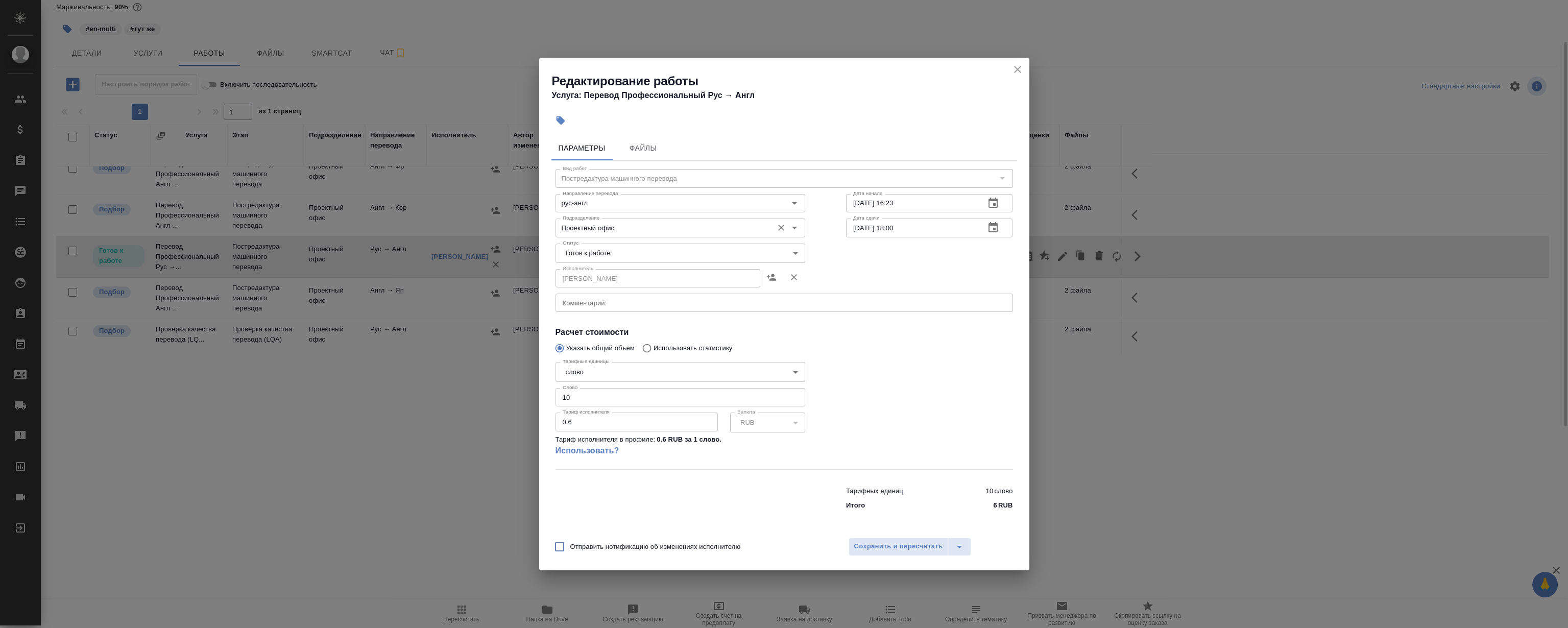
click at [629, 219] on div "Проектный офис Подразделение" at bounding box center [680, 228] width 250 height 18
click at [616, 255] on li "LocQA" at bounding box center [680, 251] width 250 height 18
type input "LocQA"
click at [613, 255] on body "🙏 .cls-1 fill:#fff; AWATERA Magerramov Ruslan Клиенты Спецификации Заказы 0 Чат…" at bounding box center [784, 314] width 1568 height 628
click at [601, 302] on li "Сдан" at bounding box center [680, 304] width 250 height 17
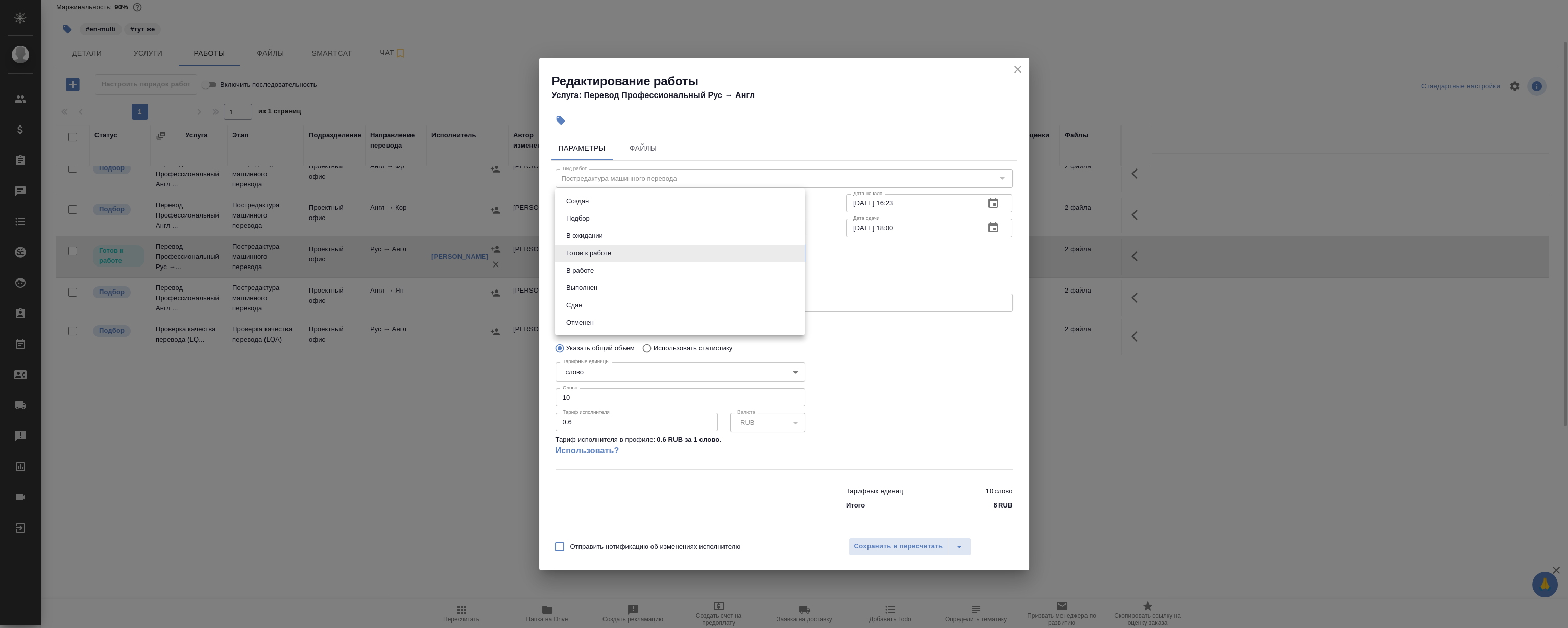
type input "closed"
click at [881, 542] on span "Сохранить и пересчитать" at bounding box center [898, 546] width 89 height 12
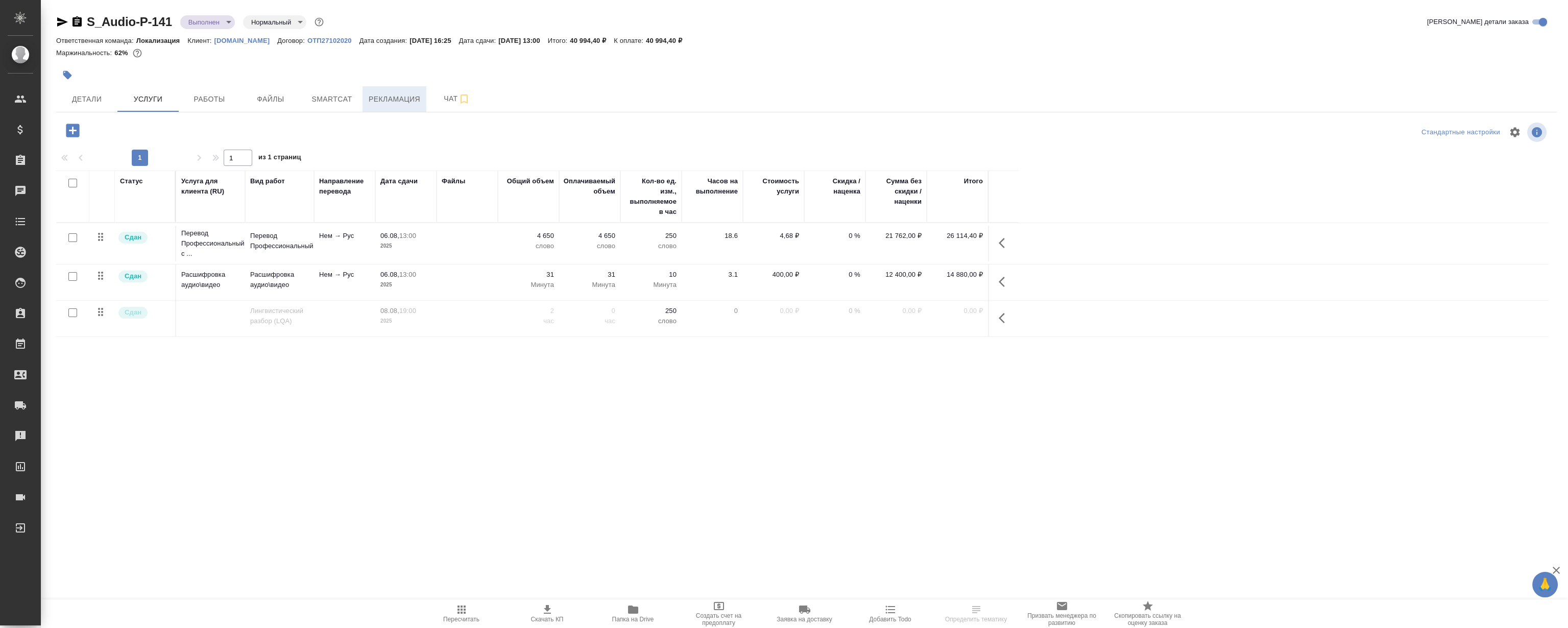
click at [408, 101] on span "Рекламация" at bounding box center [394, 99] width 52 height 12
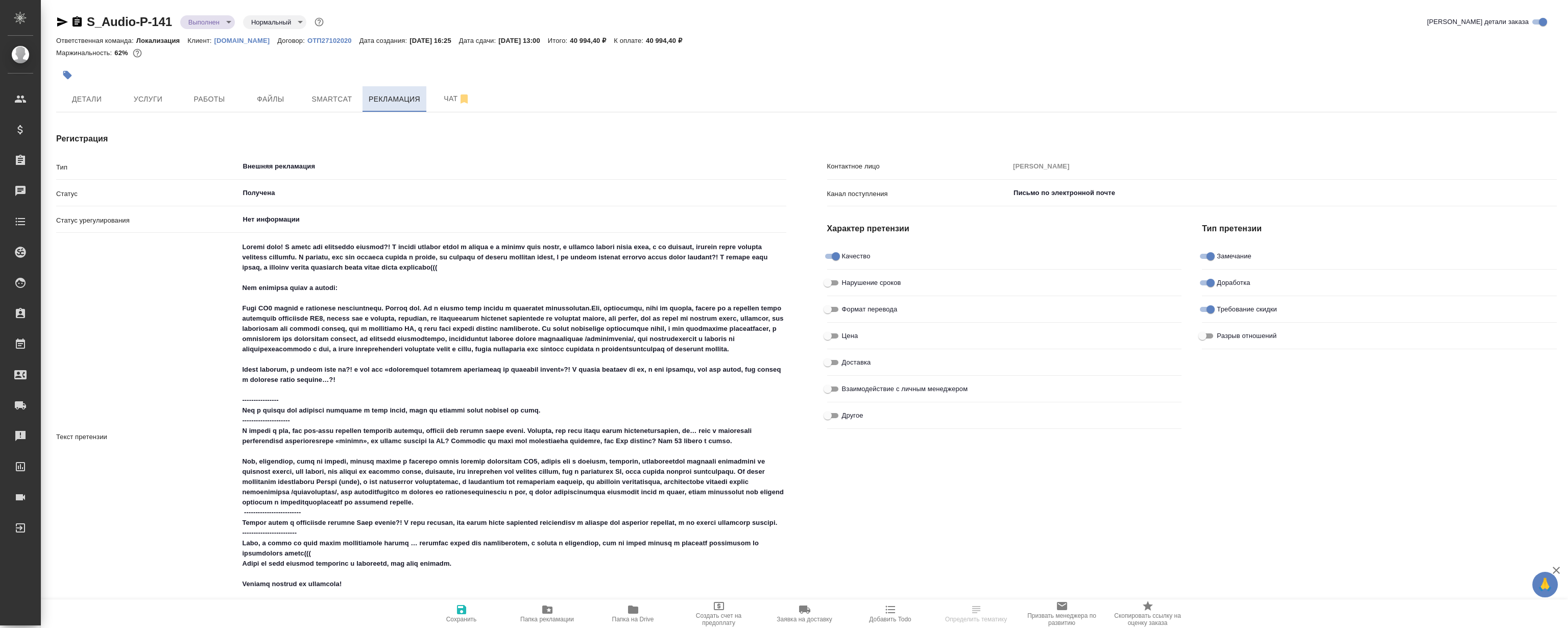
type textarea "x"
click at [310, 203] on div "Получена ​" at bounding box center [512, 194] width 548 height 21
type textarea "x"
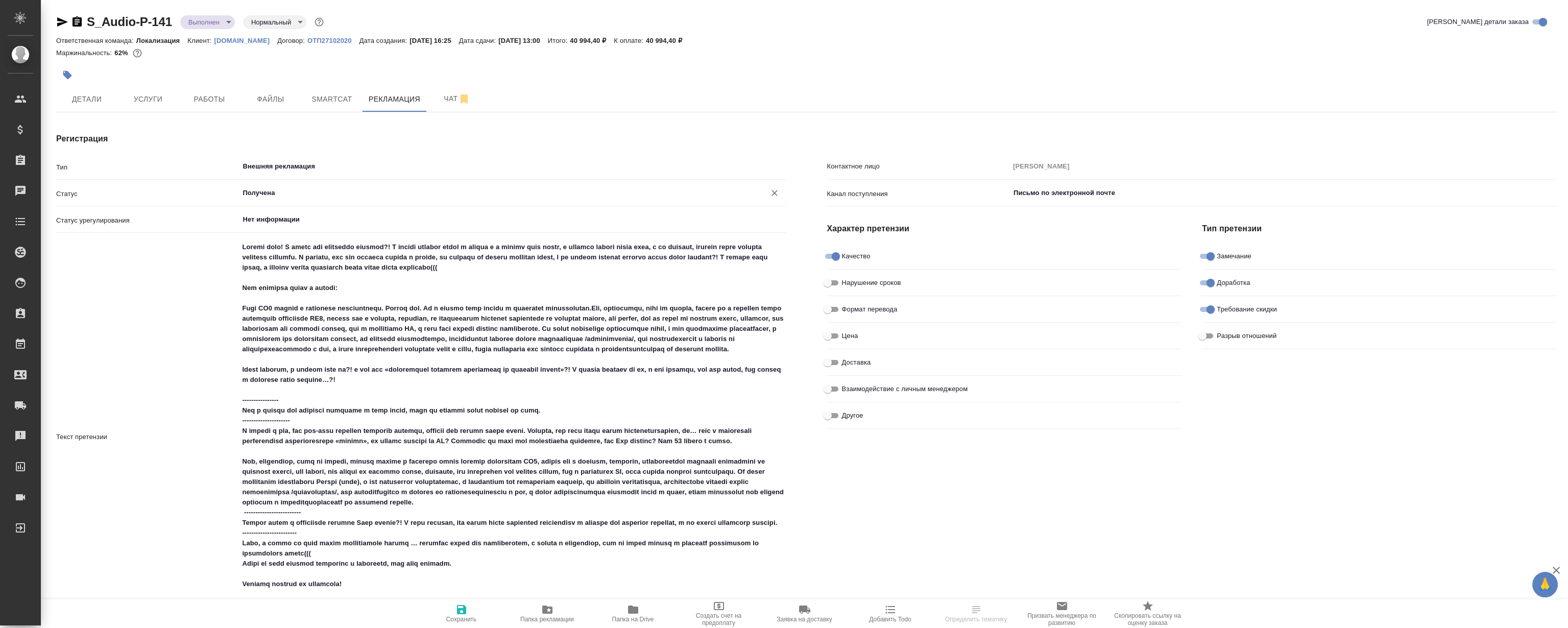
type textarea "x"
click at [315, 194] on input "Получена" at bounding box center [494, 193] width 507 height 12
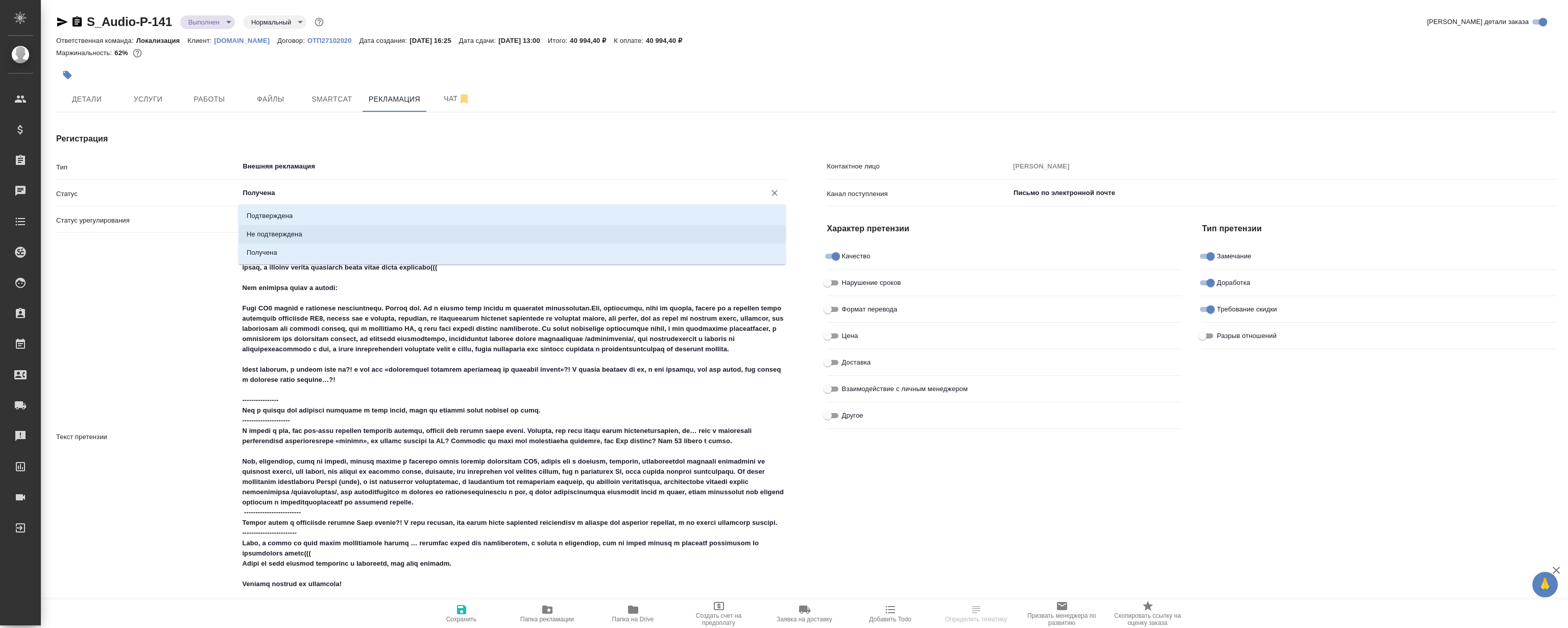
click at [286, 235] on p "Не подтверждена" at bounding box center [274, 234] width 56 height 10
type input "Не подтверждена"
type textarea "x"
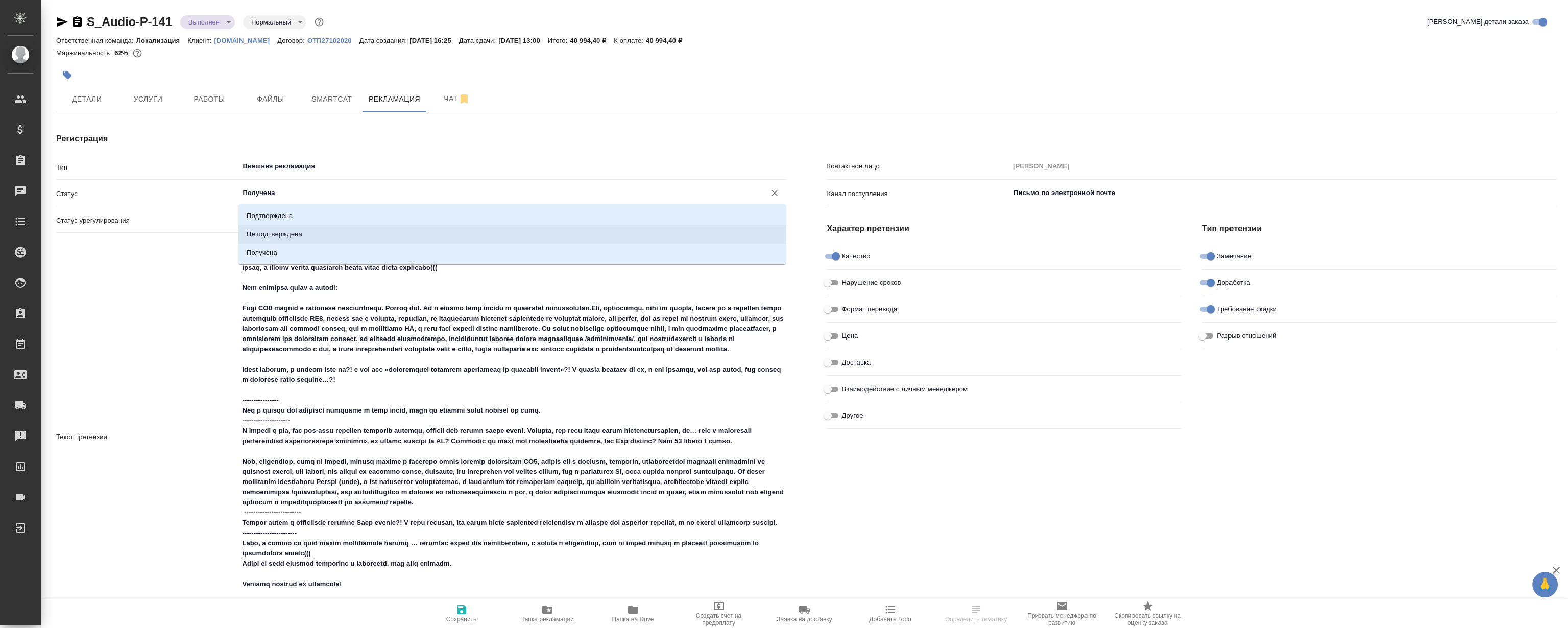
type textarea "x"
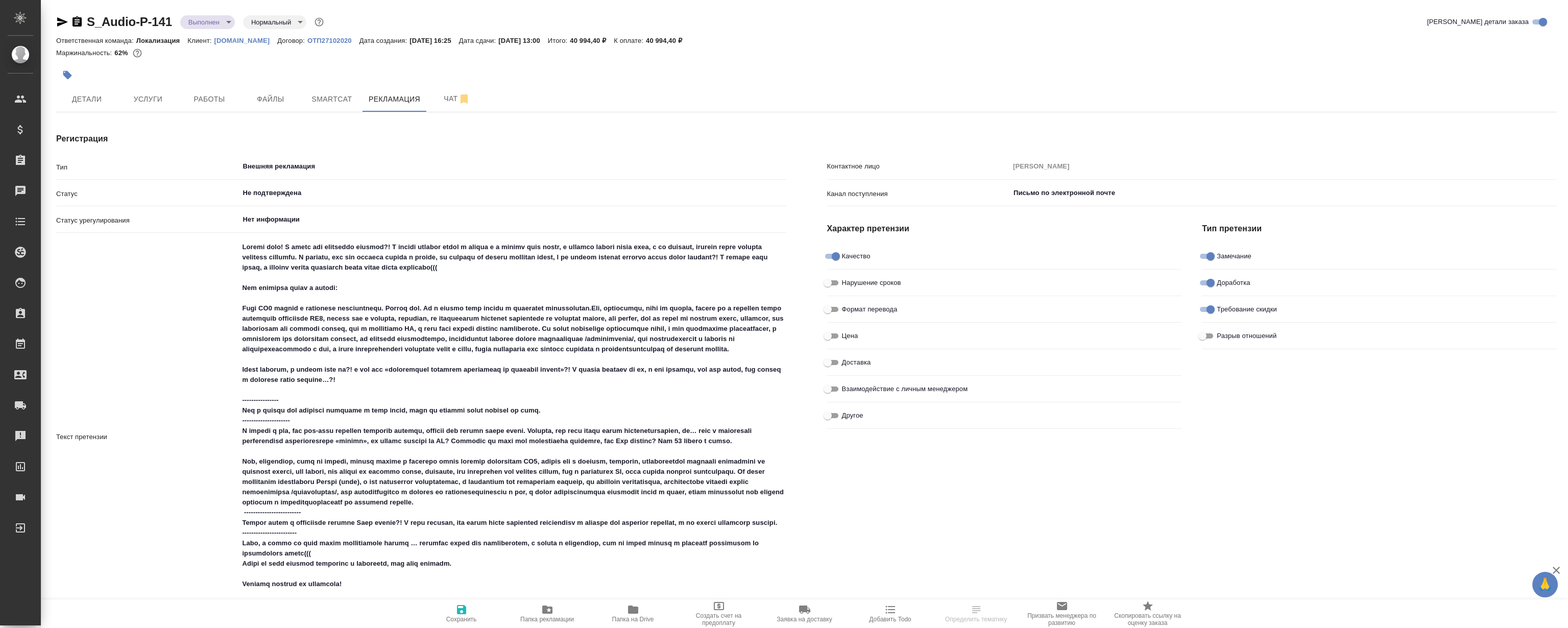
click at [390, 126] on div "Регистрация Тип Внешняя рекламация ​ Статус Не подтверждена ​ Статус урегулиров…" at bounding box center [421, 539] width 771 height 853
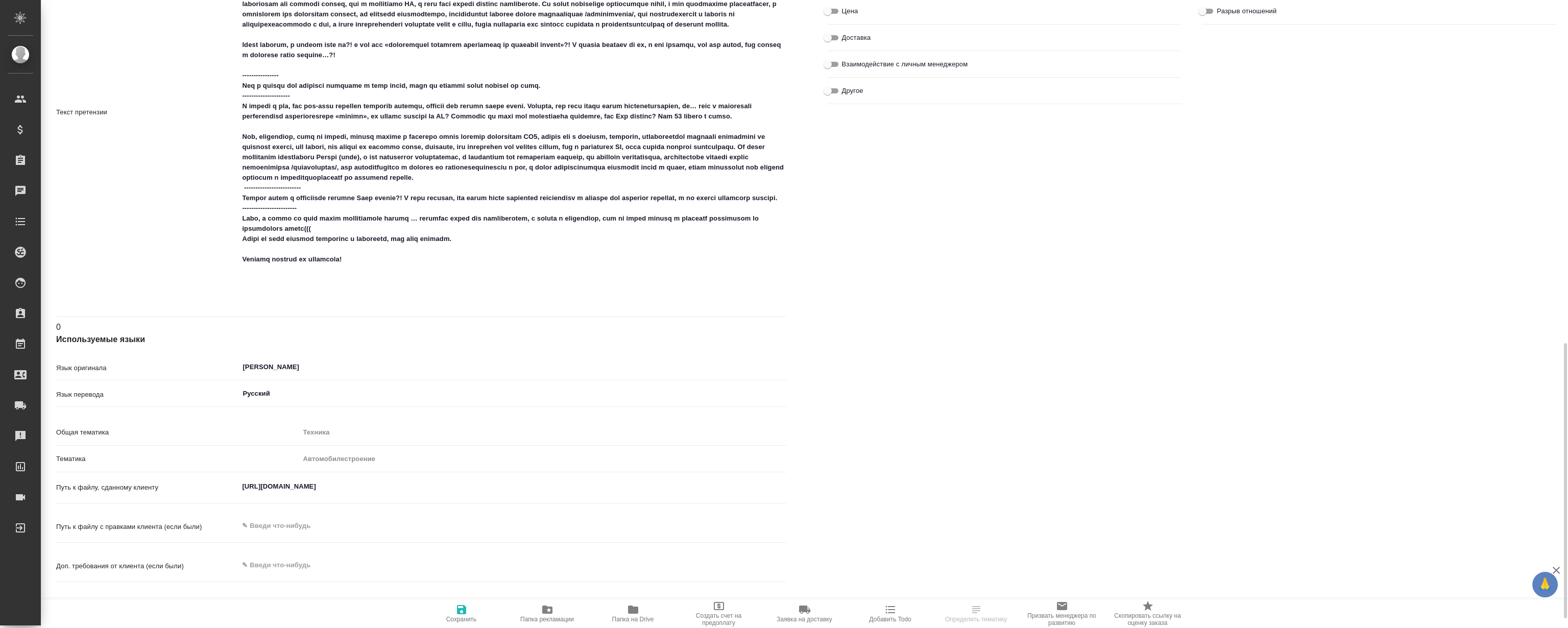
scroll to position [464, 0]
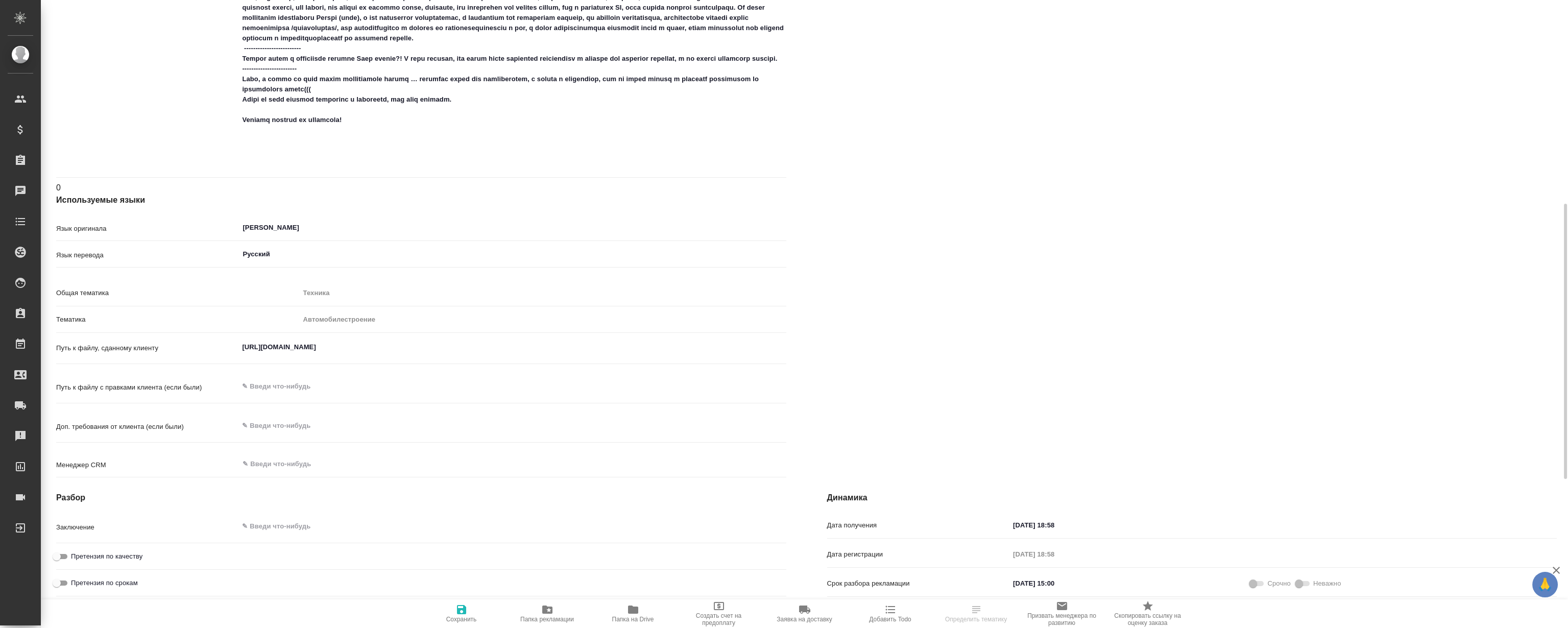
type textarea "x"
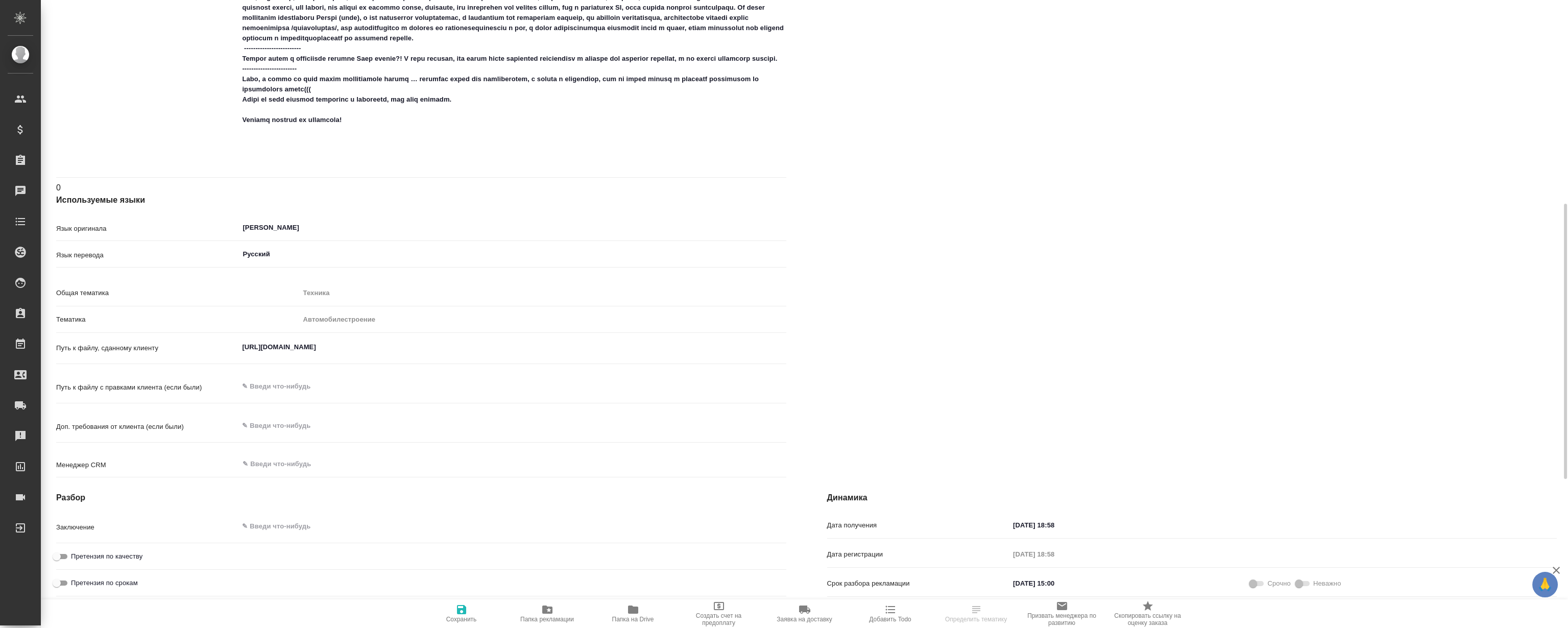
type textarea "x"
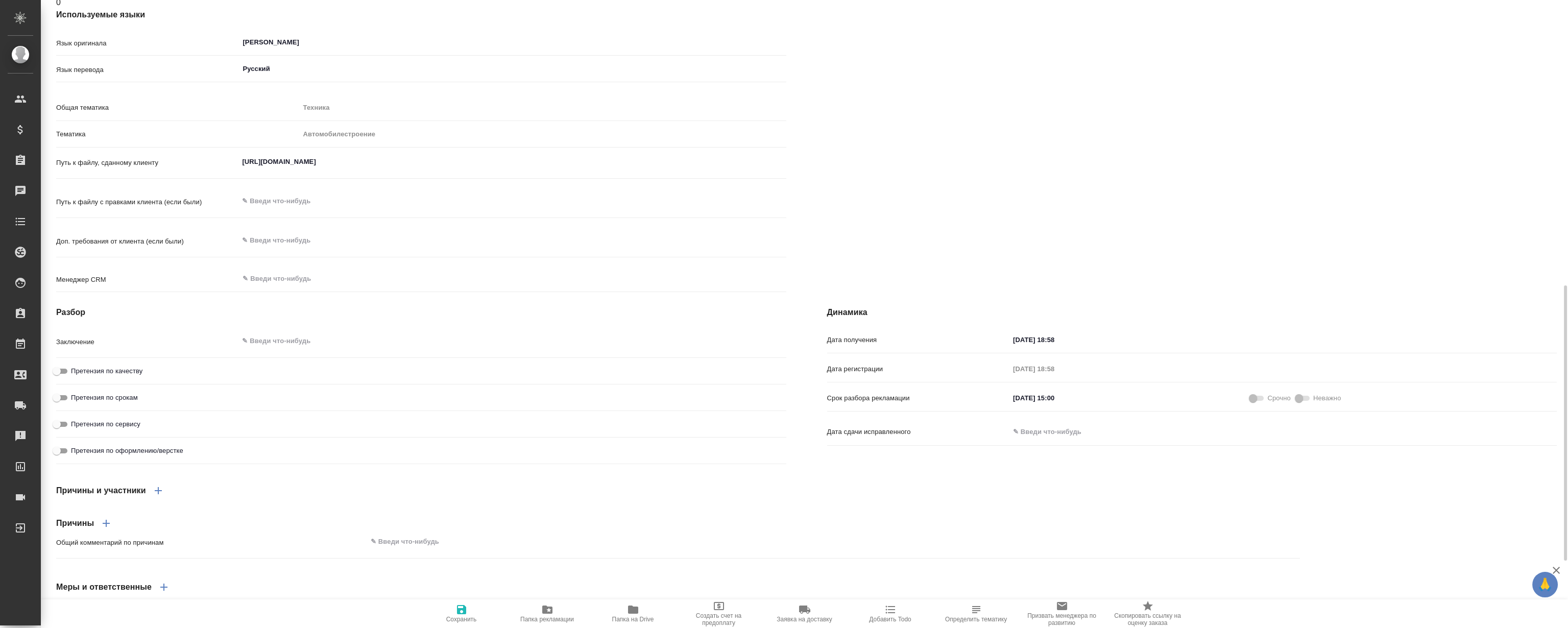
scroll to position [742, 0]
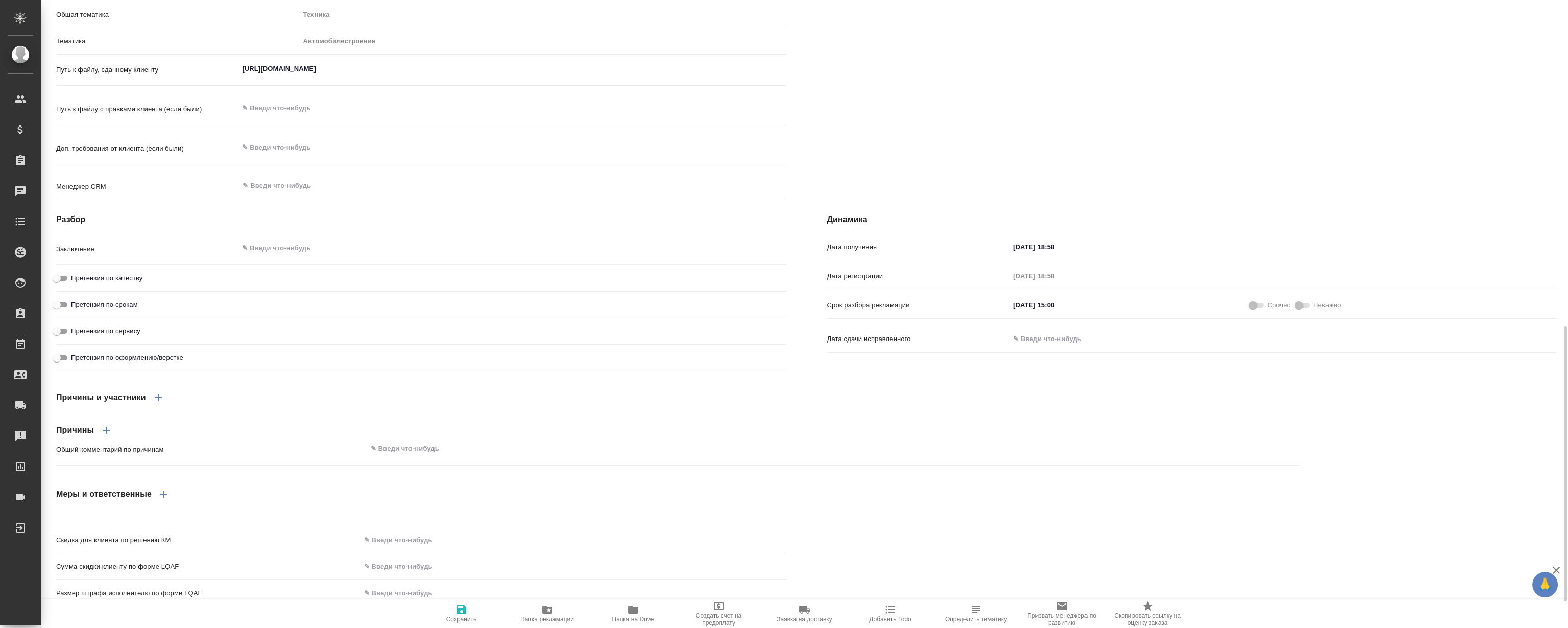
click at [287, 257] on textarea at bounding box center [512, 248] width 548 height 17
type textarea "x"
click at [62, 284] on input "Претензия по качеству" at bounding box center [57, 278] width 37 height 12
checkbox input "true"
type textarea "x"
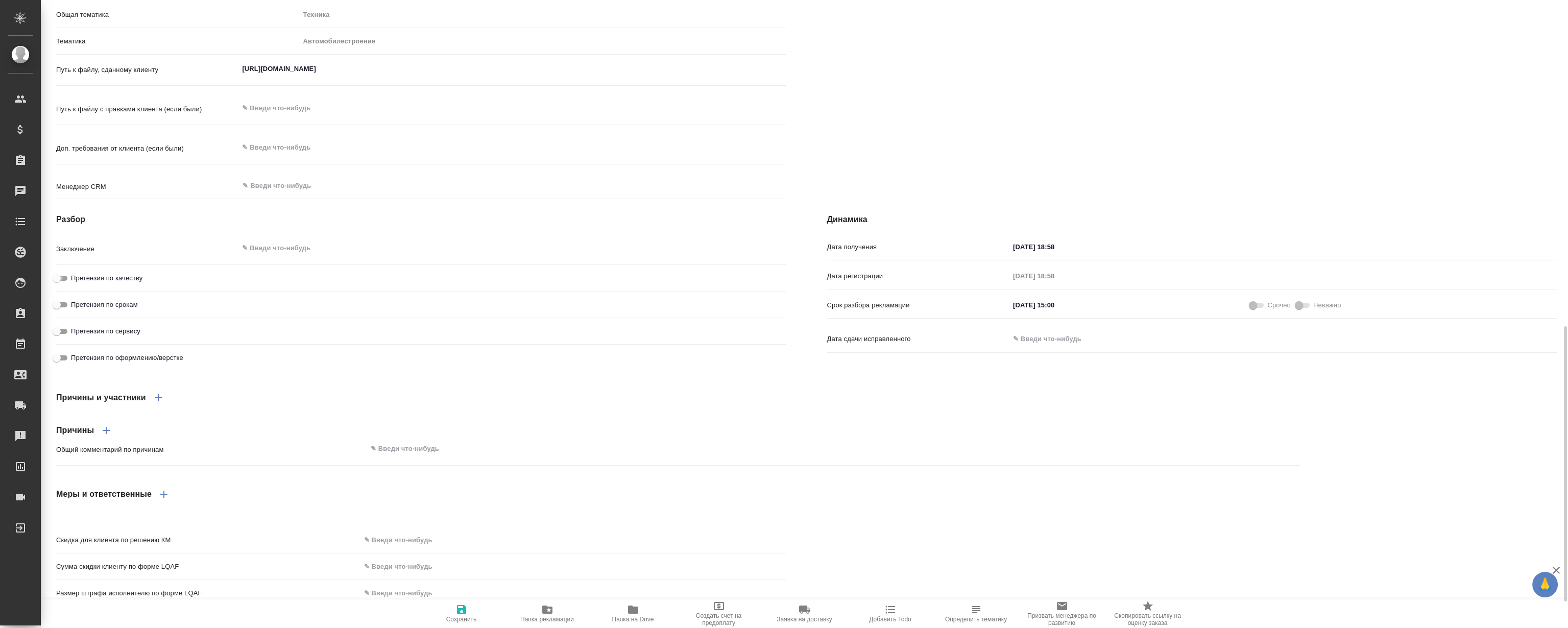
type textarea "x"
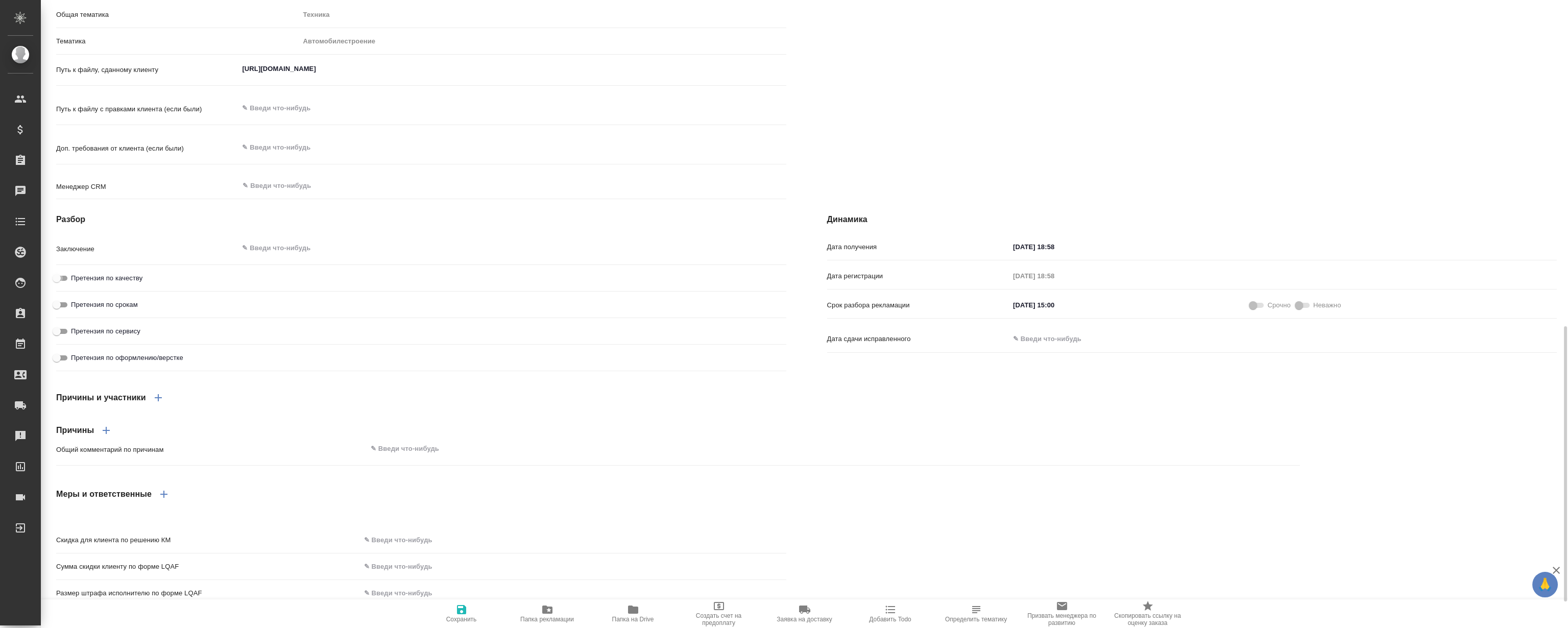
type textarea "x"
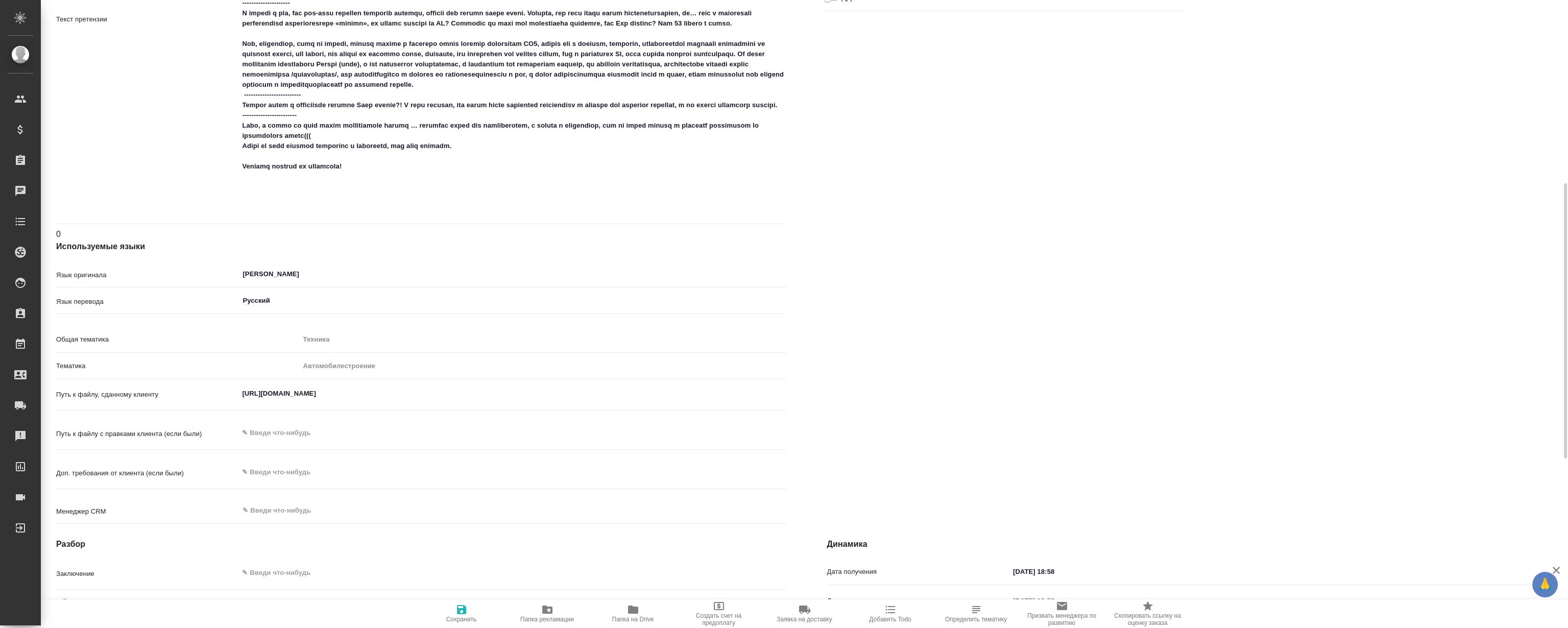
scroll to position [649, 0]
